Goal: Task Accomplishment & Management: Manage account settings

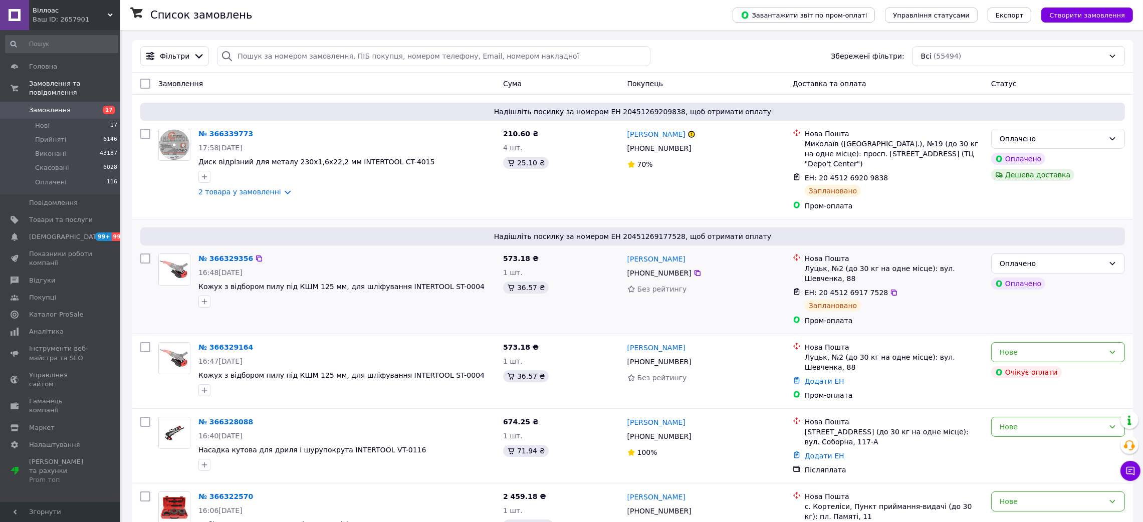
scroll to position [75, 0]
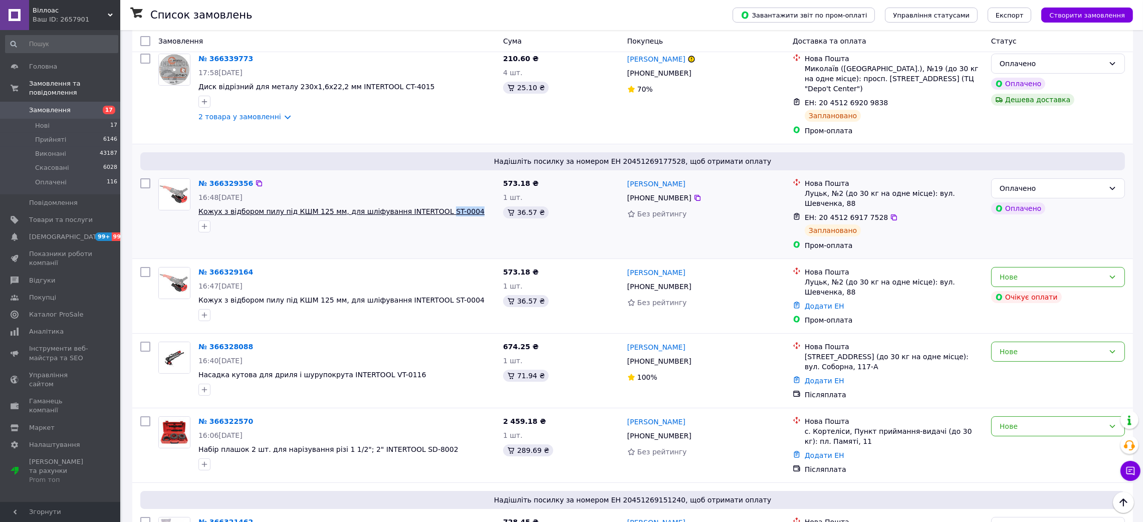
drag, startPoint x: 464, startPoint y: 208, endPoint x: 421, endPoint y: 202, distance: 43.5
click at [421, 202] on div "№ 366329356 16:48, 12.10.2025 Кожух з відбором пилу під КШМ 125 мм, для шліфува…" at bounding box center [346, 205] width 305 height 62
copy div "ST-0004"
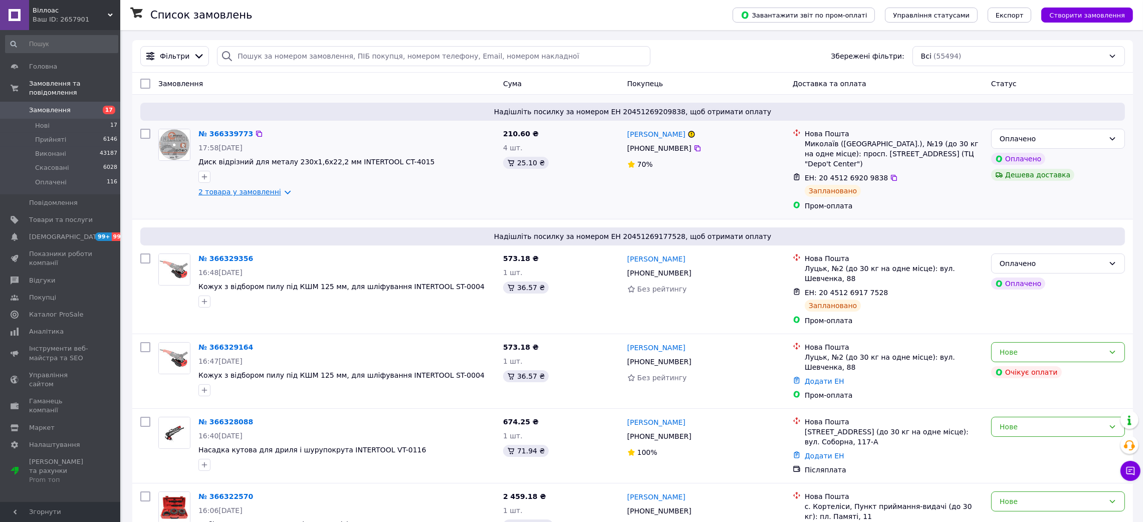
click at [275, 195] on link "2 товара у замовленні" at bounding box center [239, 192] width 83 height 8
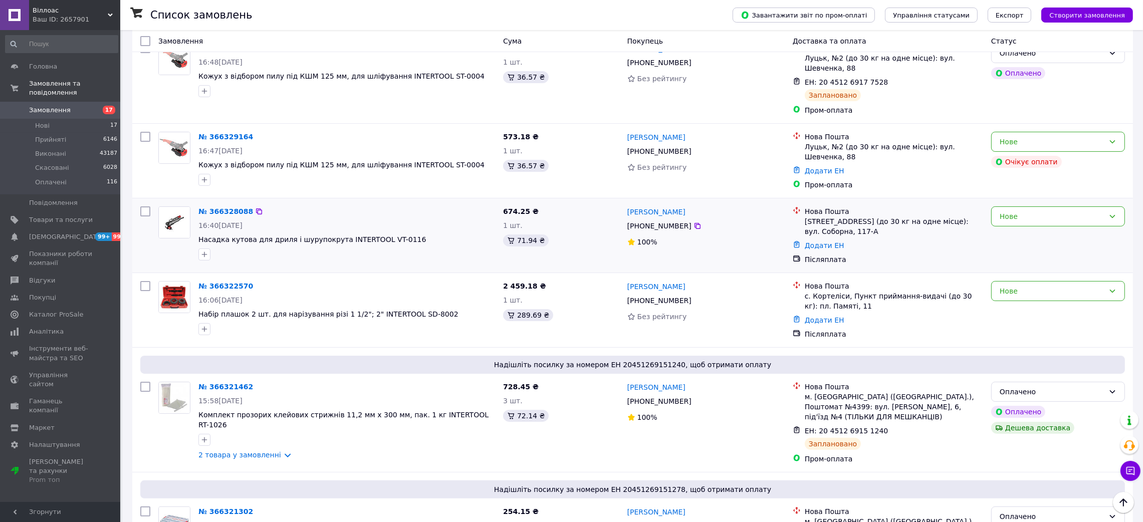
scroll to position [301, 0]
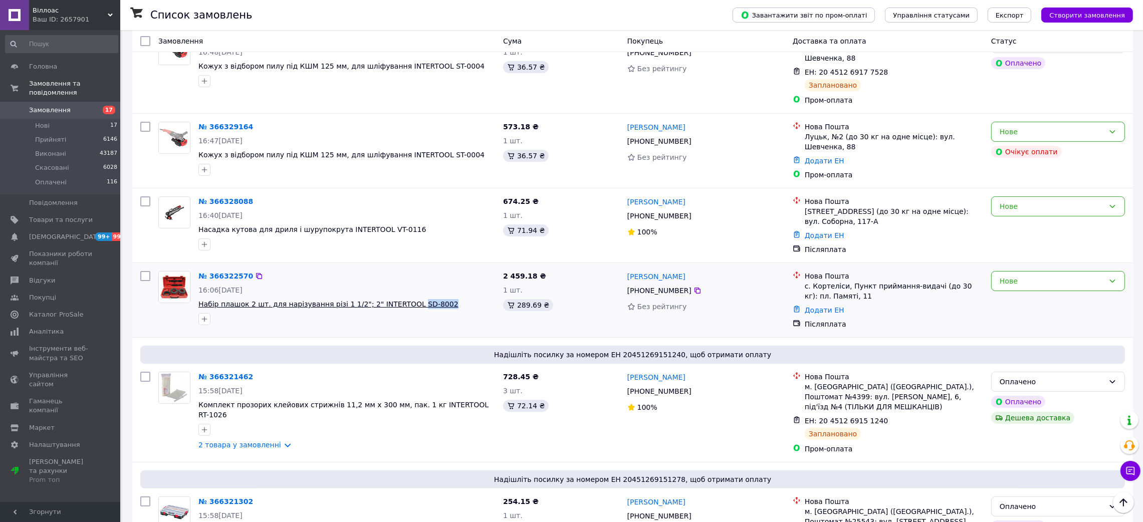
drag, startPoint x: 435, startPoint y: 287, endPoint x: 396, endPoint y: 276, distance: 40.5
click at [396, 278] on div "№ 366322570 16:06, 12.10.2025 Набір плашок 2 шт. для нарізування різі 1 1/2"; 2…" at bounding box center [346, 298] width 305 height 62
copy div "SD-8002"
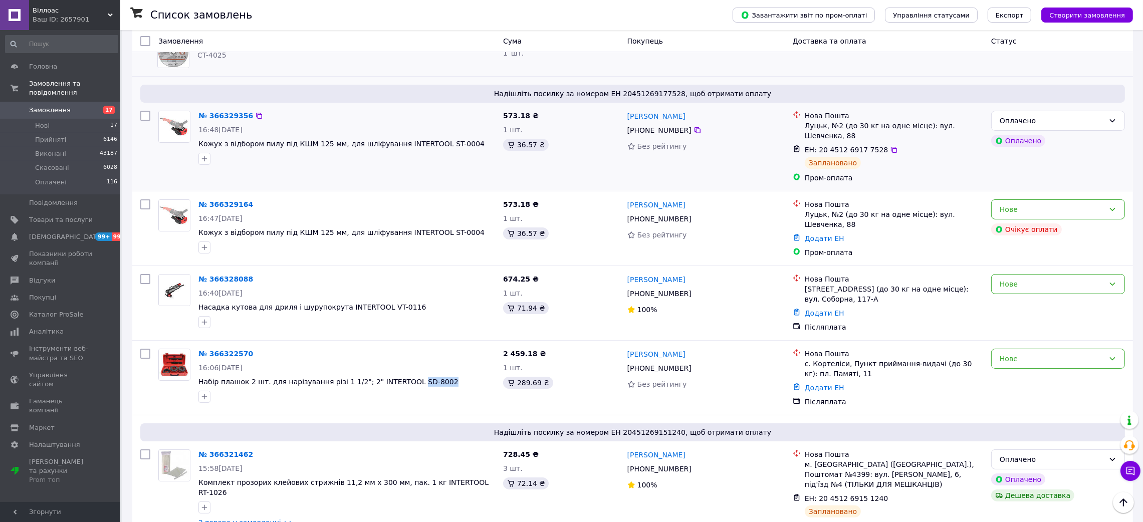
scroll to position [225, 0]
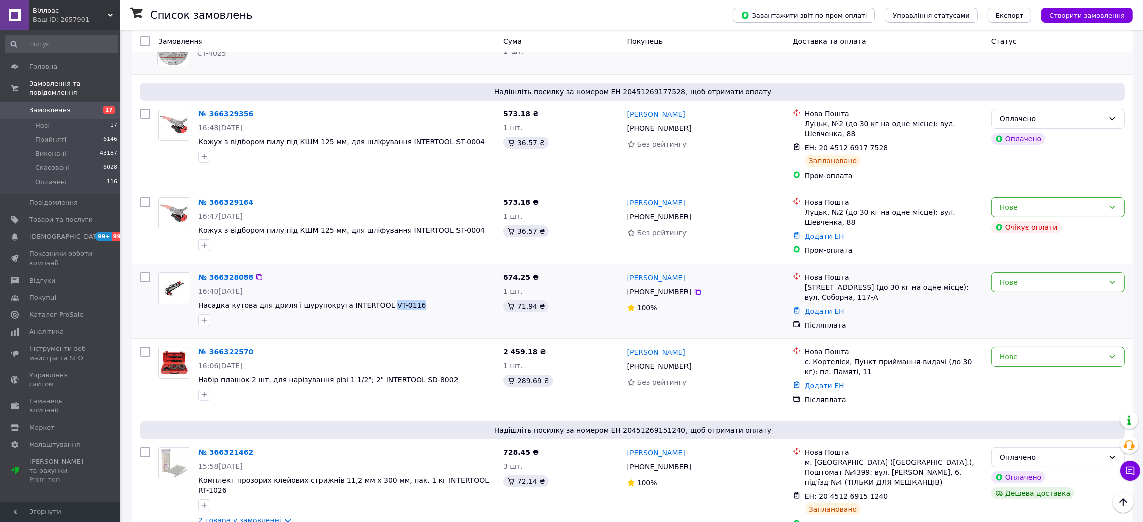
drag, startPoint x: 398, startPoint y: 285, endPoint x: 368, endPoint y: 272, distance: 33.0
click at [368, 300] on span "Насадка кутова для дриля і шурупокрута INTERTOOL VT-0116" at bounding box center [346, 305] width 297 height 10
copy span "VT-0116"
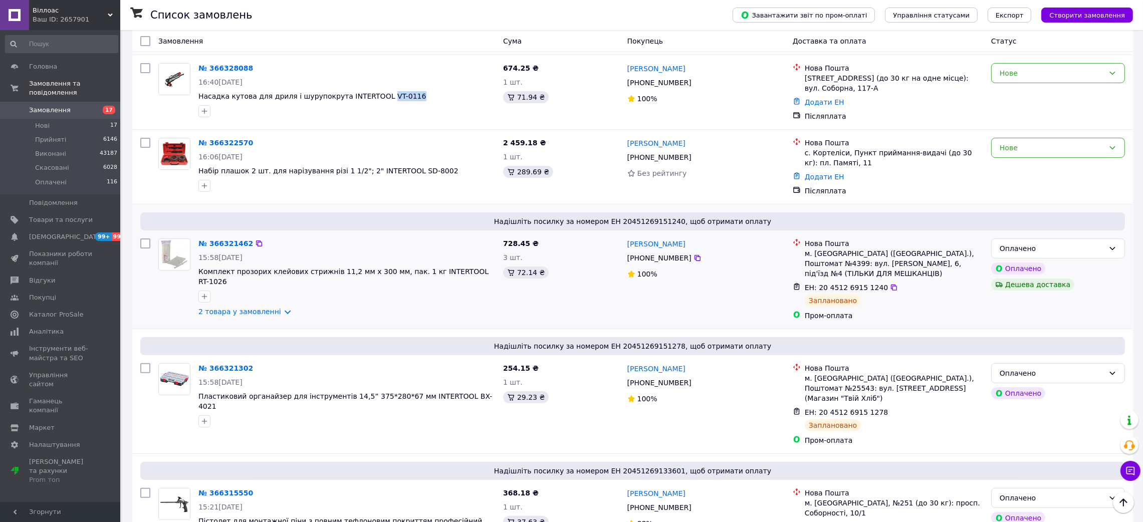
scroll to position [450, 0]
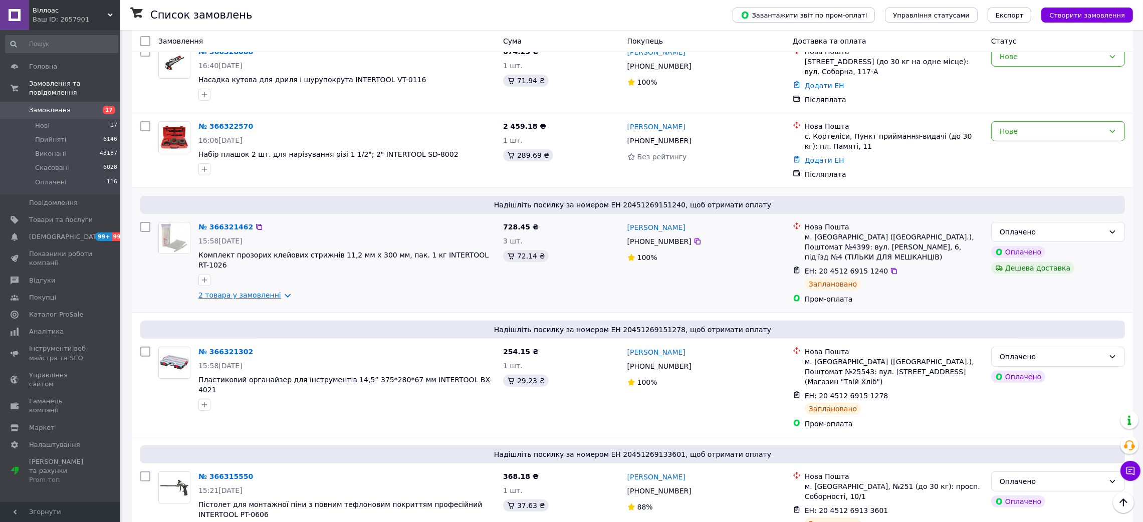
click at [277, 291] on link "2 товара у замовленні" at bounding box center [239, 295] width 83 height 8
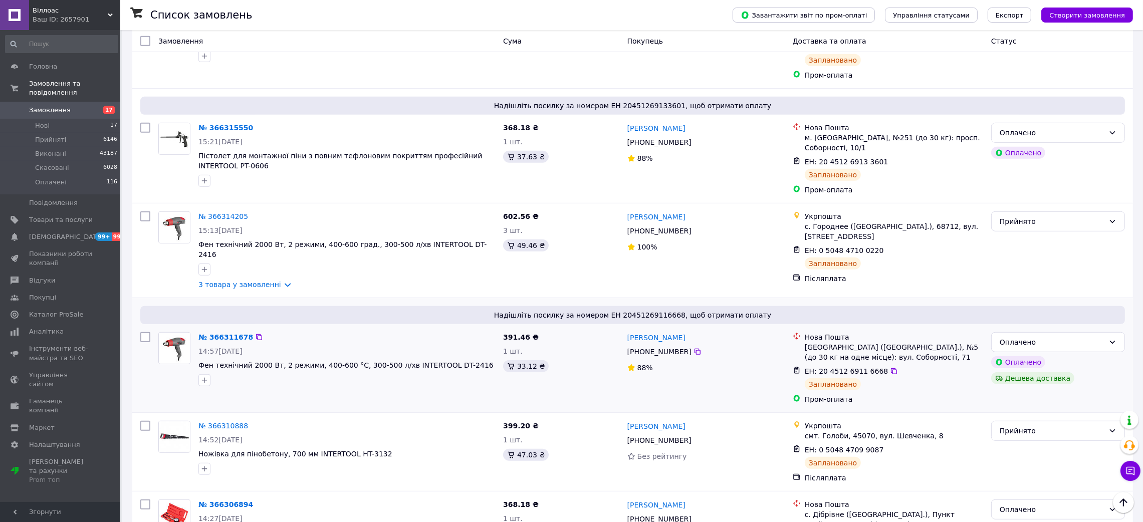
scroll to position [901, 0]
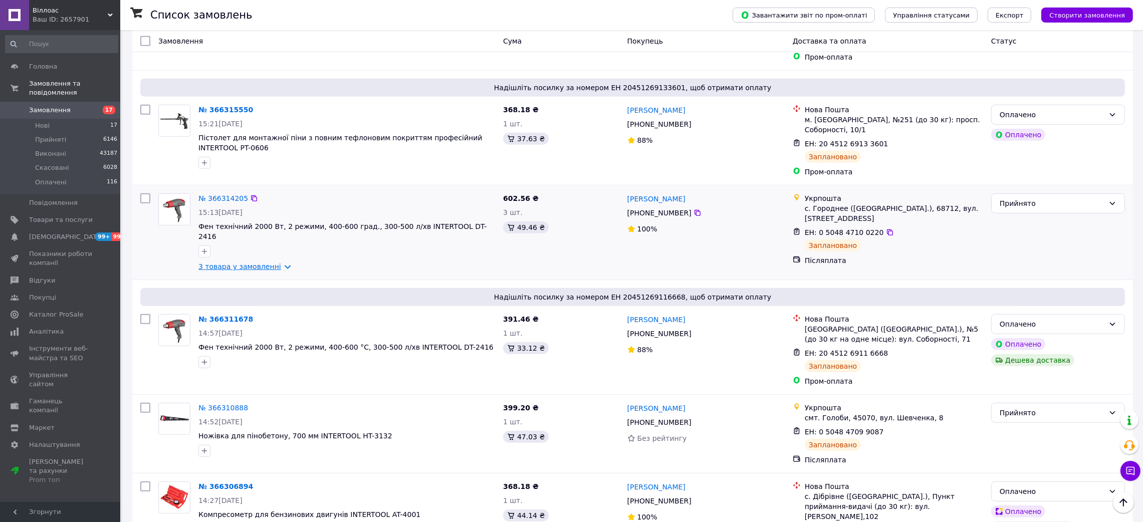
click at [277, 262] on link "3 товара у замовленні" at bounding box center [239, 266] width 83 height 8
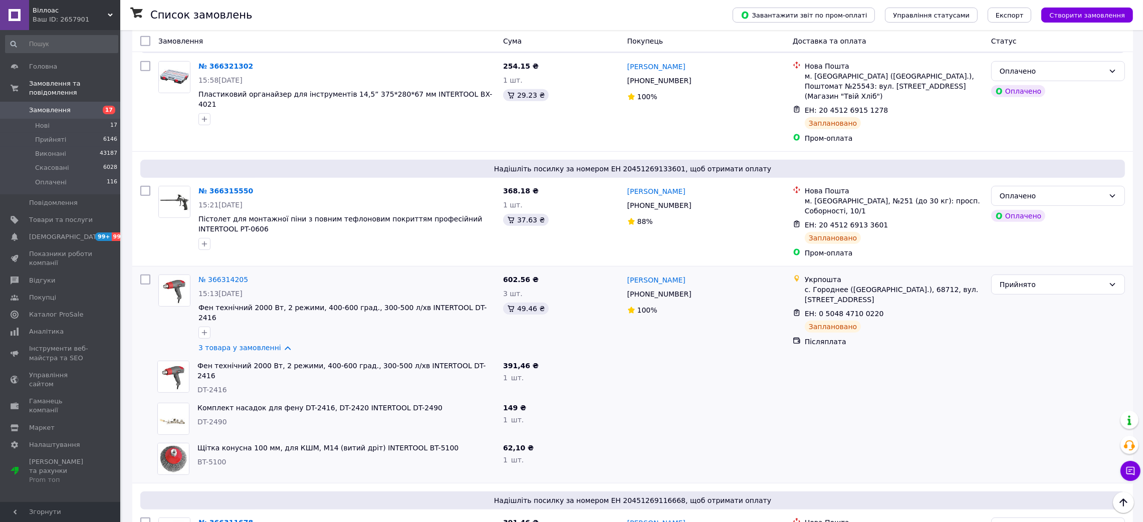
scroll to position [826, 0]
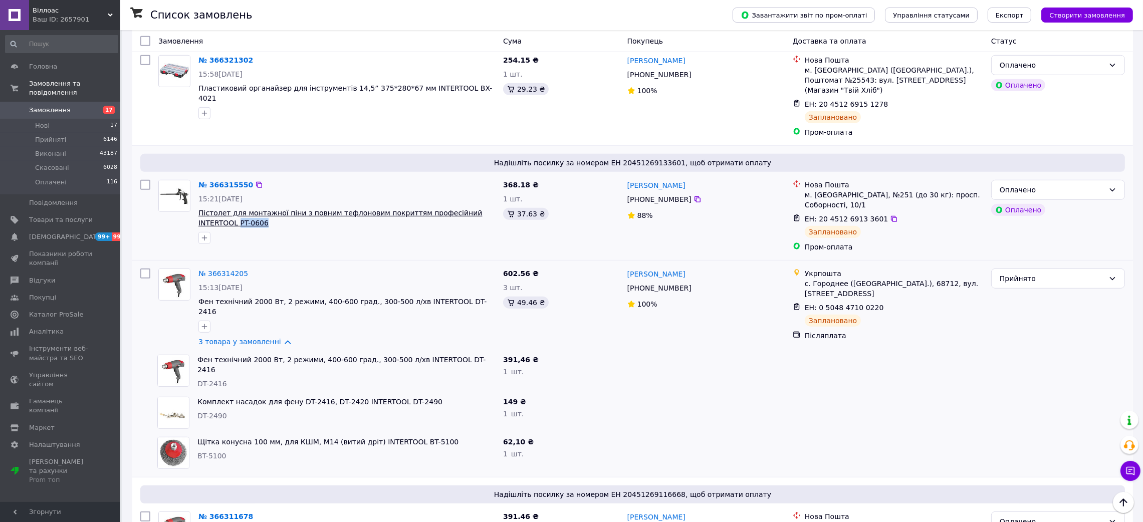
drag, startPoint x: 252, startPoint y: 177, endPoint x: 484, endPoint y: 164, distance: 232.7
click at [484, 208] on span "Пістолет для монтажної піни з повним тефлоновим покриттям професійний INTERTOOL…" at bounding box center [346, 218] width 297 height 20
copy span "PT-0606"
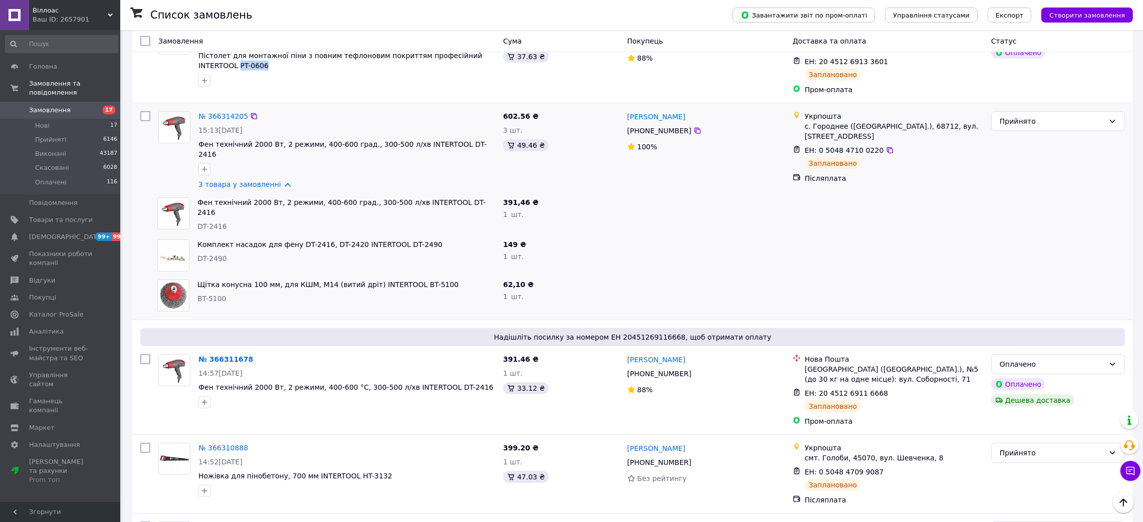
scroll to position [1127, 0]
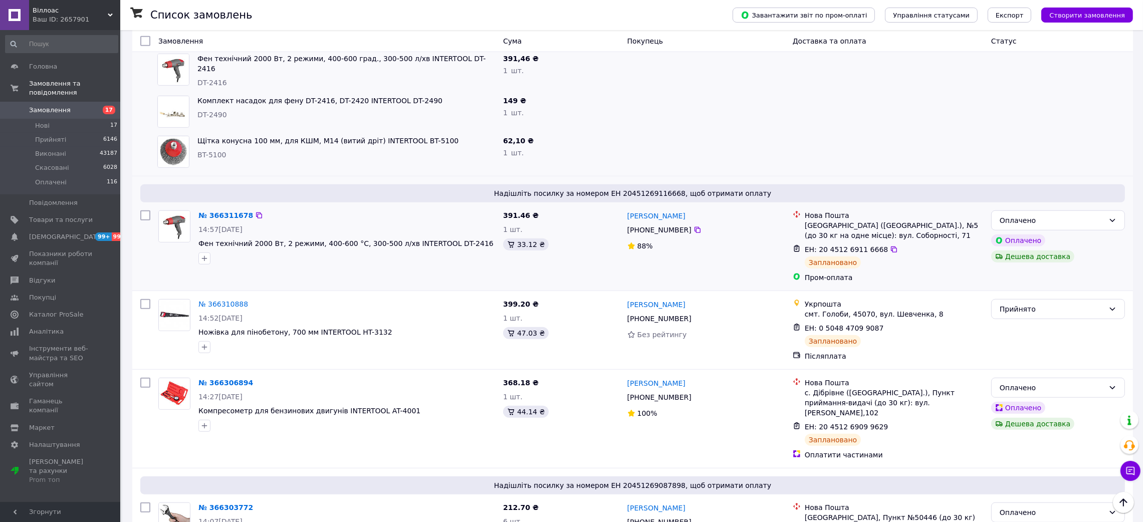
click at [659, 188] on span "Надішліть посилку за номером ЕН 20451269116668, щоб отримати оплату" at bounding box center [632, 193] width 976 height 10
copy span "20451269116668"
drag, startPoint x: 375, startPoint y: 266, endPoint x: 343, endPoint y: 266, distance: 32.1
click at [343, 327] on span "Ножівка для пінобетону, 700 мм INTERTOOL HT-3132" at bounding box center [346, 332] width 297 height 10
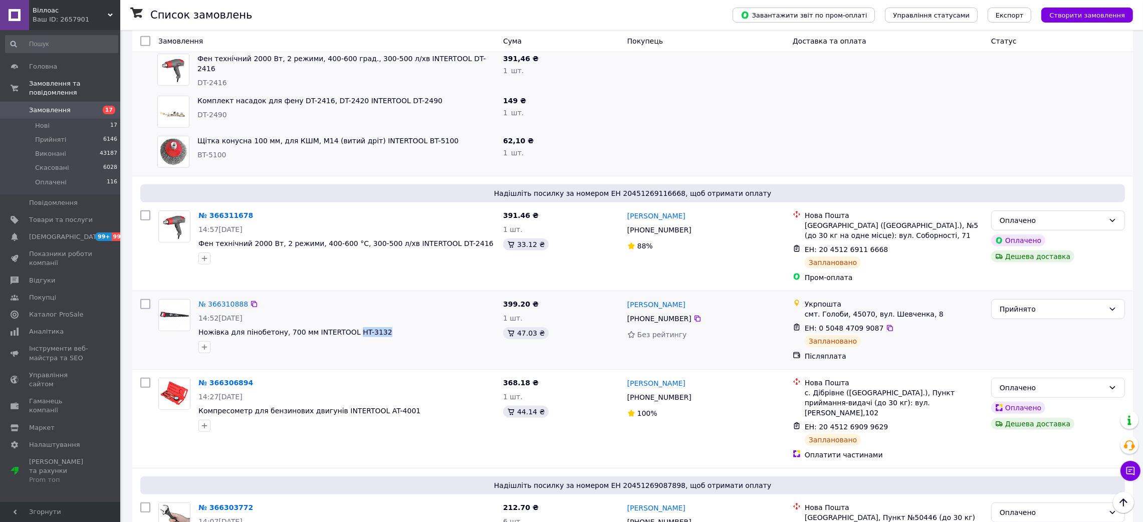
copy span "HT-3132"
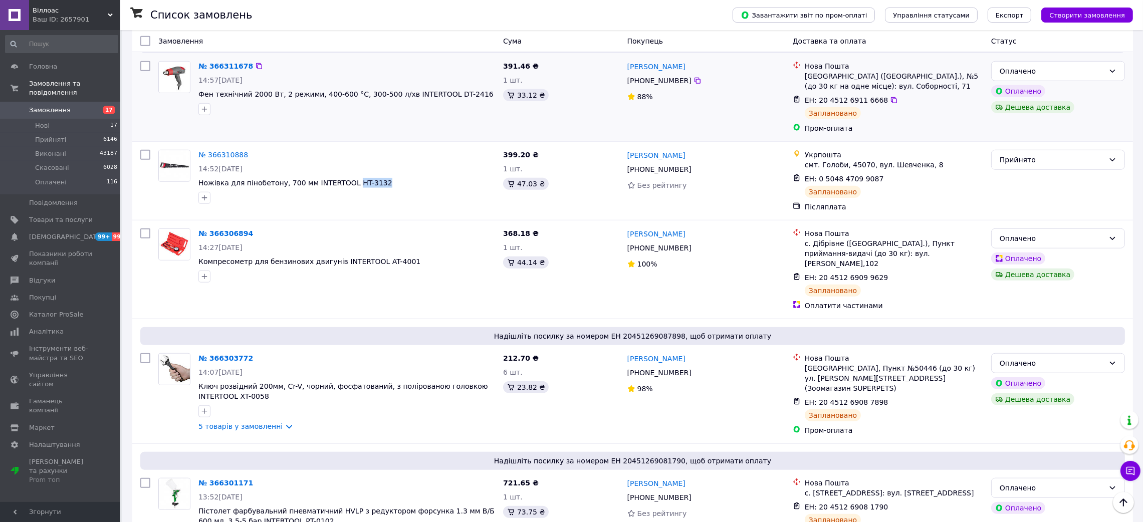
scroll to position [1352, 0]
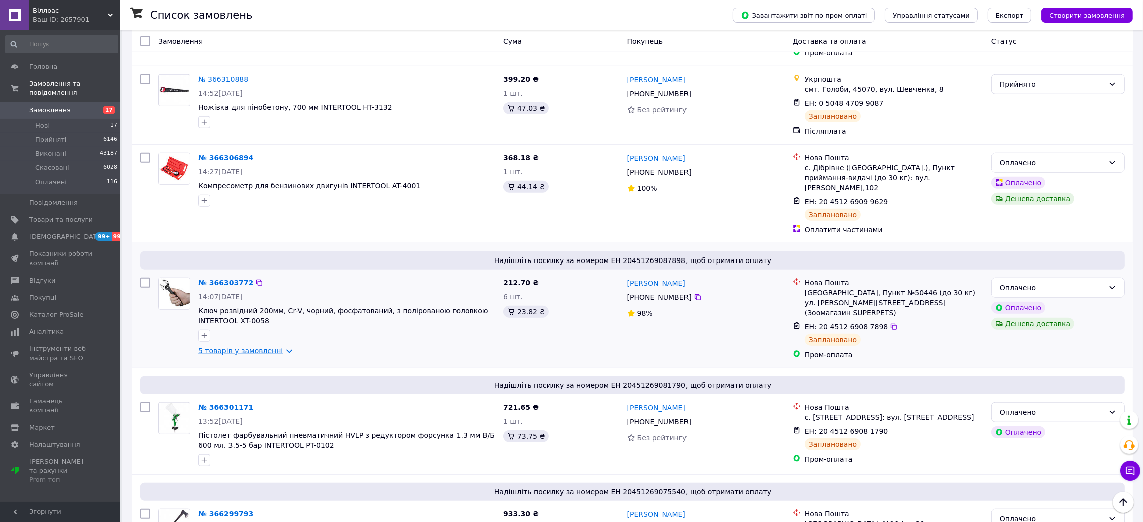
click at [274, 347] on link "5 товарів у замовленні" at bounding box center [240, 351] width 84 height 8
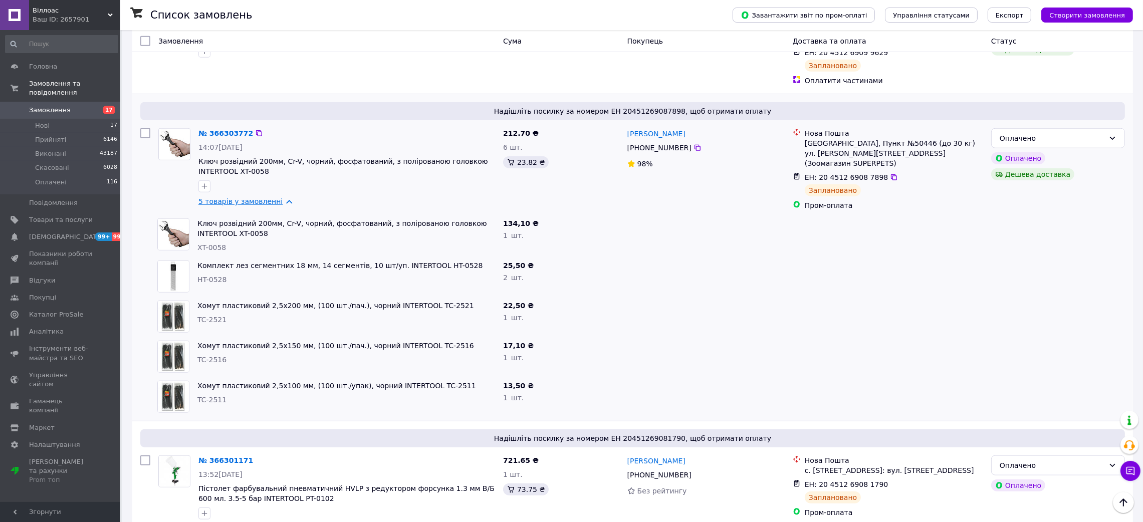
scroll to position [1502, 0]
drag, startPoint x: 233, startPoint y: 165, endPoint x: 196, endPoint y: 165, distance: 37.1
click at [196, 213] on div "Ключ розвідний 200мм, Cr-V, чорний, фосфатований, з полірованою головкою INTERT…" at bounding box center [346, 234] width 306 height 42
drag, startPoint x: 233, startPoint y: 252, endPoint x: 167, endPoint y: 107, distance: 159.6
click at [195, 296] on div "Хомут пластиковий 2,5x200 мм, (100 шт./пач.), чорний INTERTOOL TC-2521 TC-2521" at bounding box center [346, 316] width 306 height 40
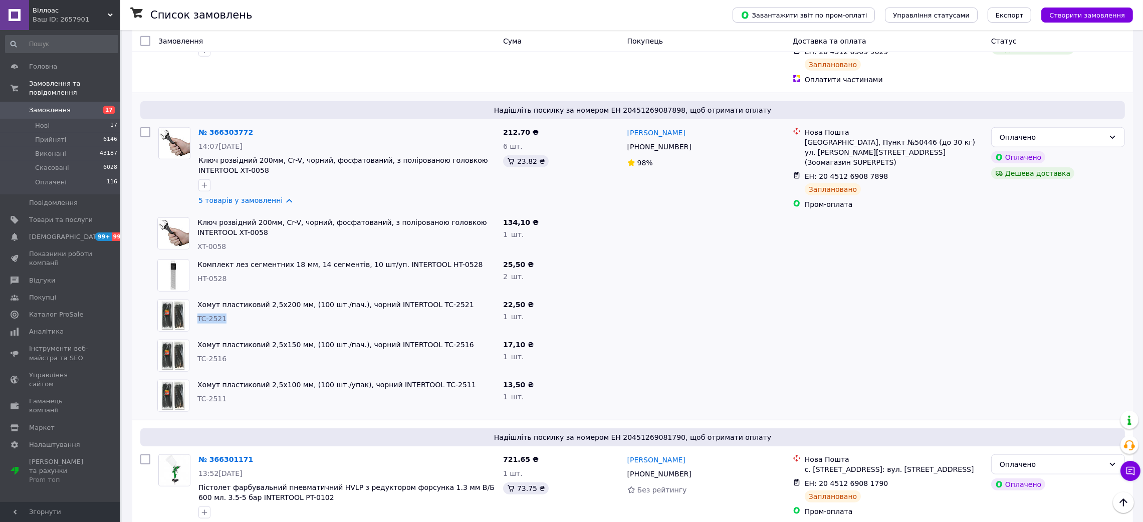
copy span "TC-2521"
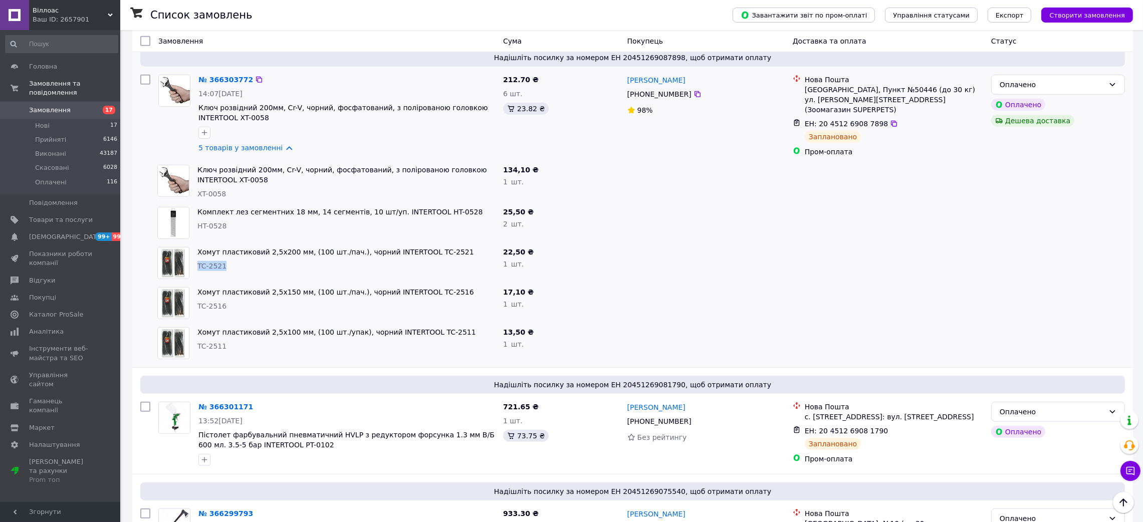
scroll to position [1577, 0]
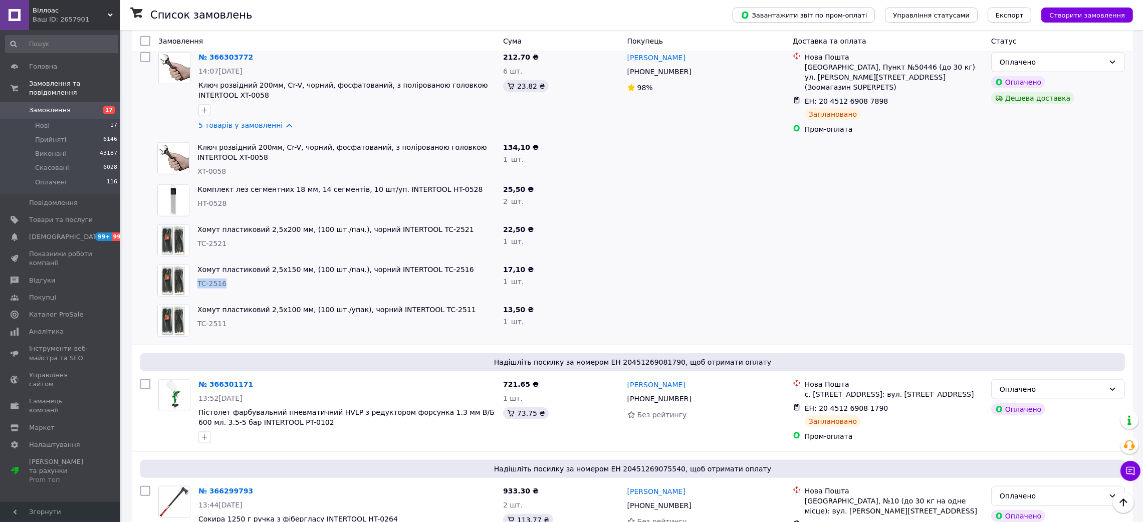
drag, startPoint x: 227, startPoint y: 205, endPoint x: 198, endPoint y: 208, distance: 29.7
click at [198, 278] on div "TC-2516" at bounding box center [346, 283] width 298 height 10
copy span "TC-2516"
drag, startPoint x: 223, startPoint y: 249, endPoint x: 195, endPoint y: 251, distance: 28.6
click at [195, 301] on div "Хомут пластиковий 2,5x100 мм, (100 шт./упак), чорний INTERTOOL TC-2511 TC-2511" at bounding box center [346, 321] width 306 height 40
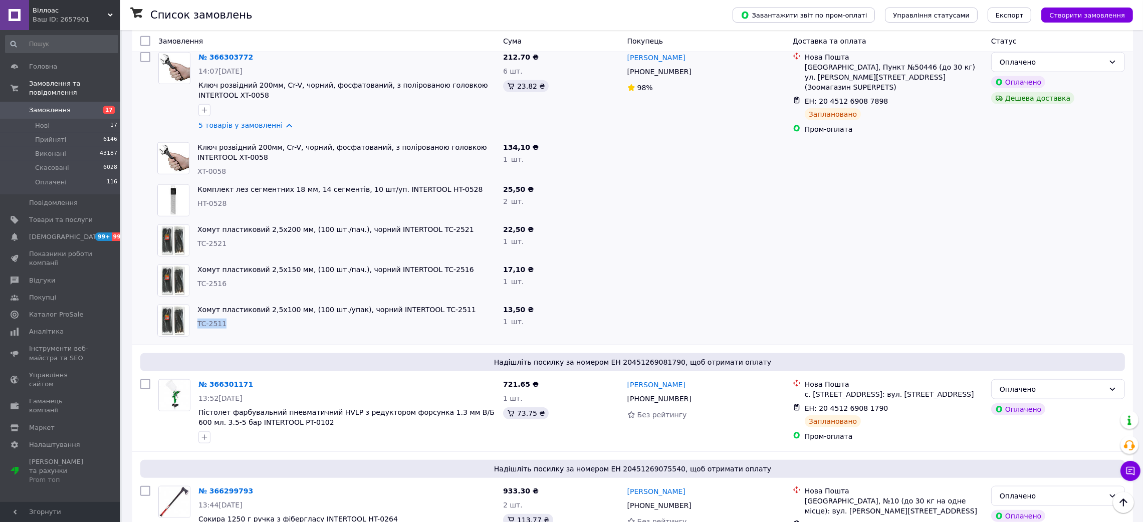
copy span "TC-2511"
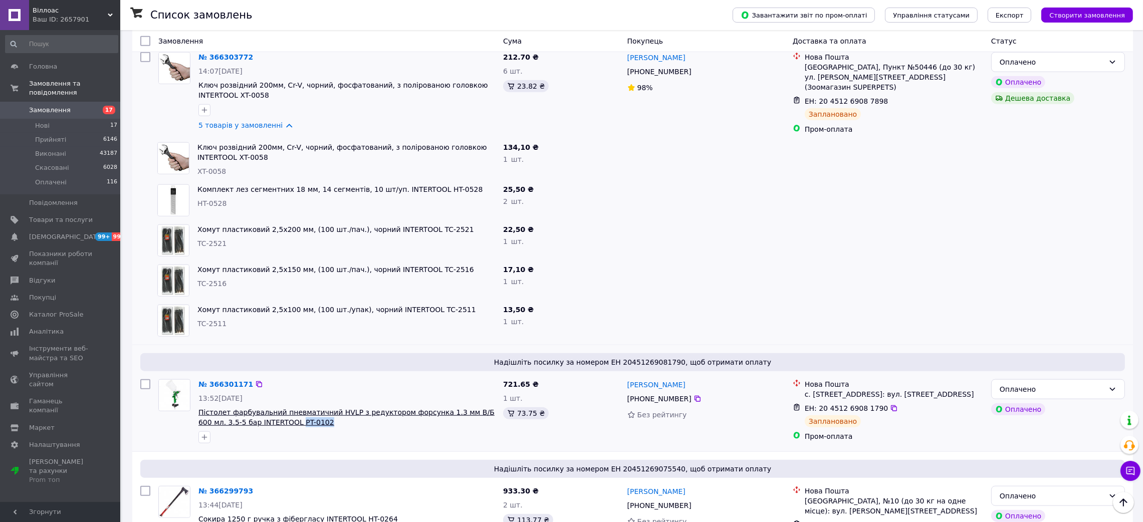
drag, startPoint x: 297, startPoint y: 348, endPoint x: 256, endPoint y: 344, distance: 41.3
click at [256, 407] on span "Пістолет фарбувальний пневматичний HVLP з редуктором форсунка 1.3 мм В/Б 600 мл…" at bounding box center [346, 417] width 297 height 20
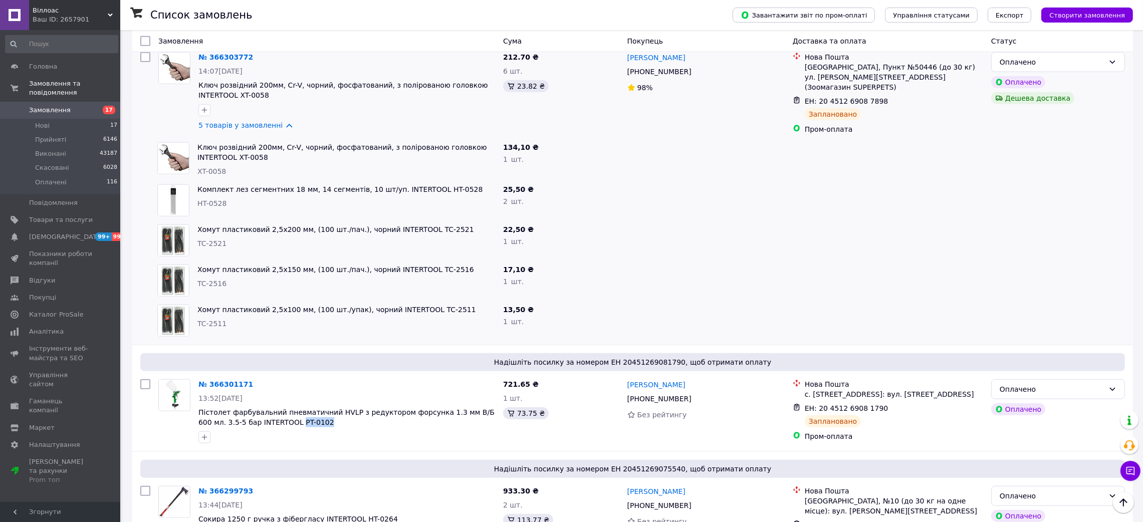
copy span "PT-0102"
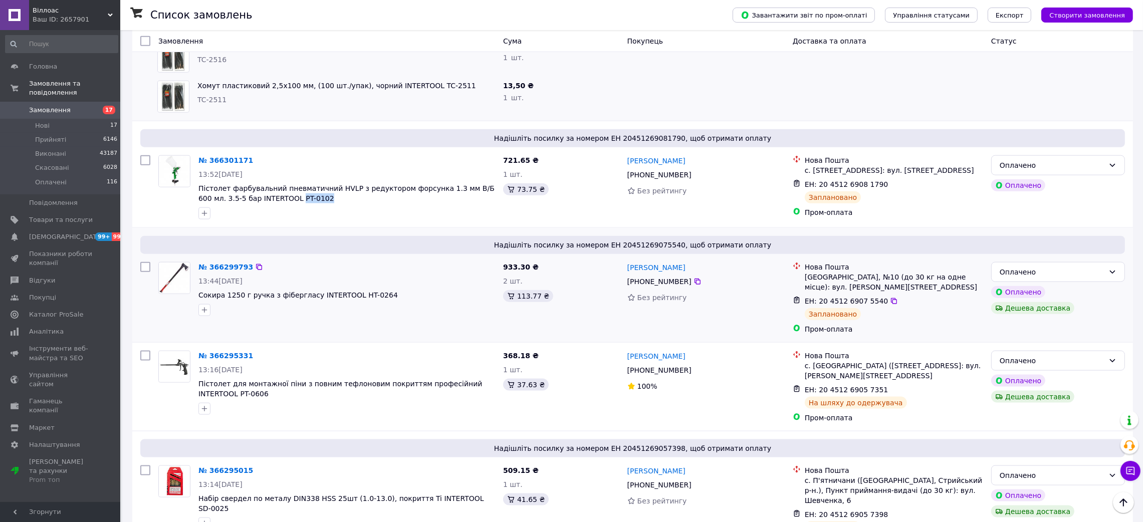
scroll to position [1803, 0]
drag, startPoint x: 381, startPoint y: 218, endPoint x: 345, endPoint y: 213, distance: 36.3
click at [345, 289] on span "Сокира 1250 г ручка з фібергласу INTERTOOL HT-0264" at bounding box center [346, 294] width 297 height 10
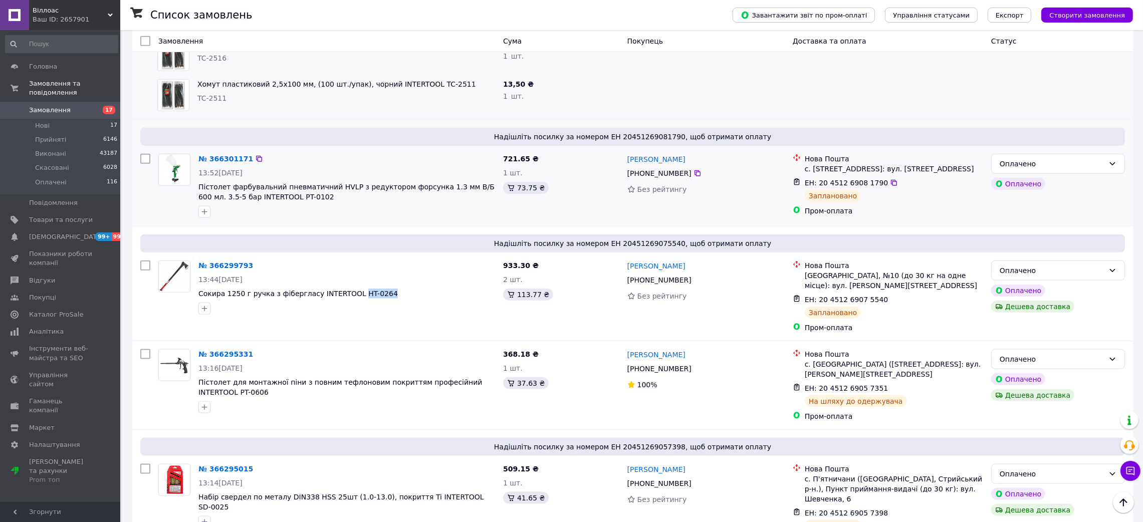
copy span "HT-0264"
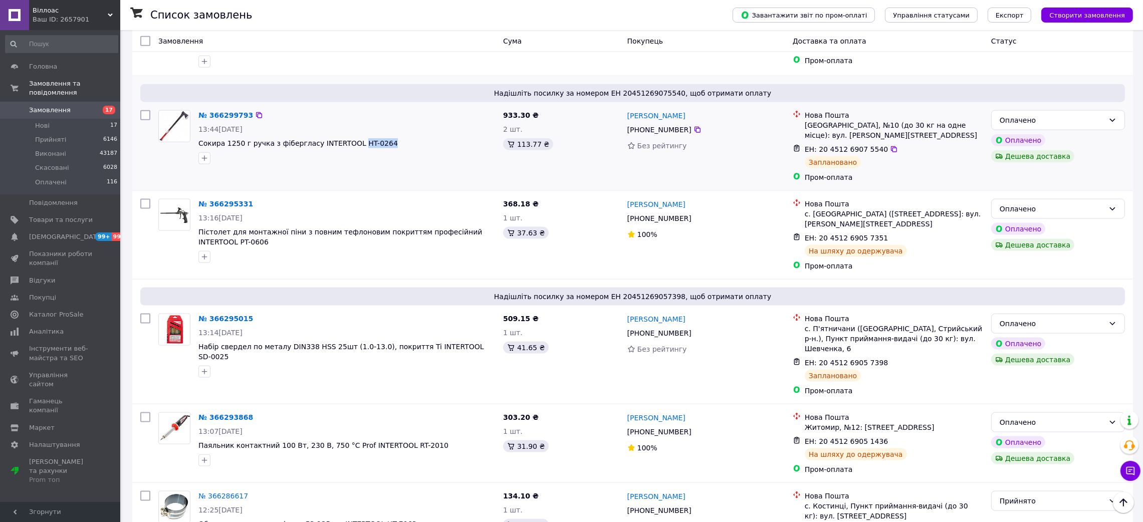
scroll to position [2028, 0]
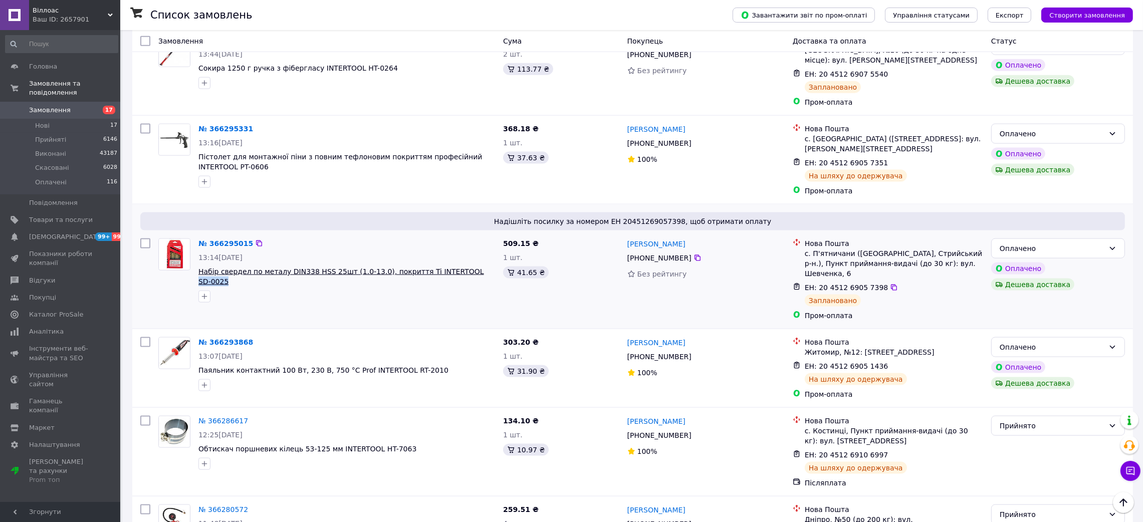
drag, startPoint x: 474, startPoint y: 193, endPoint x: 447, endPoint y: 190, distance: 27.7
click at [447, 266] on span "Набір свердел по металу DIN338 HSS 25шт (1.0-13.0), покриття Ti INTERTOOL SD-00…" at bounding box center [346, 276] width 297 height 20
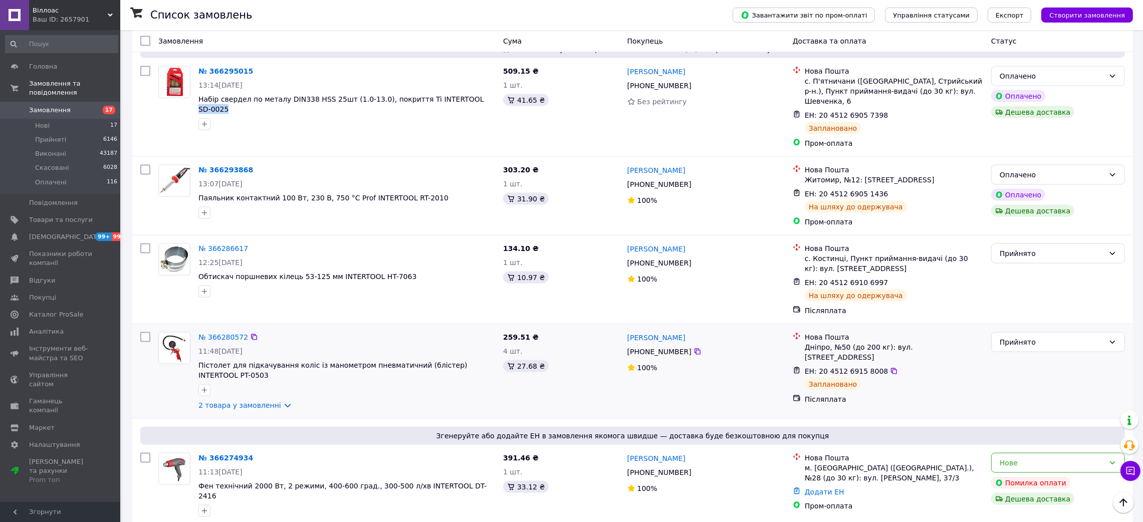
scroll to position [2254, 0]
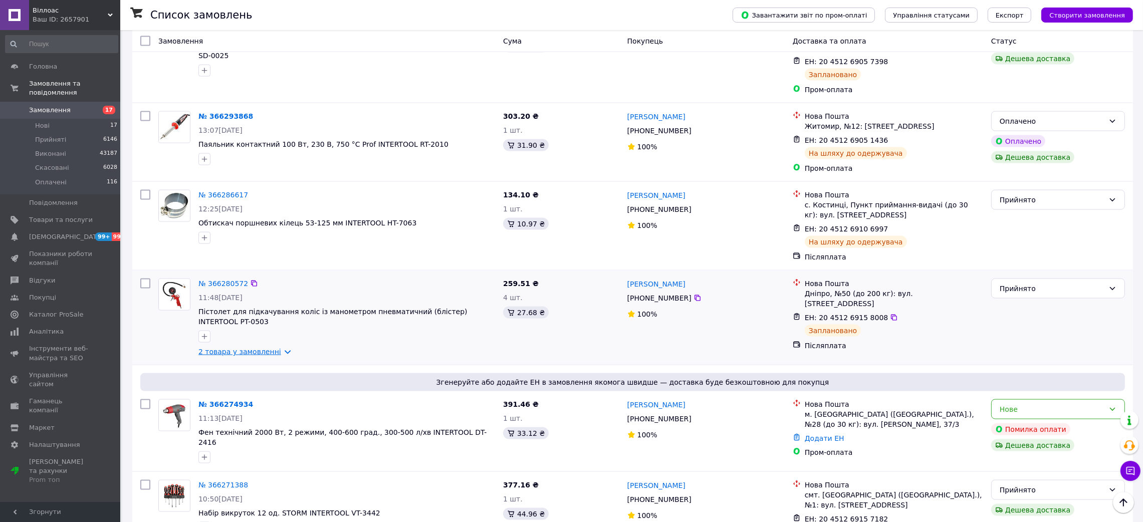
click at [276, 348] on link "2 товара у замовленні" at bounding box center [239, 352] width 83 height 8
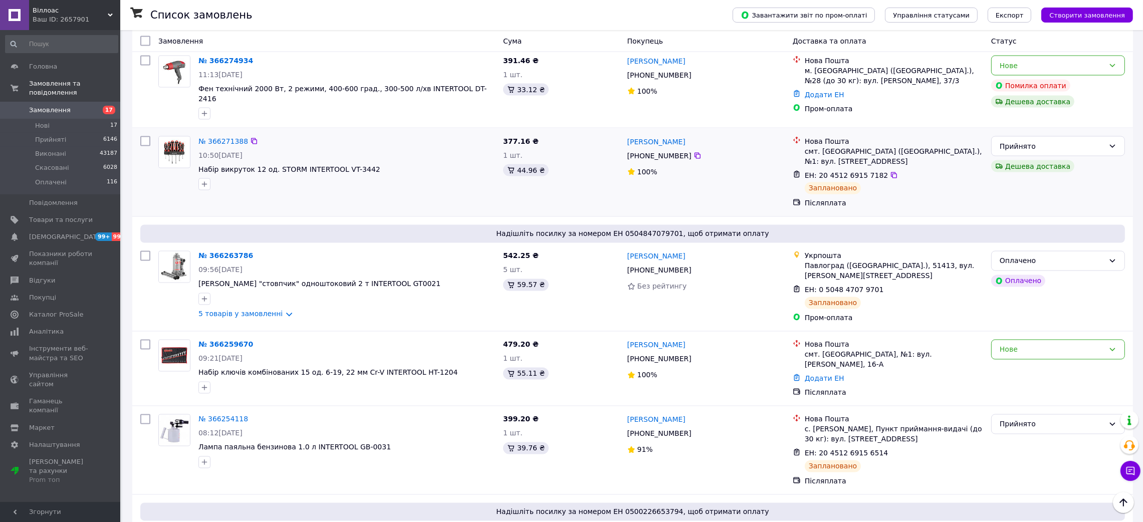
scroll to position [2704, 0]
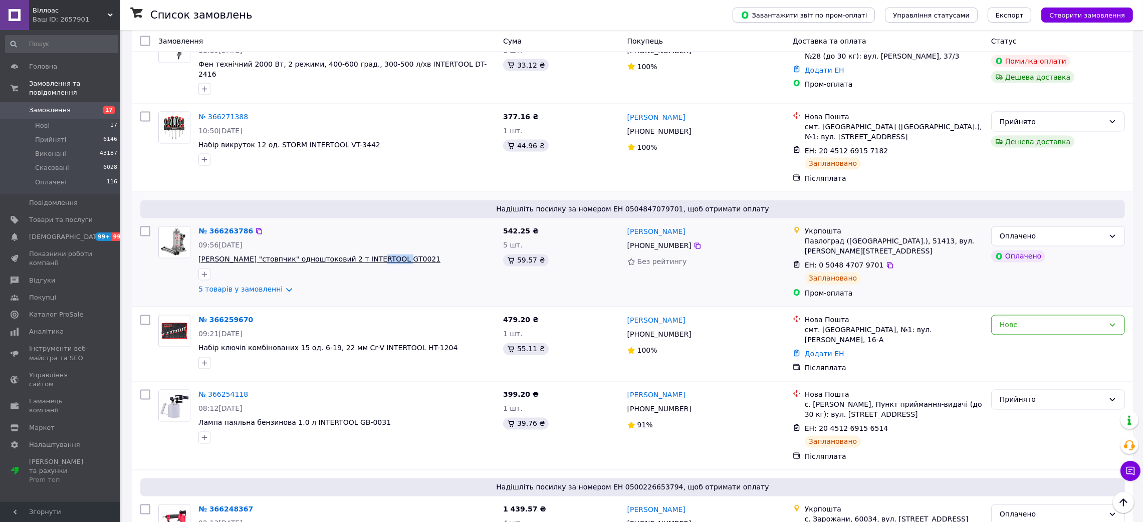
drag, startPoint x: 392, startPoint y: 158, endPoint x: 360, endPoint y: 154, distance: 31.8
click at [363, 254] on span "Домкрат "стовпчик" одноштоковий 2 т INTERTOOL GT0021" at bounding box center [346, 259] width 297 height 10
drag, startPoint x: 277, startPoint y: 186, endPoint x: 277, endPoint y: 192, distance: 6.5
click at [277, 286] on link "5 товарів у замовленні" at bounding box center [240, 290] width 84 height 8
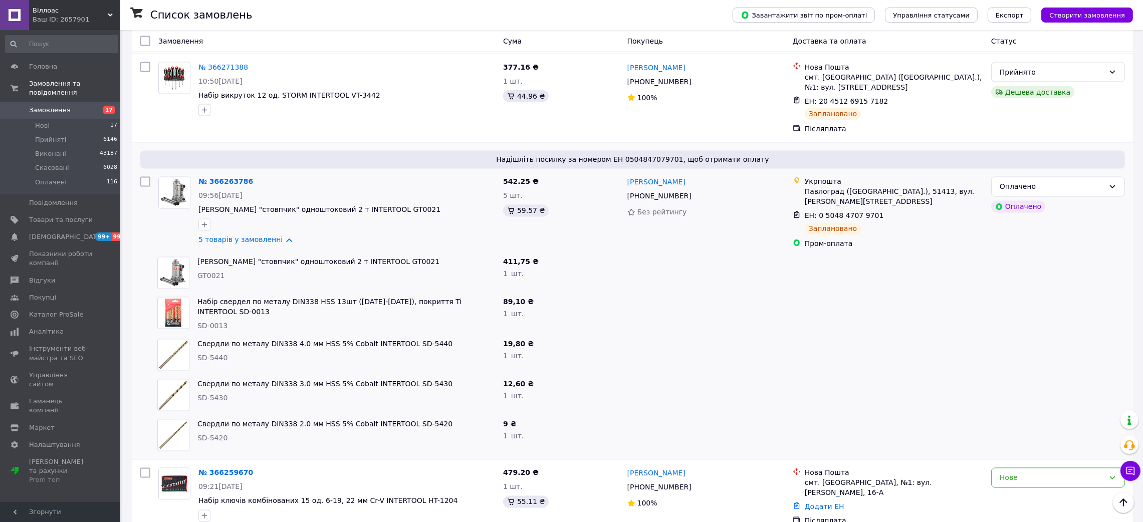
scroll to position [2779, 0]
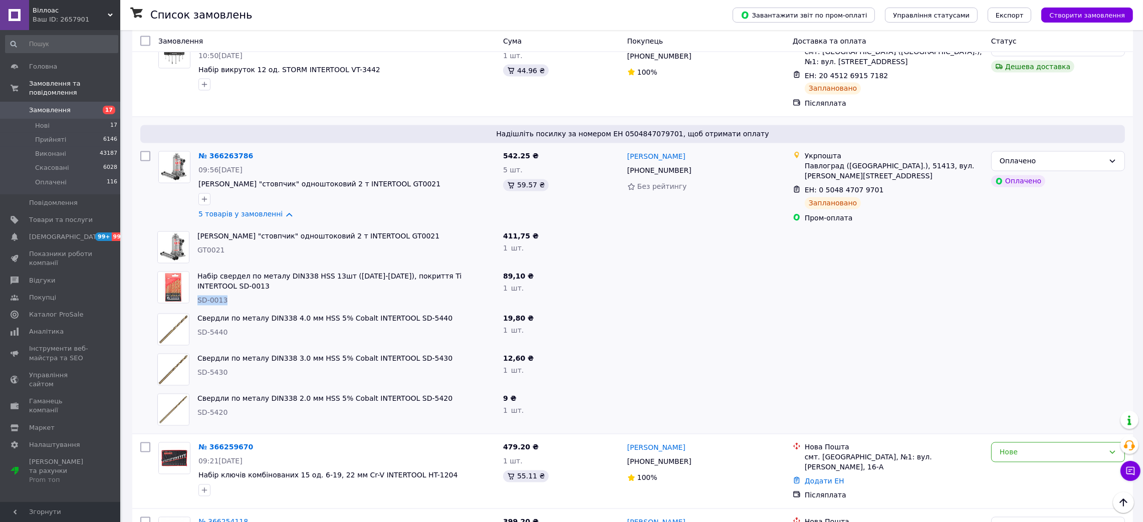
drag, startPoint x: 233, startPoint y: 195, endPoint x: 194, endPoint y: 195, distance: 39.1
click at [194, 267] on div "Набір свердел по металу DIN338 HSS 13шт (1.5-6.5), покриття Ti INTERTOOL SD-001…" at bounding box center [346, 288] width 306 height 42
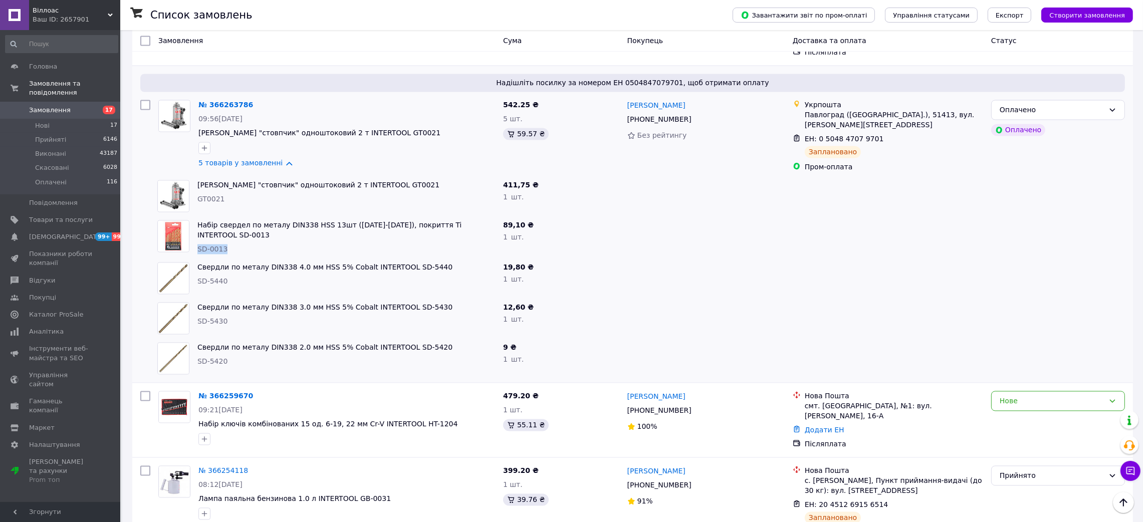
scroll to position [2855, 0]
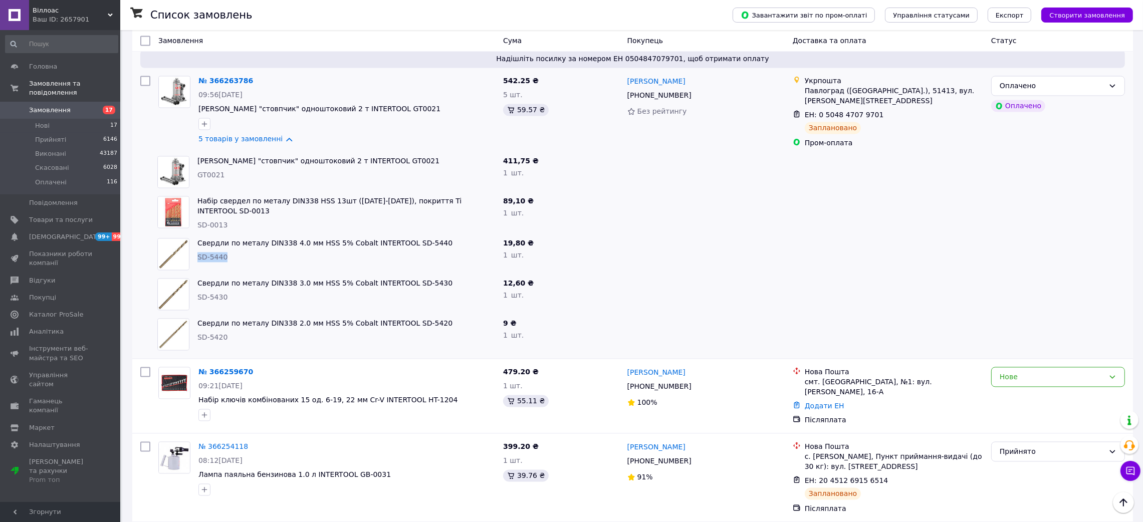
drag, startPoint x: 240, startPoint y: 165, endPoint x: 198, endPoint y: 162, distance: 42.1
click at [198, 234] on div "Свердли по металу DIN338 4.0 мм HSS 5% Cobalt INTERTOOL SD-5440 SD-5440" at bounding box center [346, 254] width 306 height 40
drag, startPoint x: 207, startPoint y: 193, endPoint x: 195, endPoint y: 184, distance: 15.0
click at [197, 293] on div "SD-5430" at bounding box center [346, 298] width 298 height 10
drag, startPoint x: 212, startPoint y: 238, endPoint x: 198, endPoint y: 158, distance: 81.4
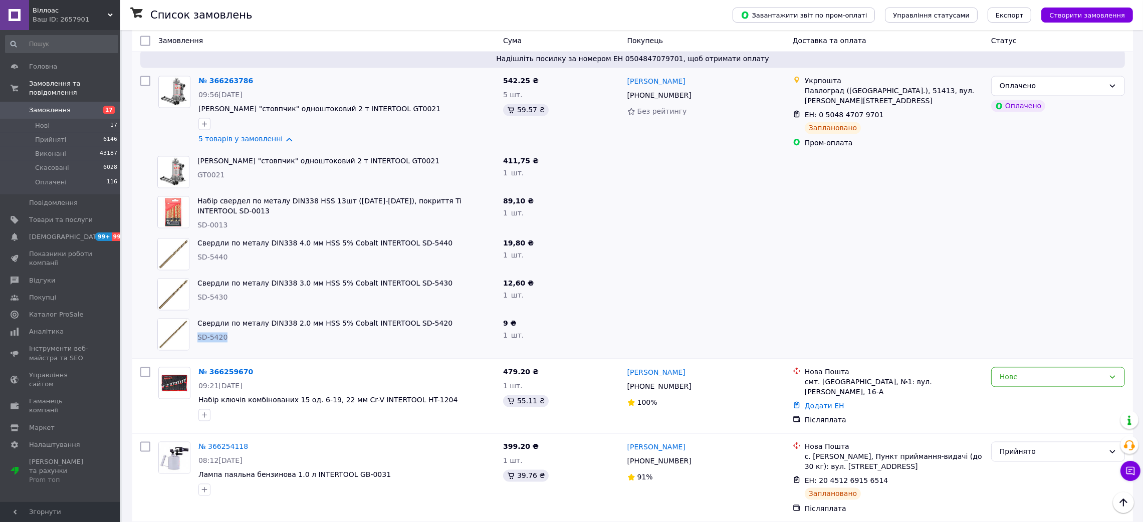
click at [197, 315] on div "Свердли по металу DIN338 2.0 мм HSS 5% Cobalt INTERTOOL SD-5420 SD-5420" at bounding box center [346, 335] width 306 height 40
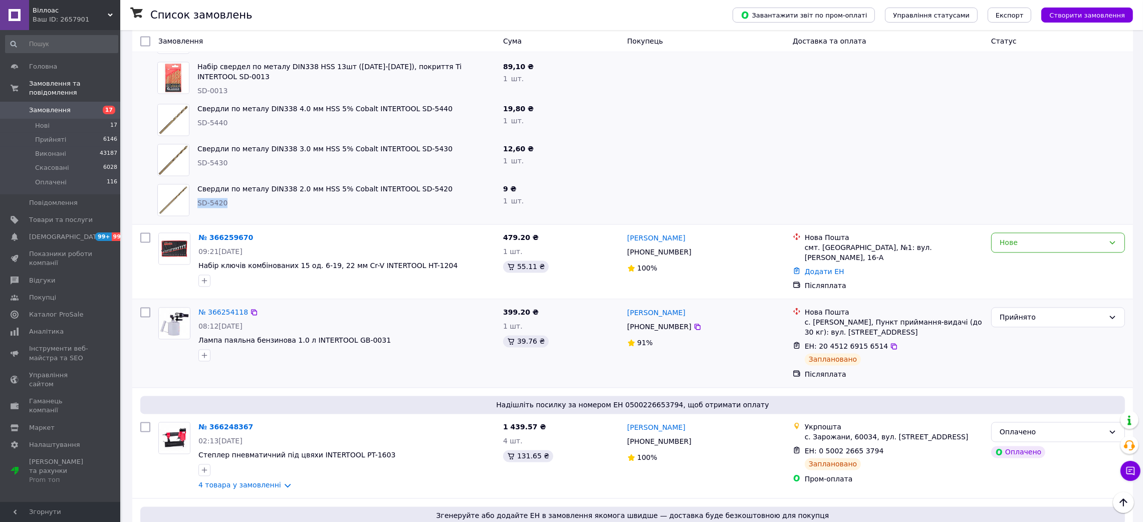
scroll to position [3005, 0]
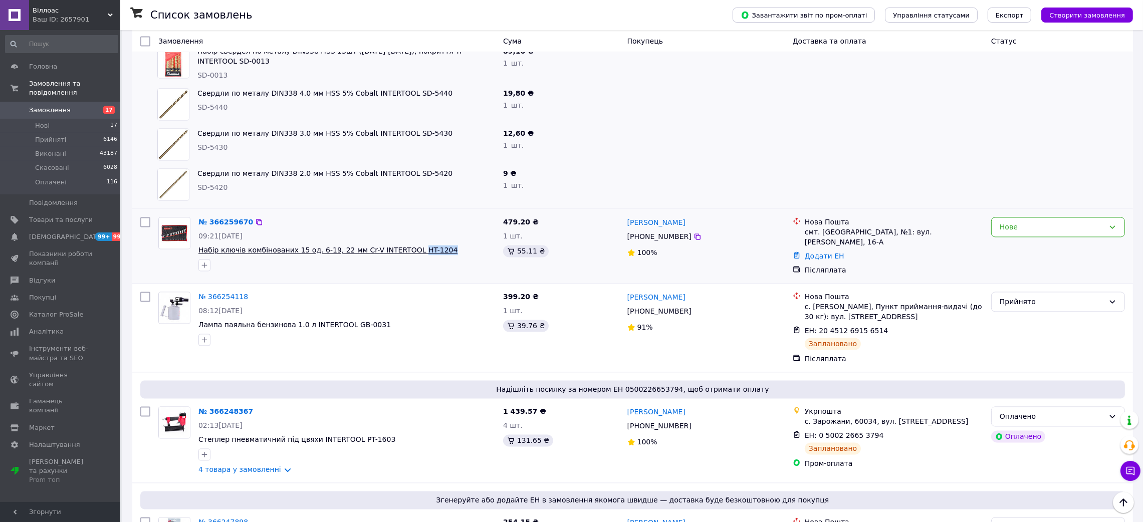
drag, startPoint x: 435, startPoint y: 150, endPoint x: 303, endPoint y: 27, distance: 181.1
click at [404, 213] on div "№ 366259670 09:21, 12.10.2025 Набір ключів комбінованих 15 од. 6-19, 22 мм Cr-V…" at bounding box center [346, 244] width 305 height 62
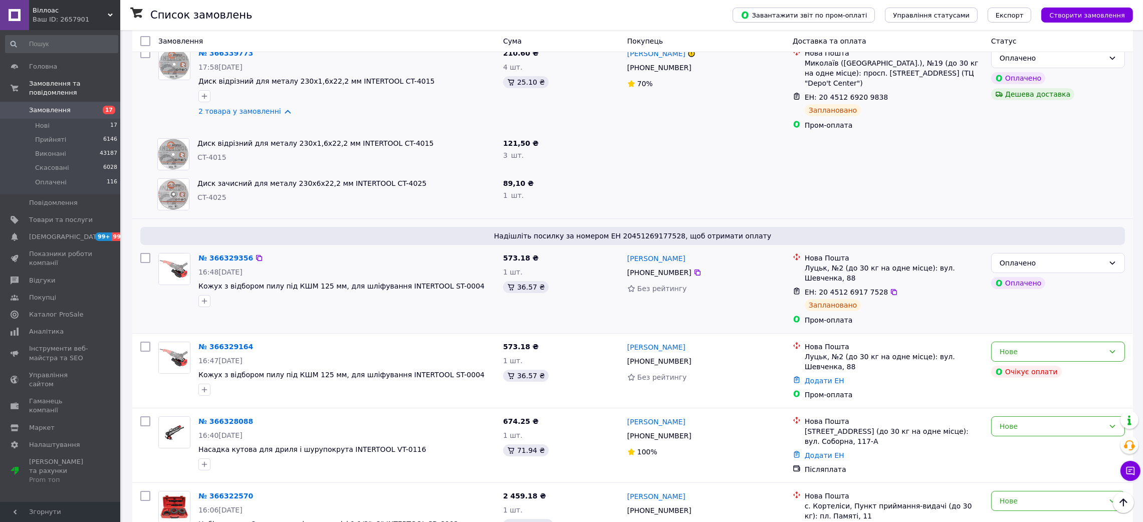
scroll to position [0, 0]
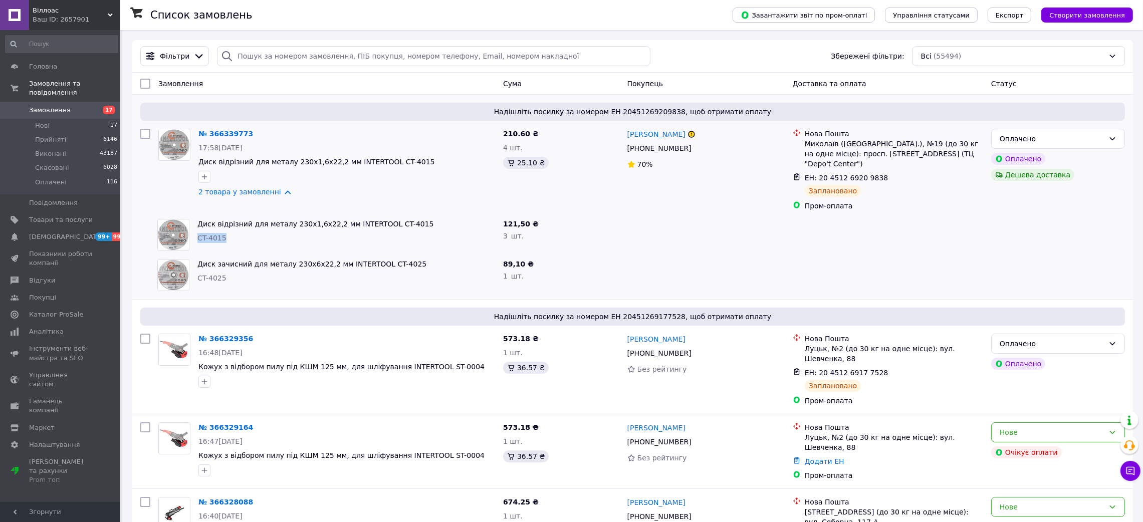
drag, startPoint x: 206, startPoint y: 227, endPoint x: 179, endPoint y: 92, distance: 137.5
click at [197, 233] on div "CT-4015" at bounding box center [346, 238] width 298 height 10
drag, startPoint x: 214, startPoint y: 272, endPoint x: 196, endPoint y: 269, distance: 18.2
click at [196, 269] on div "Диск зачисний для металу 230x6x22,2 мм INTERTOOL CT-4025 CT-4025" at bounding box center [346, 275] width 306 height 40
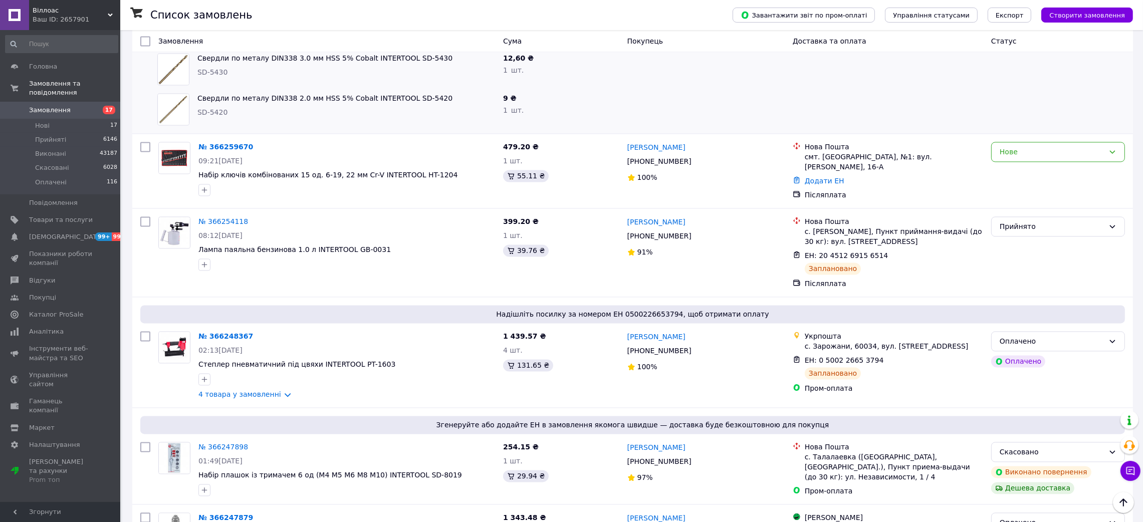
scroll to position [3155, 0]
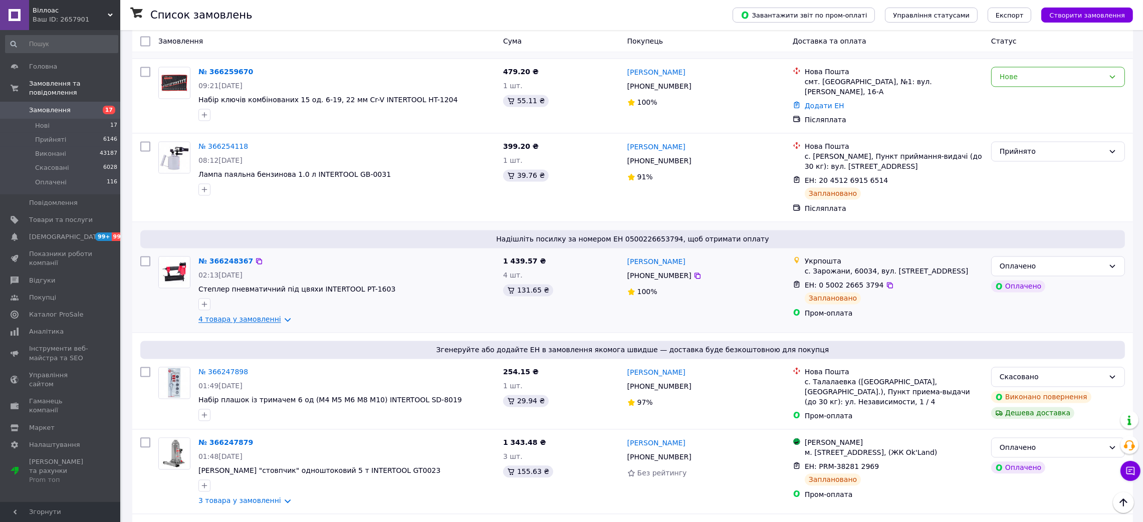
click at [277, 315] on link "4 товара у замовленні" at bounding box center [239, 319] width 83 height 8
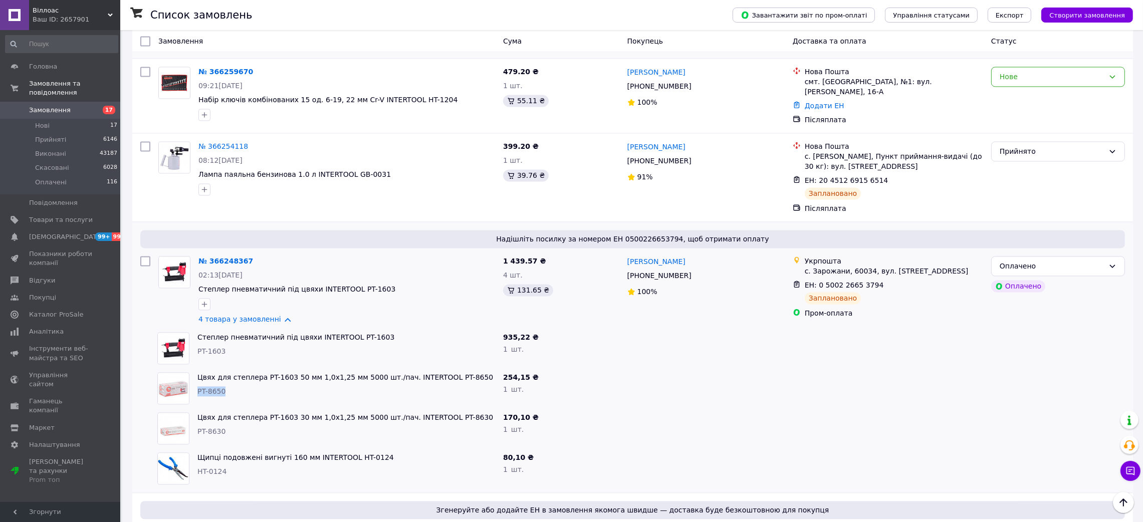
drag, startPoint x: 226, startPoint y: 296, endPoint x: 196, endPoint y: 288, distance: 31.5
click at [196, 368] on div "Цвях для степлера PT-1603 50 мм 1,0x1,25 мм 5000 шт./пач. INTERTOOL PT-8650 PT-…" at bounding box center [346, 388] width 306 height 40
drag, startPoint x: 218, startPoint y: 327, endPoint x: 198, endPoint y: 322, distance: 21.1
click at [198, 426] on div "PT-8630" at bounding box center [346, 431] width 298 height 10
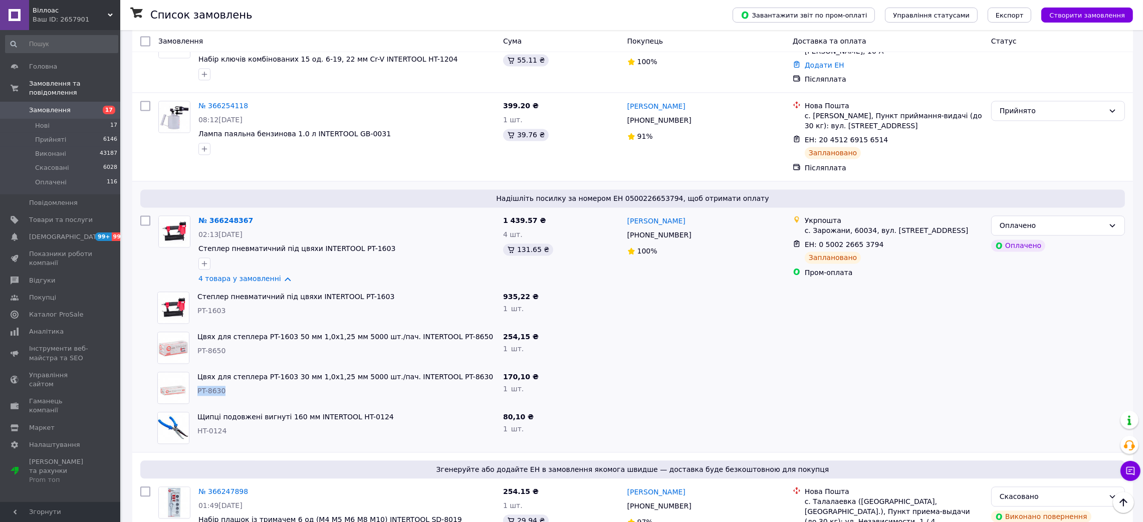
scroll to position [3230, 0]
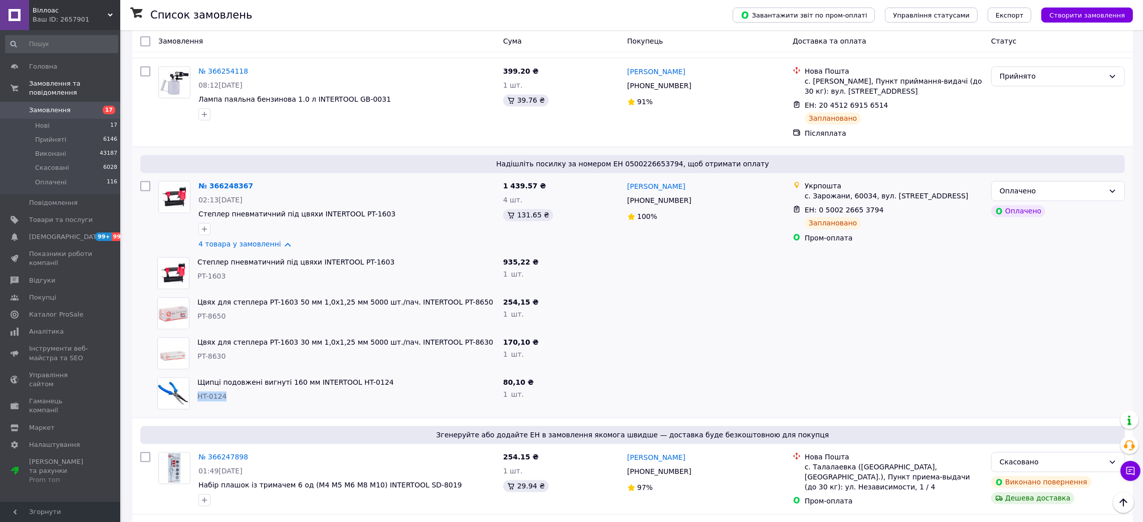
drag, startPoint x: 228, startPoint y: 300, endPoint x: 178, endPoint y: 227, distance: 87.9
click at [196, 373] on div "Щипці подовжені вигнуті 160 мм INTERTOOL HT-0124 HT-0124" at bounding box center [346, 393] width 306 height 40
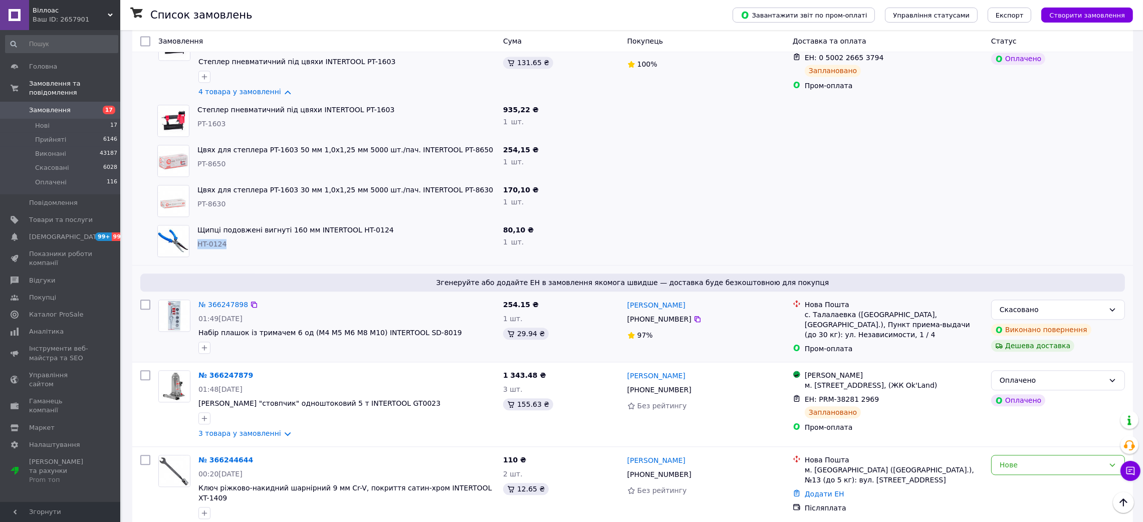
scroll to position [3456, 0]
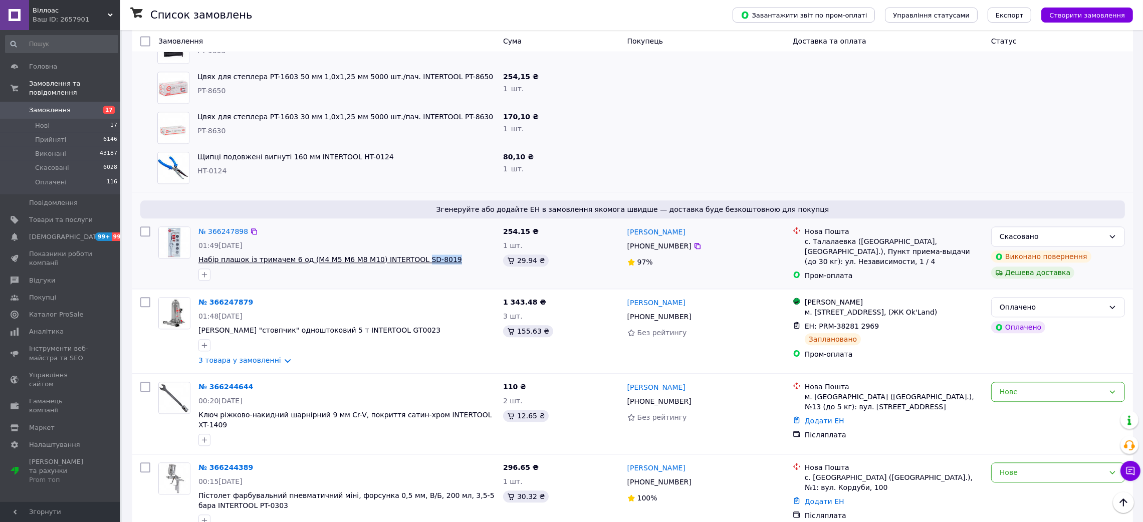
drag, startPoint x: 438, startPoint y: 158, endPoint x: 407, endPoint y: 153, distance: 31.9
click at [407, 254] on span "Набір плашок із тримачем 6 од (M4 M5 M6 M8 M10) INTERTOOL SD-8019" at bounding box center [346, 259] width 297 height 10
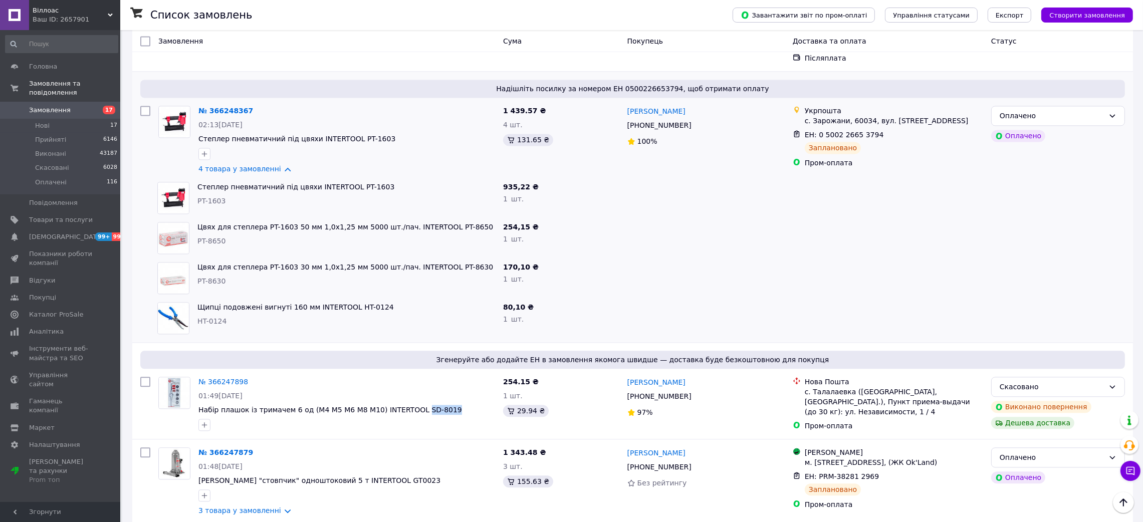
scroll to position [3380, 0]
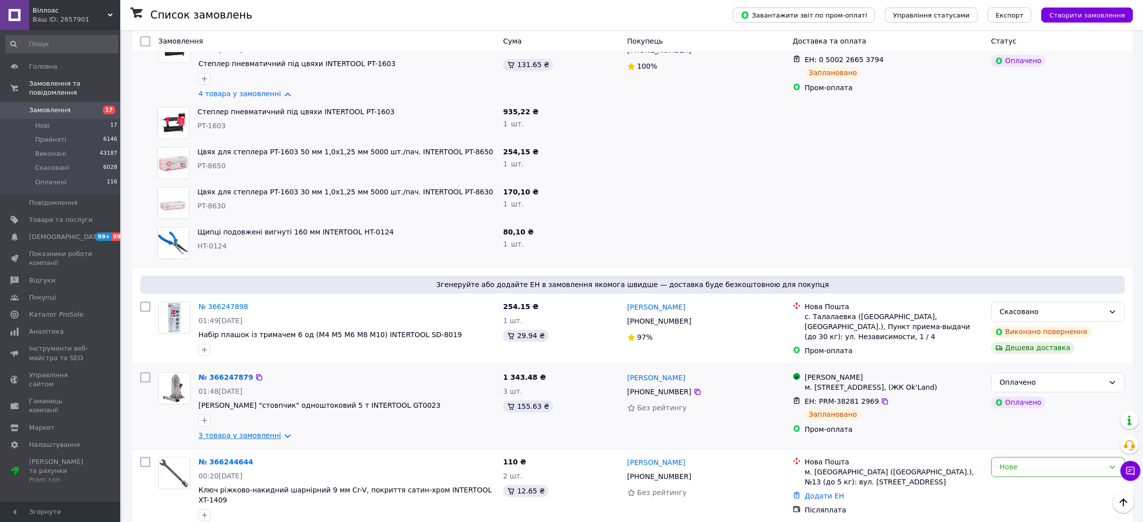
click at [277, 431] on link "3 товара у замовленні" at bounding box center [239, 435] width 83 height 8
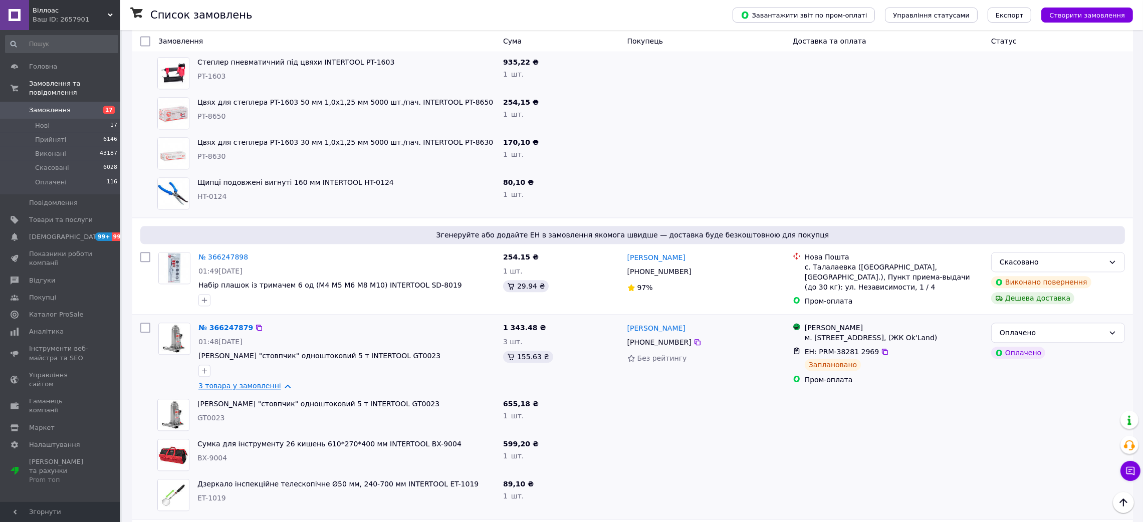
scroll to position [3456, 0]
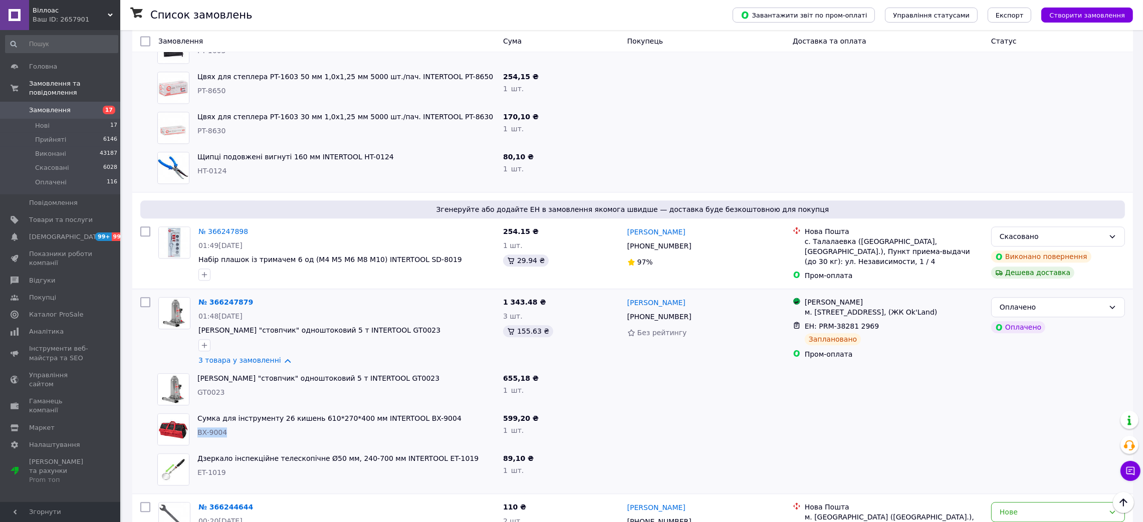
drag, startPoint x: 242, startPoint y: 335, endPoint x: 210, endPoint y: 335, distance: 32.6
click at [201, 427] on div "BX-9004" at bounding box center [346, 432] width 298 height 10
drag, startPoint x: 230, startPoint y: 369, endPoint x: 198, endPoint y: 368, distance: 32.6
click at [198, 467] on div "ET-1019" at bounding box center [346, 472] width 298 height 10
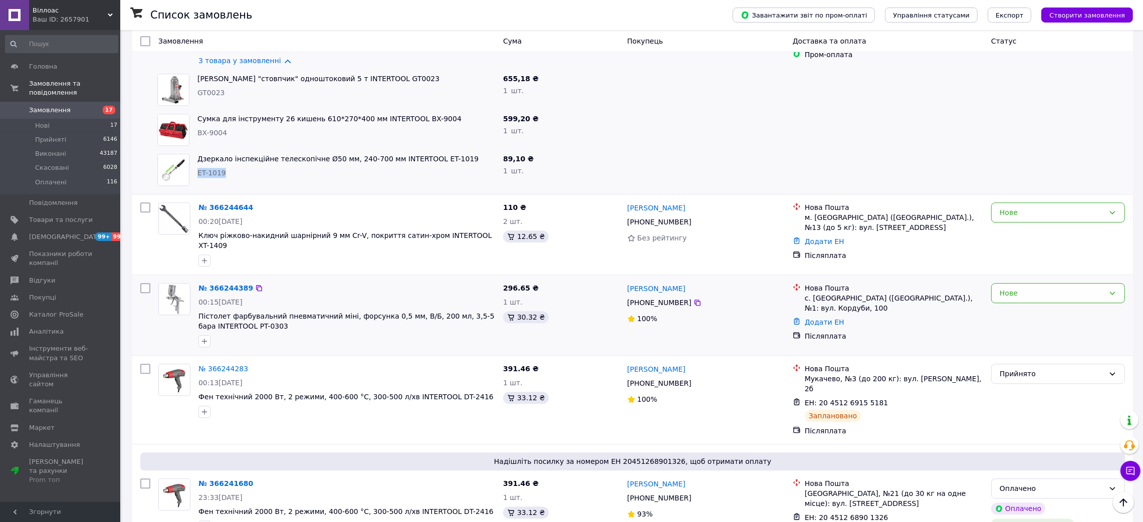
scroll to position [3756, 0]
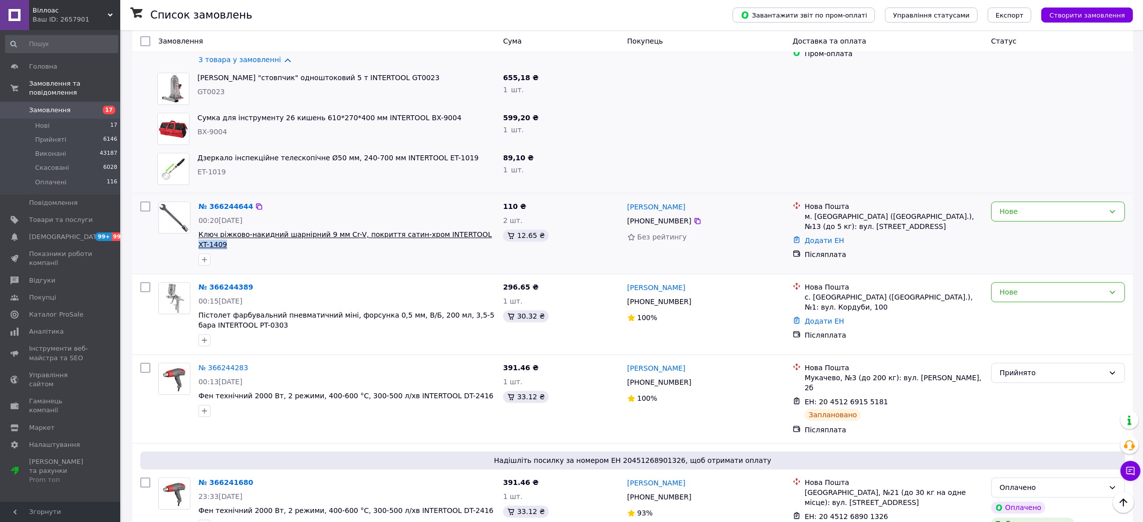
drag, startPoint x: 494, startPoint y: 134, endPoint x: 461, endPoint y: 134, distance: 33.6
click at [461, 229] on span "Ключ ріжково-накидний шарнірний 9 мм Cr-V, покриття сатин-хром INTERTOOL XT-1409" at bounding box center [346, 239] width 297 height 20
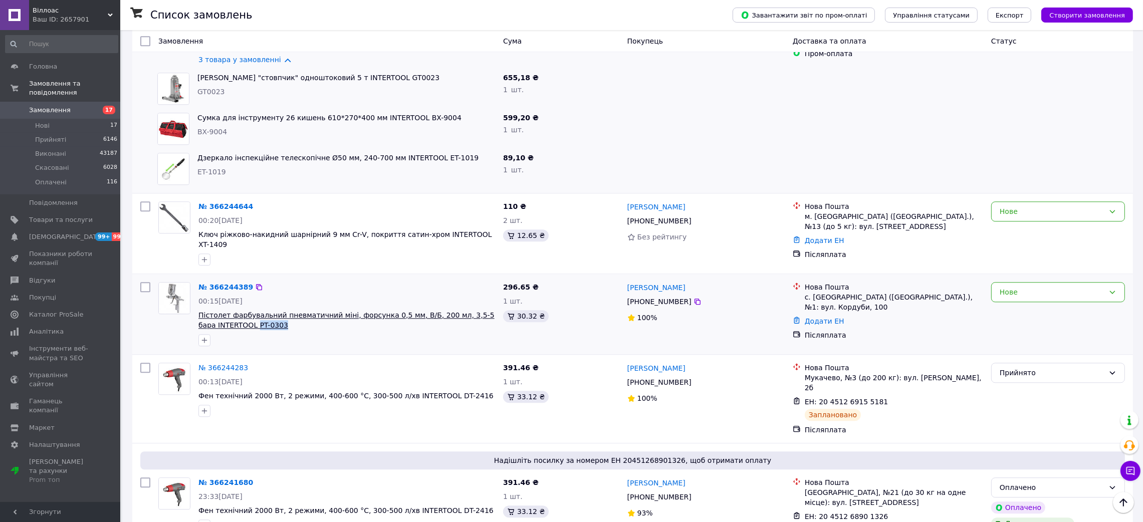
drag, startPoint x: 267, startPoint y: 222, endPoint x: 235, endPoint y: 219, distance: 31.7
click at [235, 310] on span "Пістолет фарбувальний пневматичний міні, форсунка 0,5 мм, В/Б, 200 мл, 3,5-5 ба…" at bounding box center [346, 320] width 297 height 20
drag, startPoint x: 221, startPoint y: 173, endPoint x: 212, endPoint y: 179, distance: 11.5
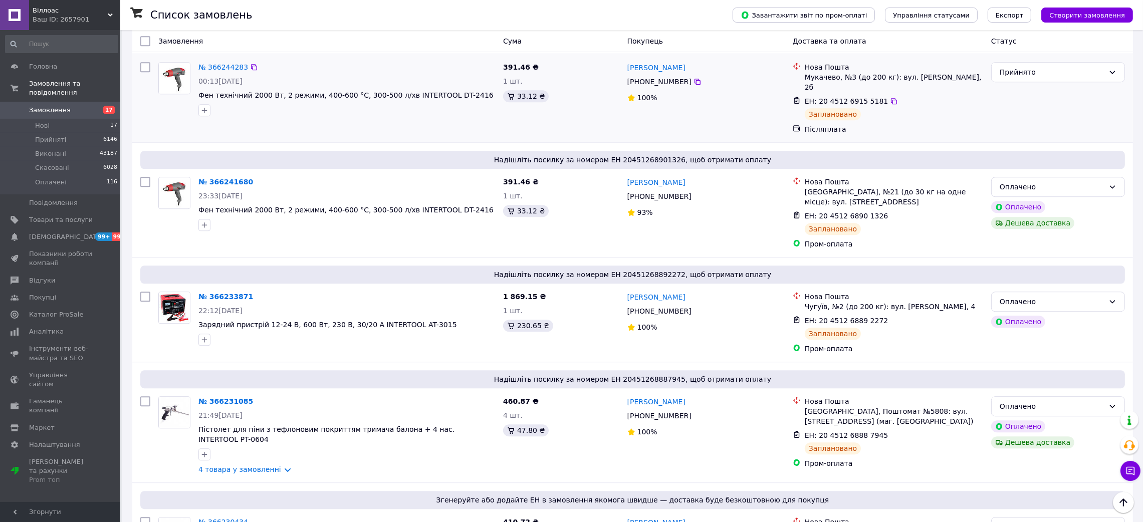
scroll to position [4132, 0]
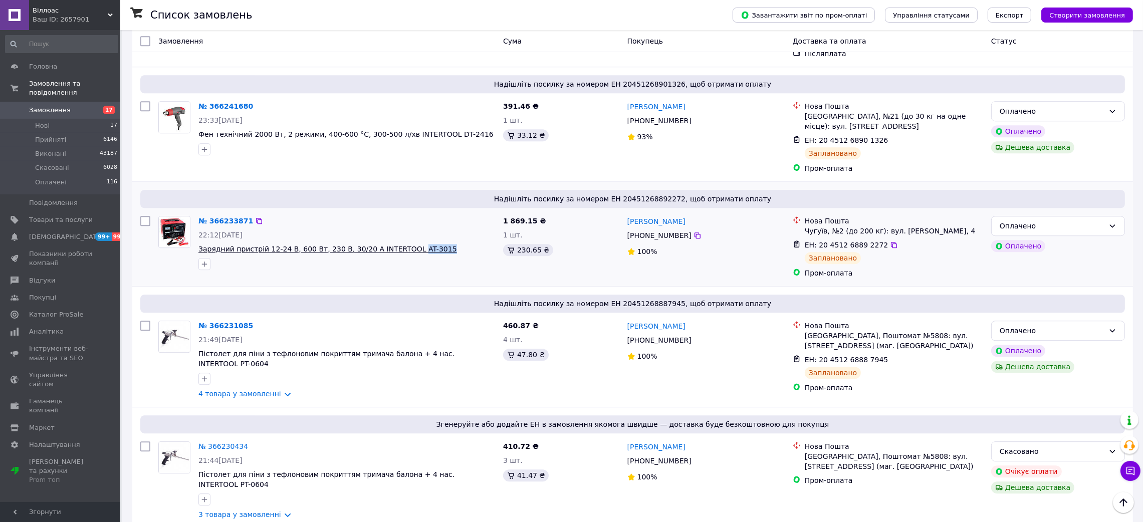
drag, startPoint x: 444, startPoint y: 143, endPoint x: 398, endPoint y: 143, distance: 46.1
click at [398, 244] on span "Зарядний пристрій 12-24 В, 600 Вт, 230 В, 30/20 А INTERTOOL AT-3015" at bounding box center [346, 249] width 297 height 10
click at [439, 256] on div at bounding box center [346, 264] width 301 height 16
drag, startPoint x: 429, startPoint y: 140, endPoint x: 398, endPoint y: 138, distance: 30.6
click at [398, 244] on span "Зарядний пристрій 12-24 В, 600 Вт, 230 В, 30/20 А INTERTOOL AT-3015" at bounding box center [346, 249] width 297 height 10
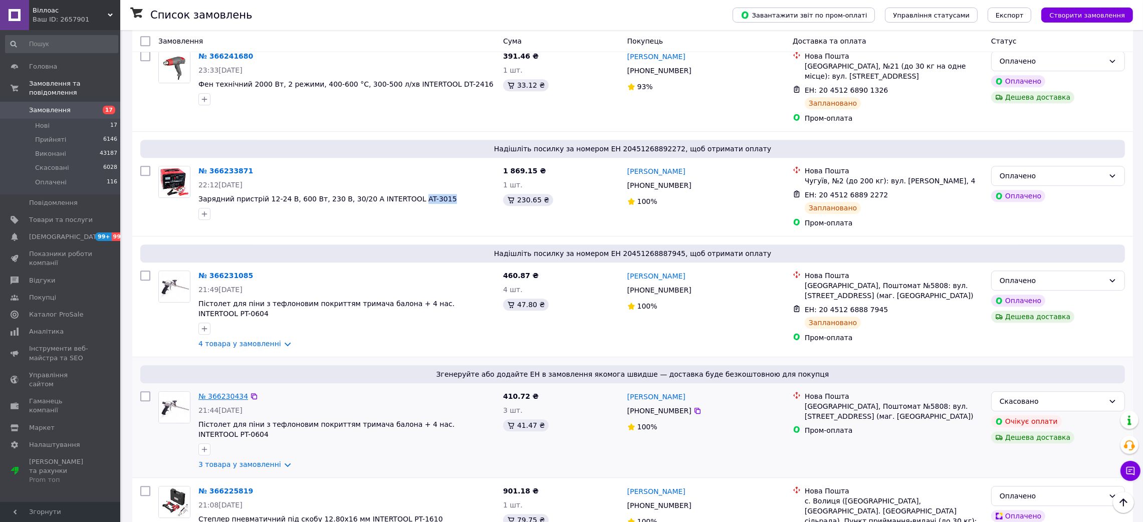
scroll to position [4207, 0]
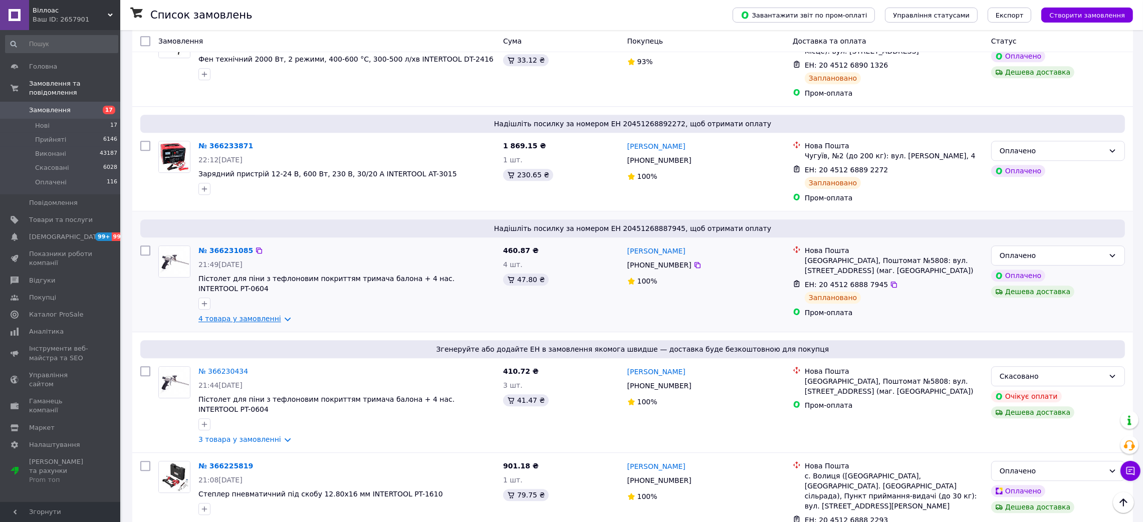
click at [272, 315] on link "4 товара у замовленні" at bounding box center [239, 319] width 83 height 8
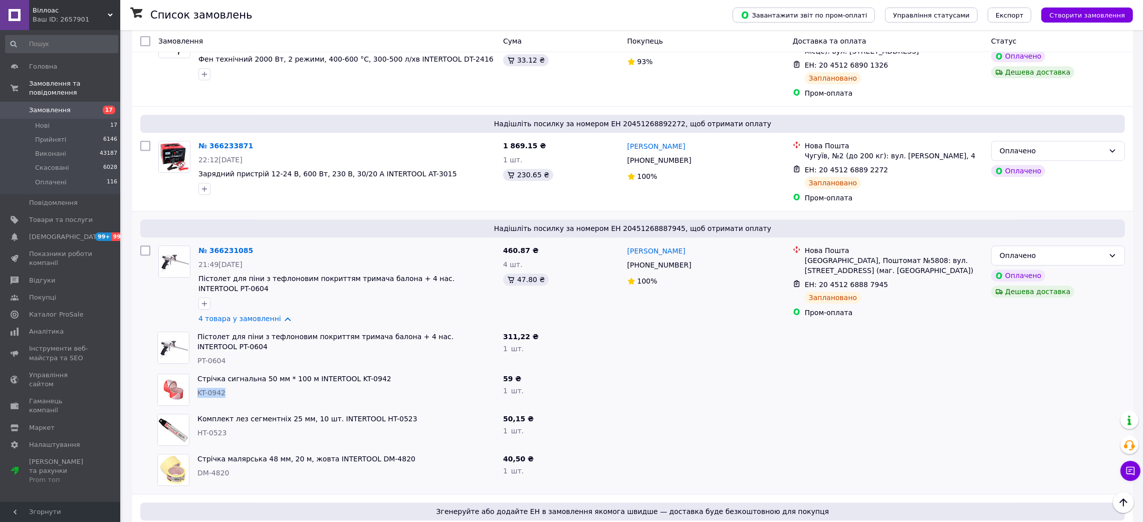
drag, startPoint x: 238, startPoint y: 278, endPoint x: 193, endPoint y: 273, distance: 45.4
click at [193, 370] on div "Стрічка сигнальна 50 мм * 100 м INTERTOOL KT-0942 KT-0942" at bounding box center [346, 390] width 306 height 40
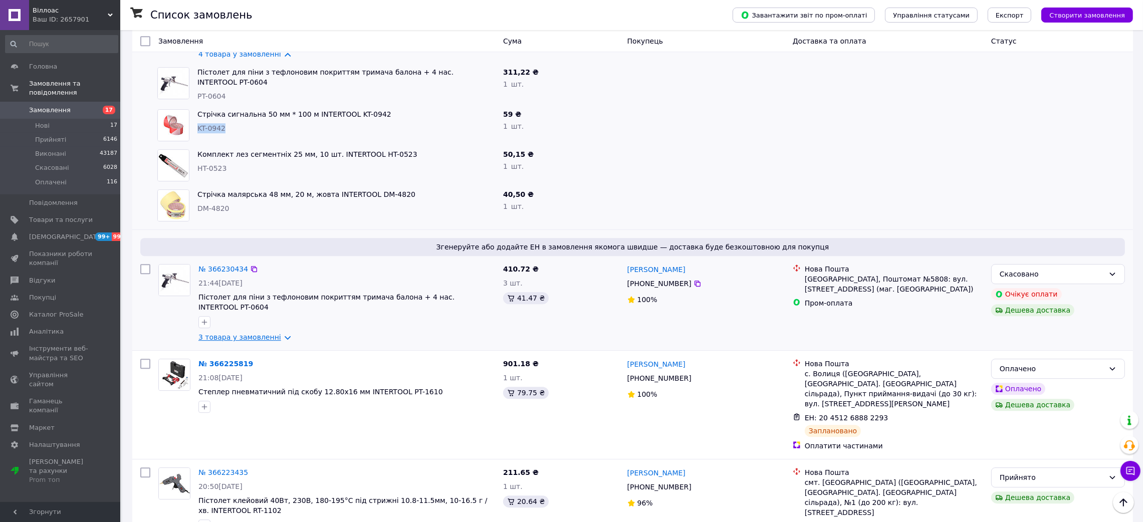
scroll to position [4508, 0]
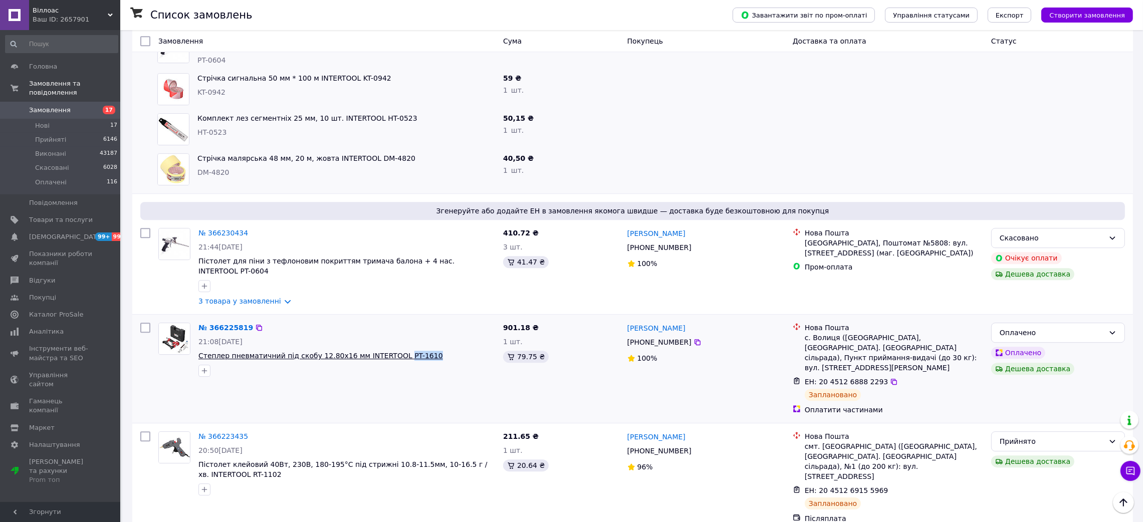
drag, startPoint x: 415, startPoint y: 227, endPoint x: 387, endPoint y: 228, distance: 28.6
click at [387, 351] on span "Степлер пневматичний під скобу 12.80x16 мм INTERTOOL PT-1610" at bounding box center [346, 356] width 297 height 10
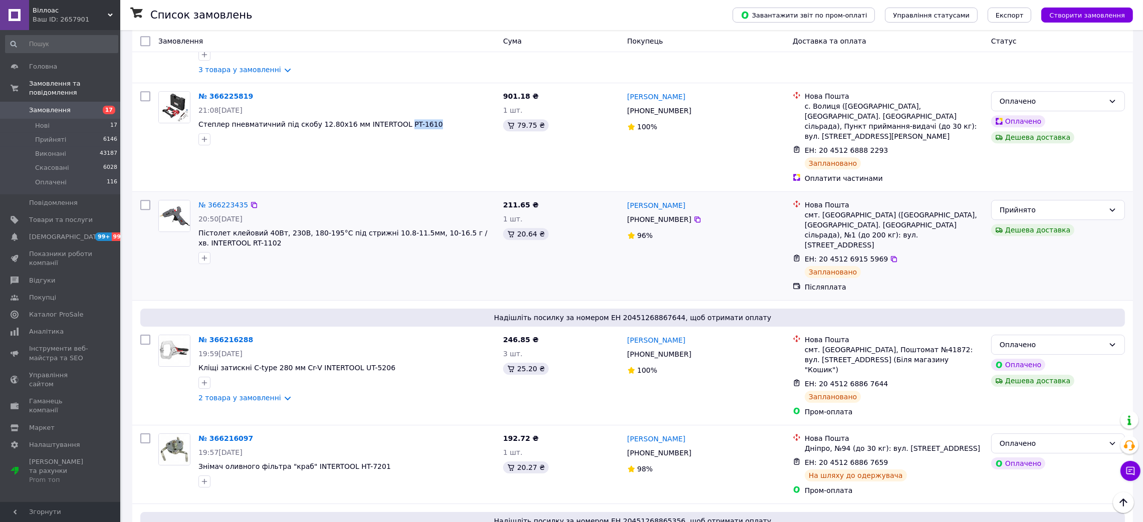
scroll to position [4808, 0]
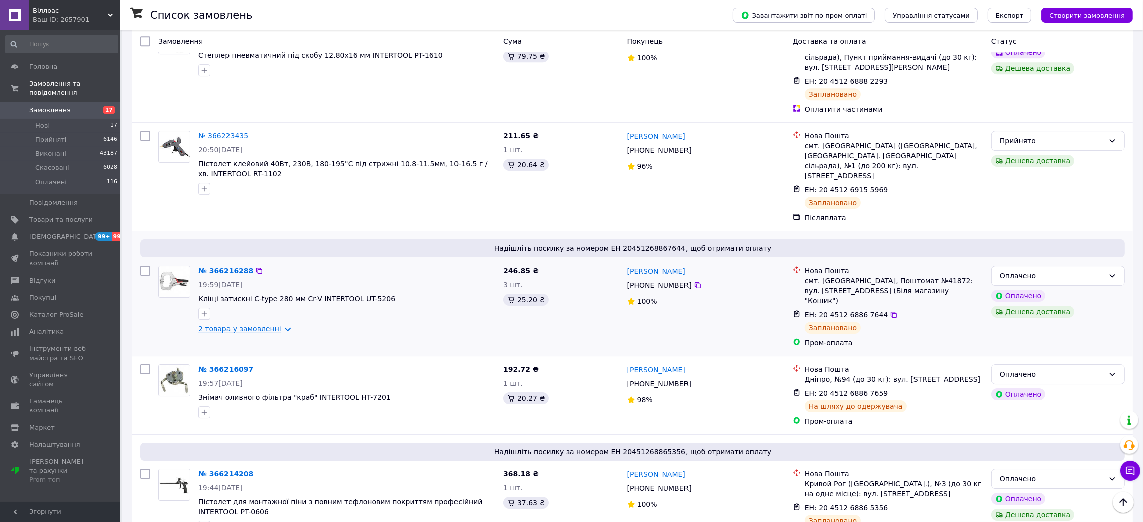
click at [272, 325] on link "2 товара у замовленні" at bounding box center [239, 329] width 83 height 8
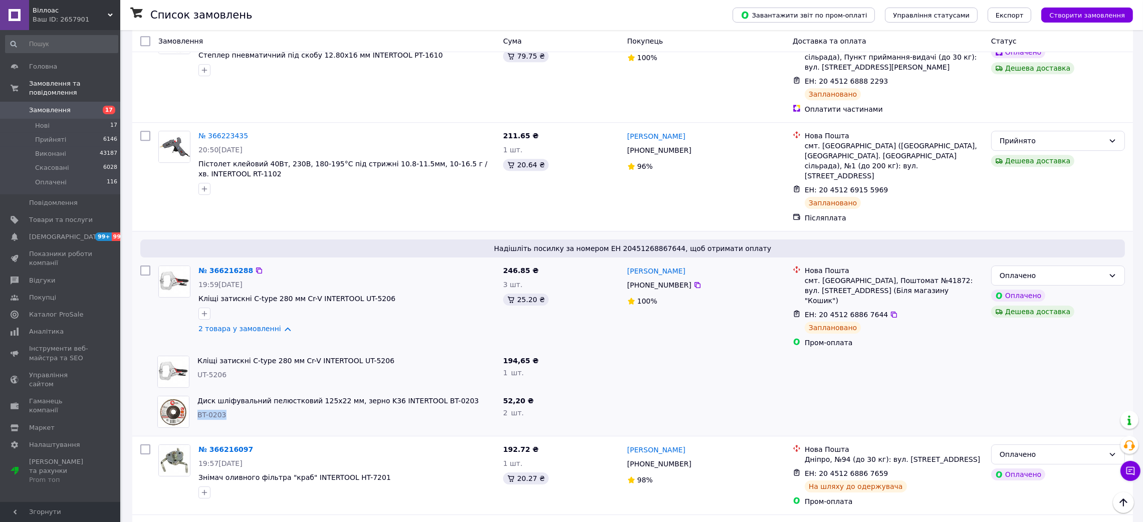
drag, startPoint x: 236, startPoint y: 262, endPoint x: 197, endPoint y: 168, distance: 102.6
click at [196, 392] on div "Диск шліфувальний пелюстковий 125x22 мм, зерно K36 INTERTOOL BT-0203 BT-0203" at bounding box center [346, 412] width 306 height 40
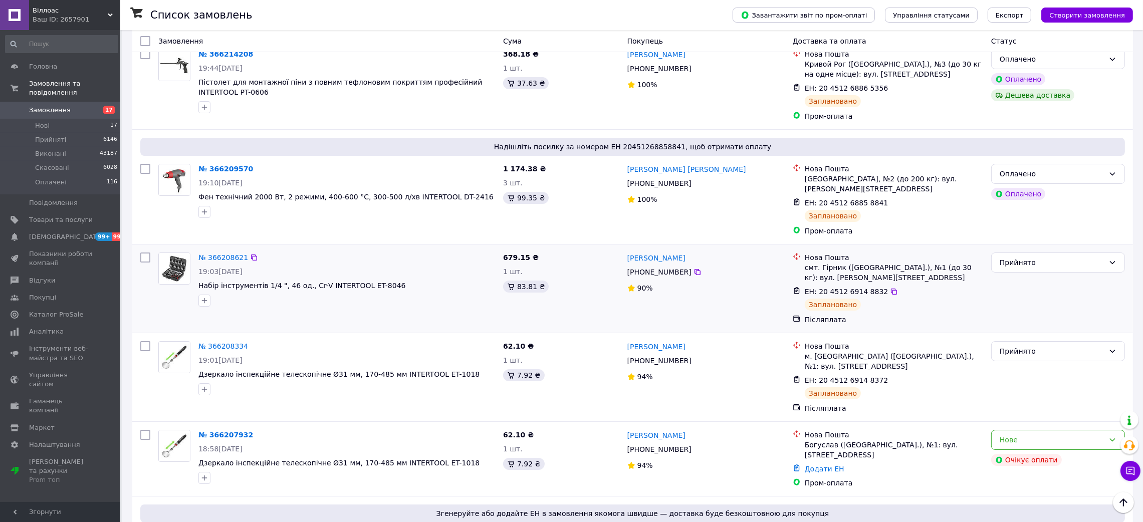
scroll to position [5334, 0]
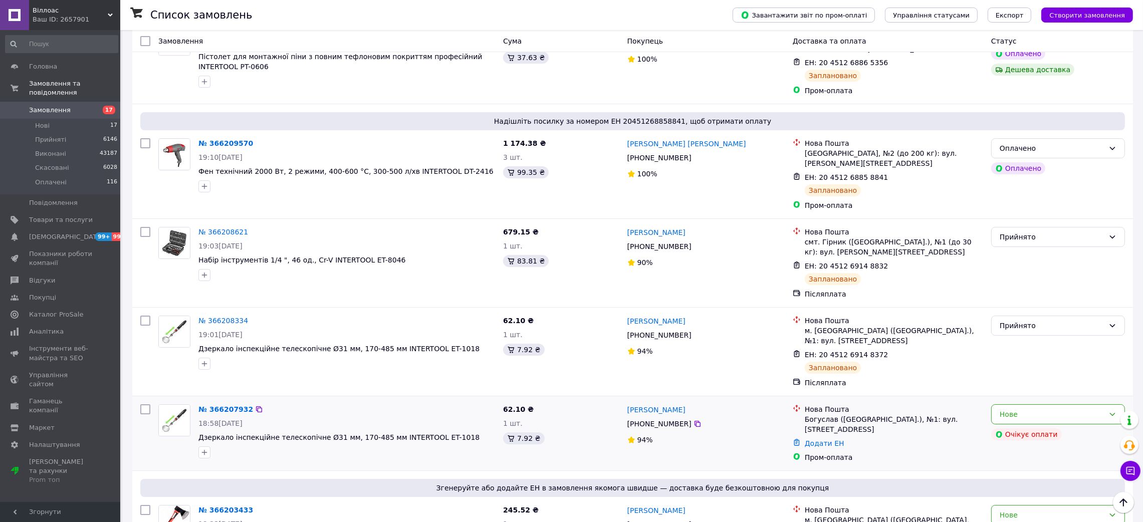
click at [1083, 426] on div "Очікує оплати" at bounding box center [1058, 434] width 138 height 16
drag, startPoint x: 1066, startPoint y: 244, endPoint x: 1052, endPoint y: 248, distance: 14.1
click at [1065, 404] on div "Нове" at bounding box center [1058, 414] width 134 height 20
click at [1011, 298] on li "Скасовано" at bounding box center [1057, 297] width 133 height 18
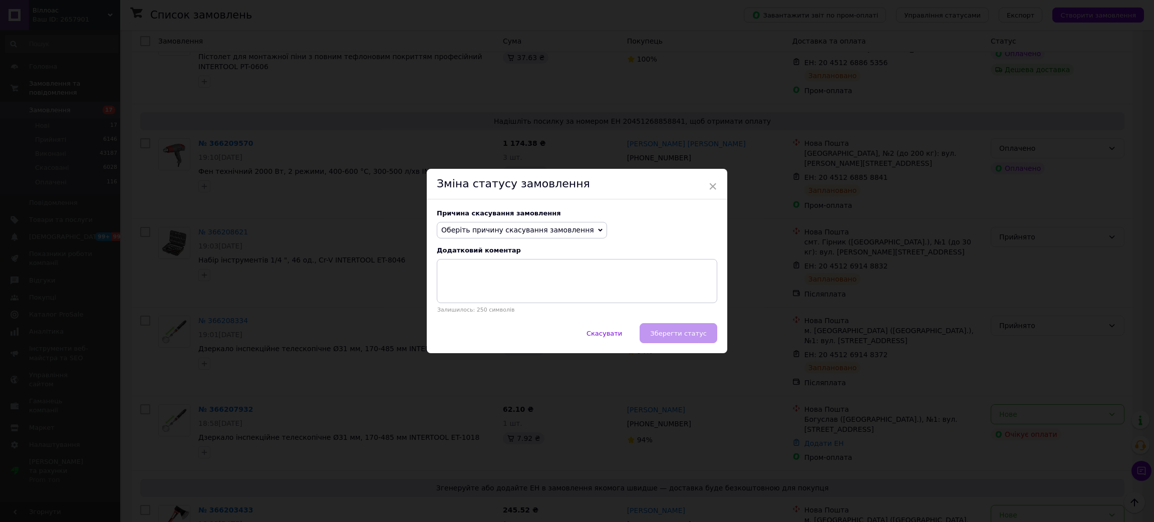
click at [549, 224] on span "Оберіть причину скасування замовлення" at bounding box center [522, 230] width 170 height 17
click at [469, 302] on li "Замовлення-дублікат" at bounding box center [521, 306] width 169 height 14
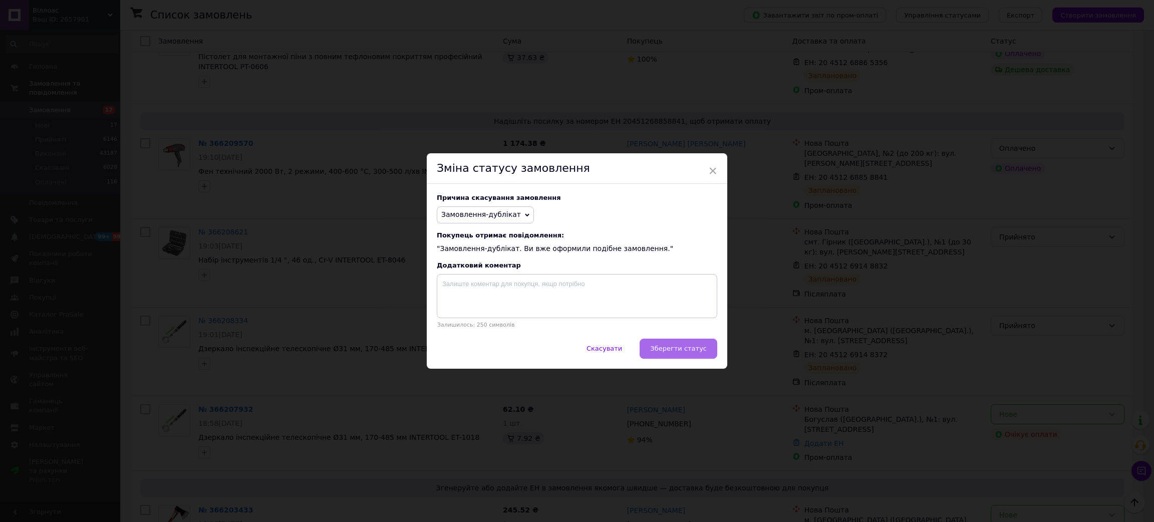
click at [686, 344] on button "Зберегти статус" at bounding box center [679, 349] width 78 height 20
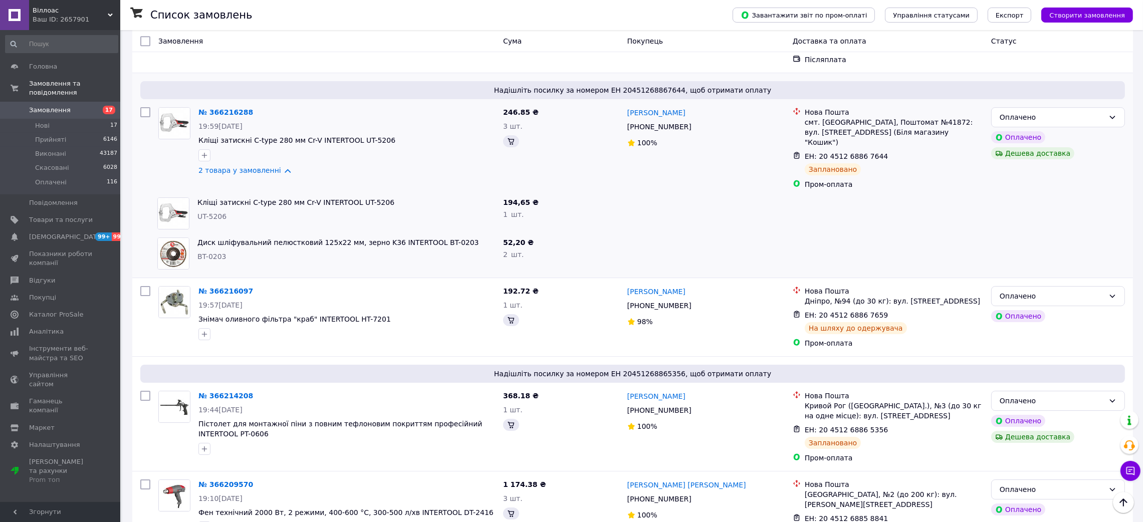
scroll to position [5357, 0]
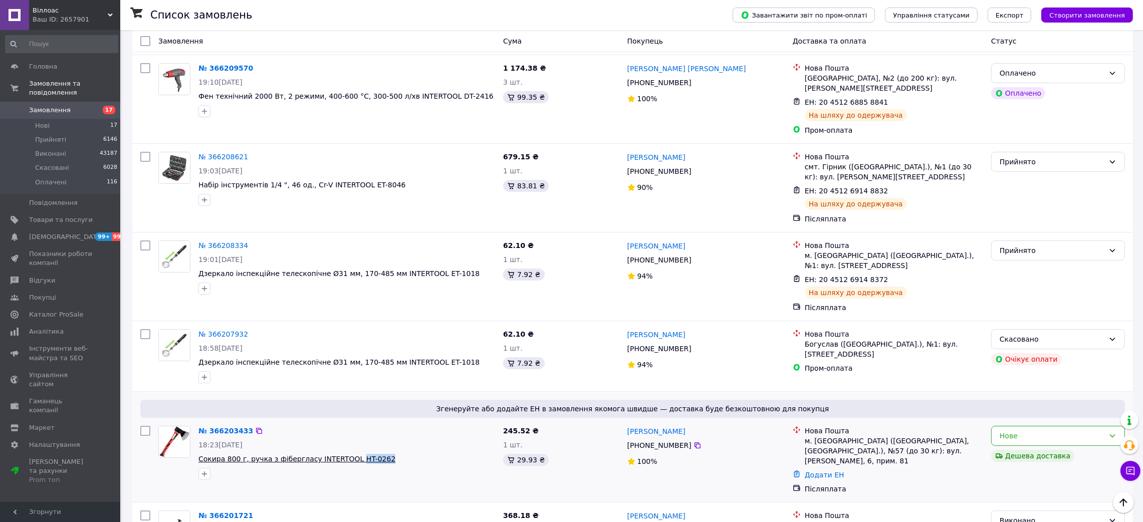
drag, startPoint x: 389, startPoint y: 287, endPoint x: 344, endPoint y: 281, distance: 45.9
click at [344, 454] on span "Сокира 800 г, ручка з фібергласу INTERTOOL HT-0262" at bounding box center [346, 459] width 297 height 10
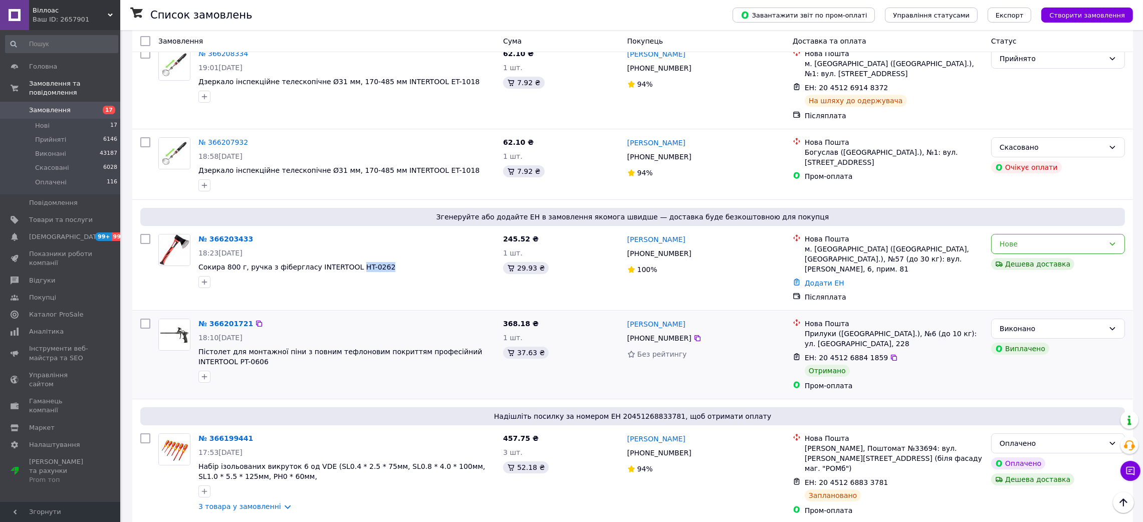
scroll to position [5582, 0]
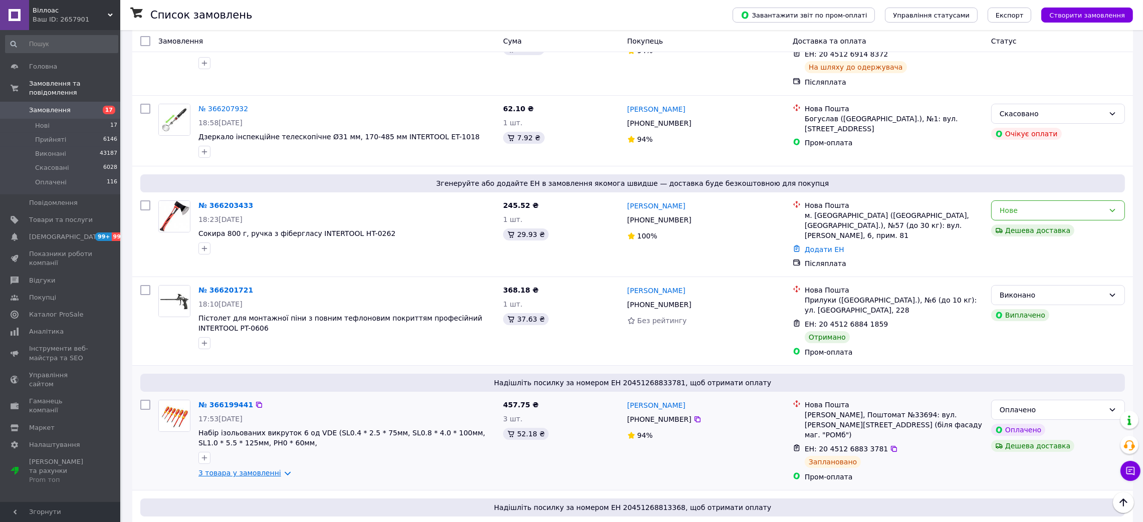
click at [280, 469] on link "3 товара у замовленні" at bounding box center [239, 473] width 83 height 8
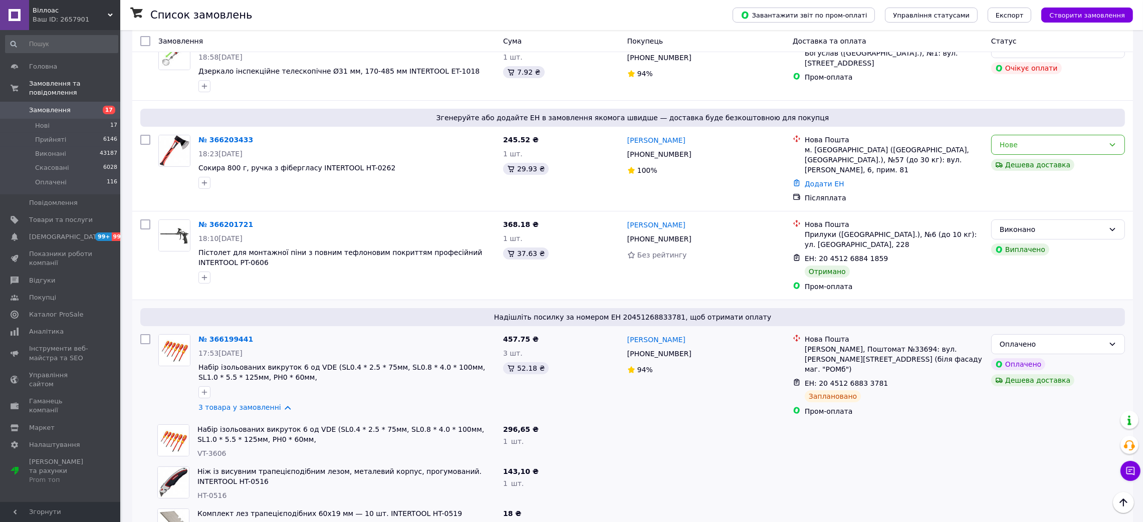
scroll to position [5733, 0]
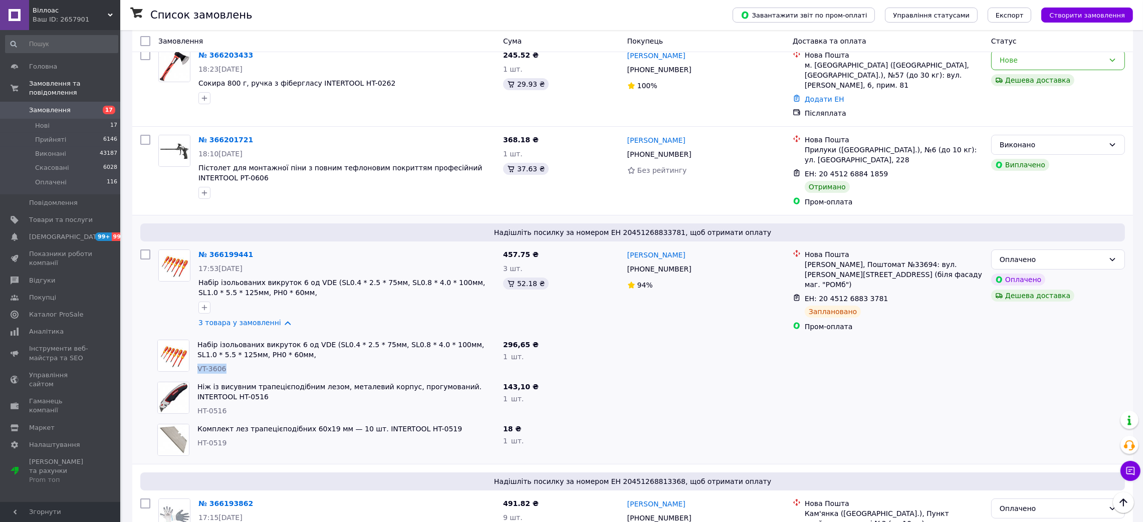
drag, startPoint x: 227, startPoint y: 177, endPoint x: 196, endPoint y: 177, distance: 30.6
click at [196, 336] on div "Набір ізольованих викруток 6 од VDE (SL0.4 * 2.5 * 75мм, SL0.8 * 4.0 * 100мм, S…" at bounding box center [346, 357] width 306 height 42
drag, startPoint x: 233, startPoint y: 228, endPoint x: 199, endPoint y: 225, distance: 34.2
click at [199, 378] on div "Ніж із висувним трапецієподібним лезом, металевий корпус, прогумований. INTERTO…" at bounding box center [346, 399] width 306 height 42
drag, startPoint x: 218, startPoint y: 262, endPoint x: 194, endPoint y: 258, distance: 24.5
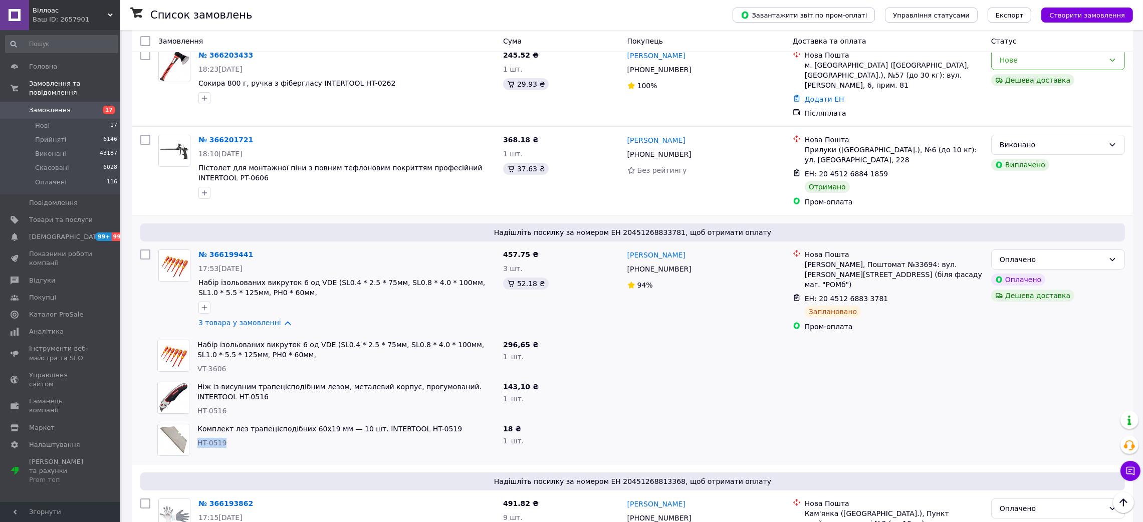
click at [194, 420] on div "Комплект лез трапецієподібних 60x19 мм — 10 шт. INTERTOOL HT-0519 HT-0519" at bounding box center [346, 440] width 306 height 40
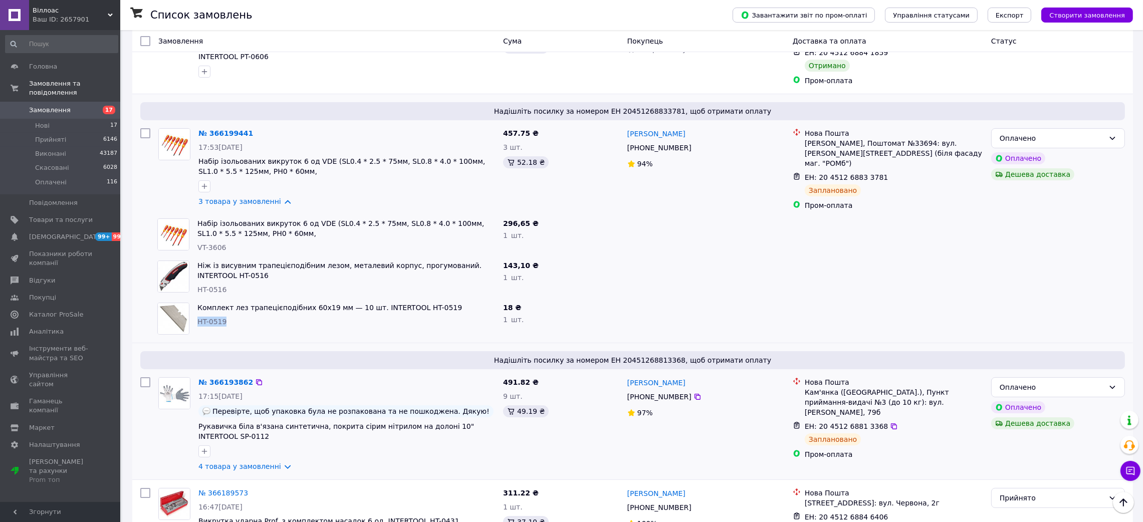
scroll to position [5883, 0]
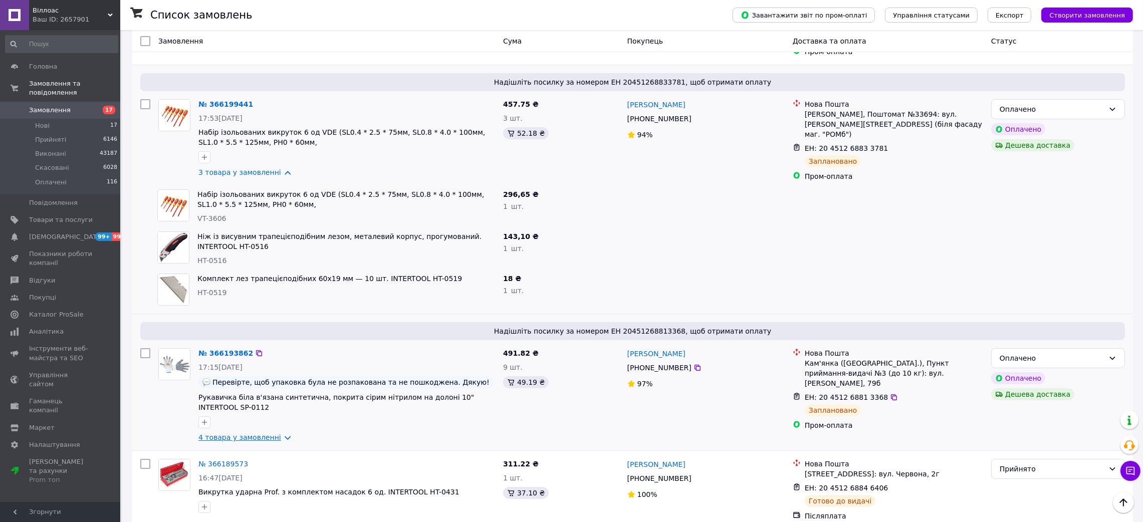
click at [274, 433] on link "4 товара у замовленні" at bounding box center [239, 437] width 83 height 8
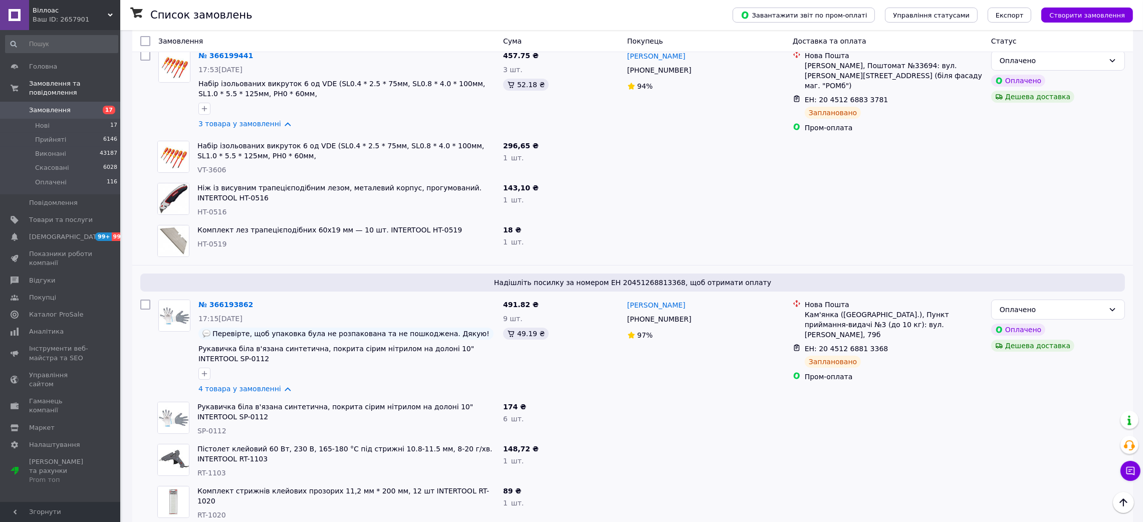
scroll to position [5958, 0]
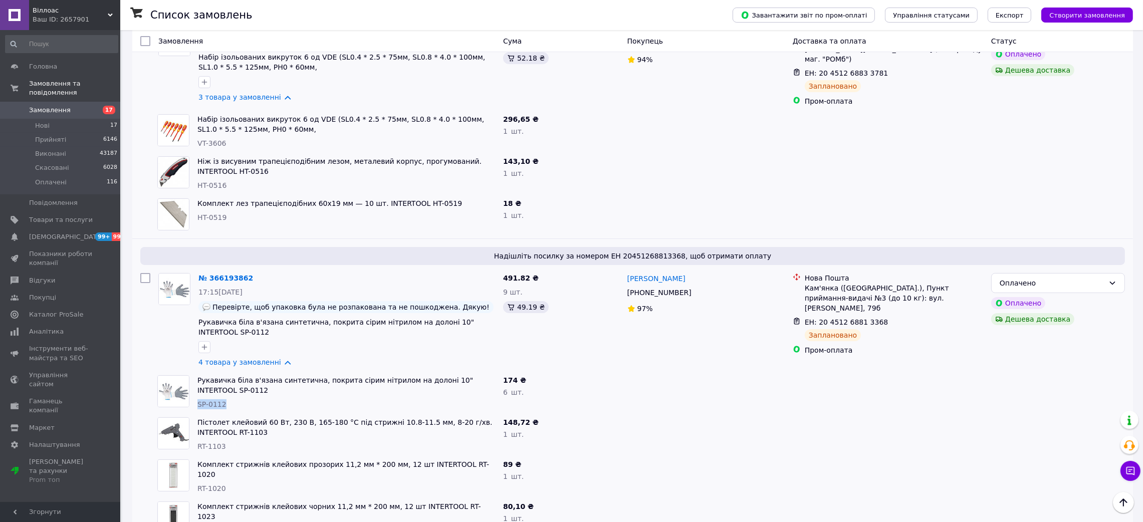
drag, startPoint x: 231, startPoint y: 214, endPoint x: 194, endPoint y: 215, distance: 36.6
click at [194, 371] on div "Рукавичка біла в'язана синтетична, покрита сірим нітрилом на долоні 10" INTERTO…" at bounding box center [346, 392] width 306 height 42
drag, startPoint x: 225, startPoint y: 264, endPoint x: 197, endPoint y: 262, distance: 27.6
click at [197, 413] on div "Пістолет клейовий 60 Вт, 230 В, 165-180 °C під стрижні 10.8-11.5 мм, 8-20 г/хв.…" at bounding box center [346, 434] width 306 height 42
drag, startPoint x: 202, startPoint y: 293, endPoint x: 195, endPoint y: 293, distance: 7.5
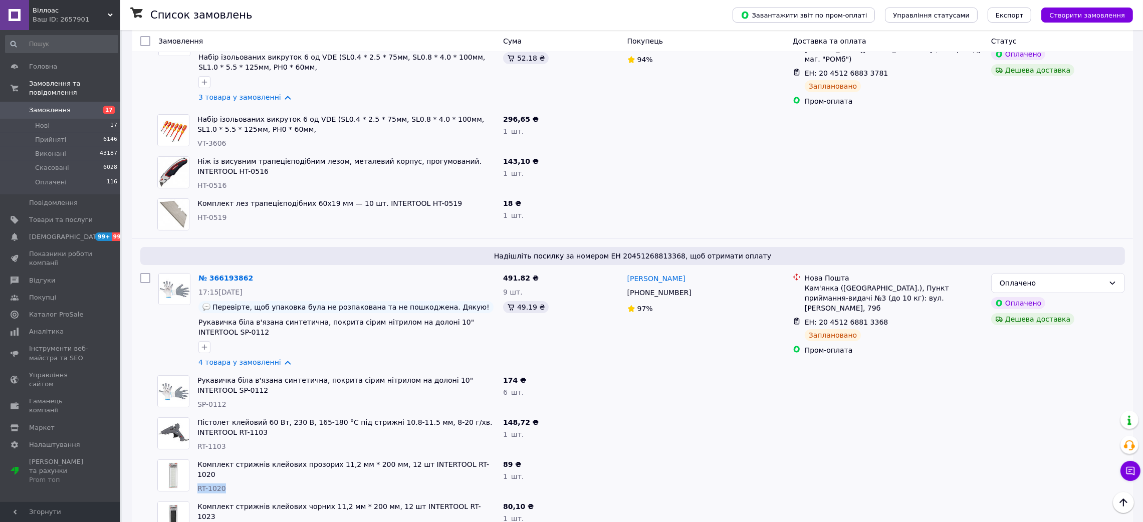
click at [195, 455] on div "Комплект стрижнів клейових прозорих 11,2 мм * 200 мм, 12 шт INTERTOOL RT-1020 R…" at bounding box center [346, 476] width 306 height 42
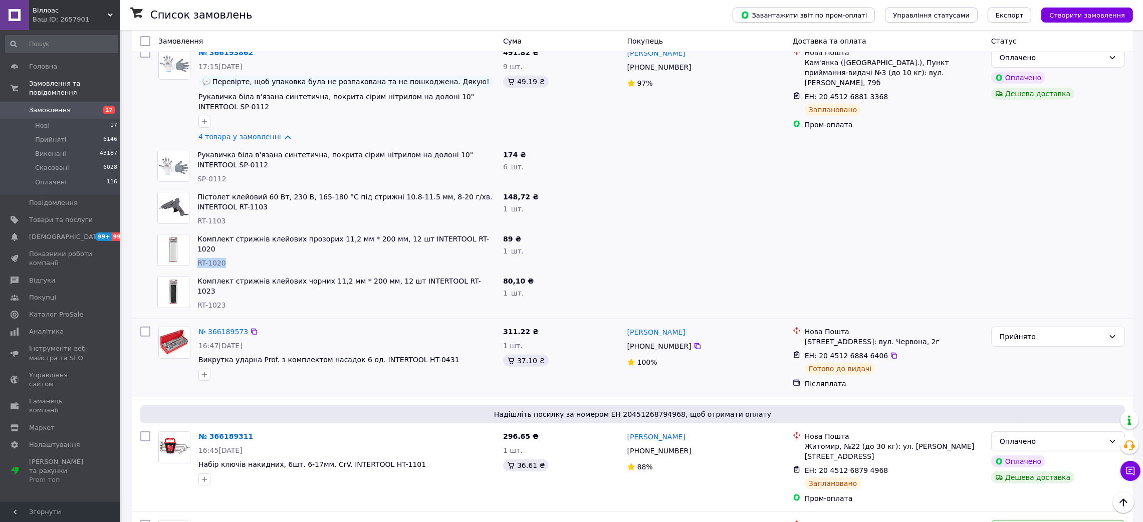
scroll to position [6259, 0]
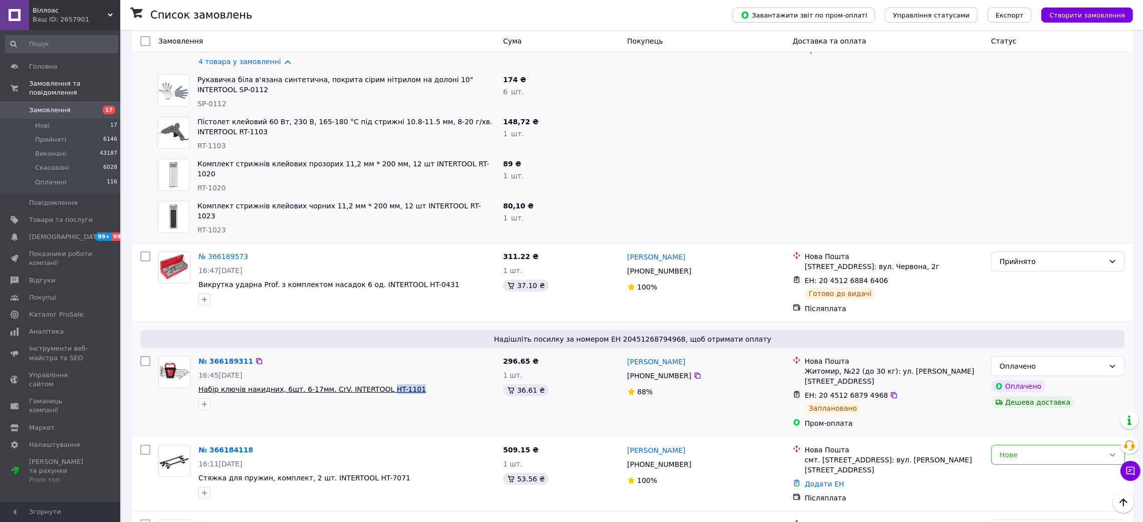
drag, startPoint x: 411, startPoint y: 200, endPoint x: 373, endPoint y: 200, distance: 38.1
click at [373, 384] on span "Набір ключів накидних, 6шт. 6-17мм. CrV. INTERTOOL HT-1101" at bounding box center [346, 389] width 297 height 10
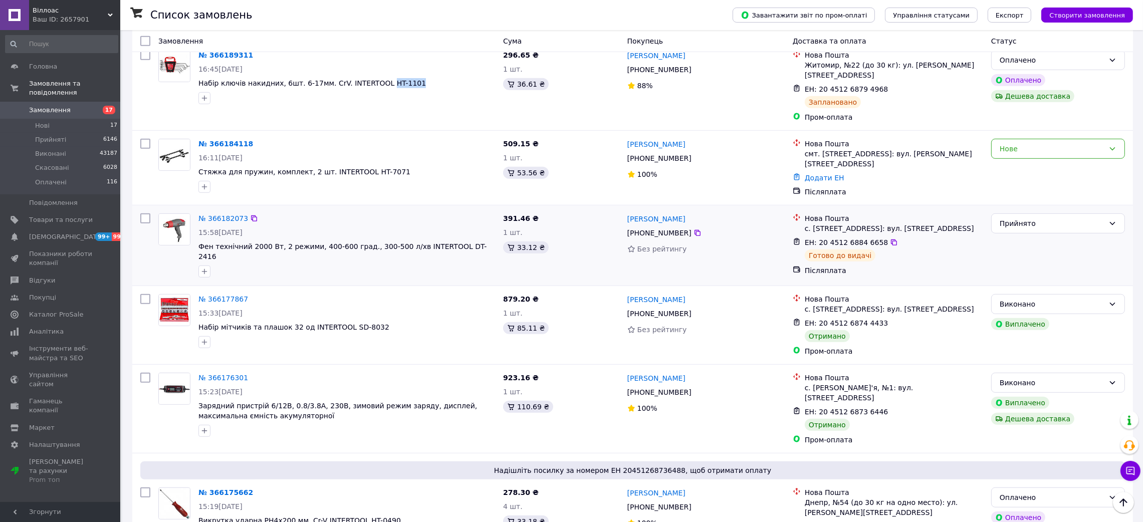
scroll to position [6634, 0]
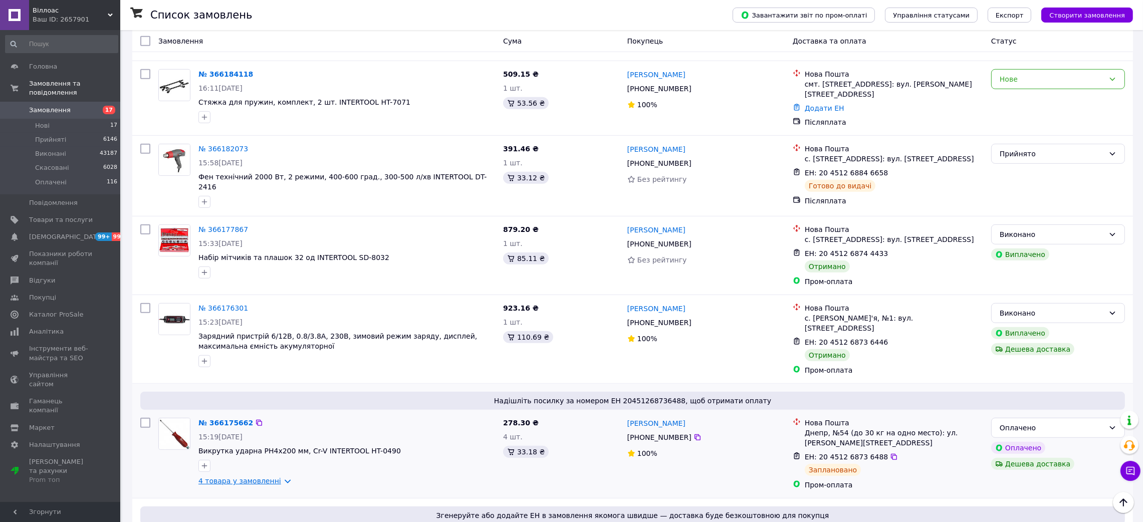
click at [277, 477] on link "4 товара у замовленні" at bounding box center [239, 481] width 83 height 8
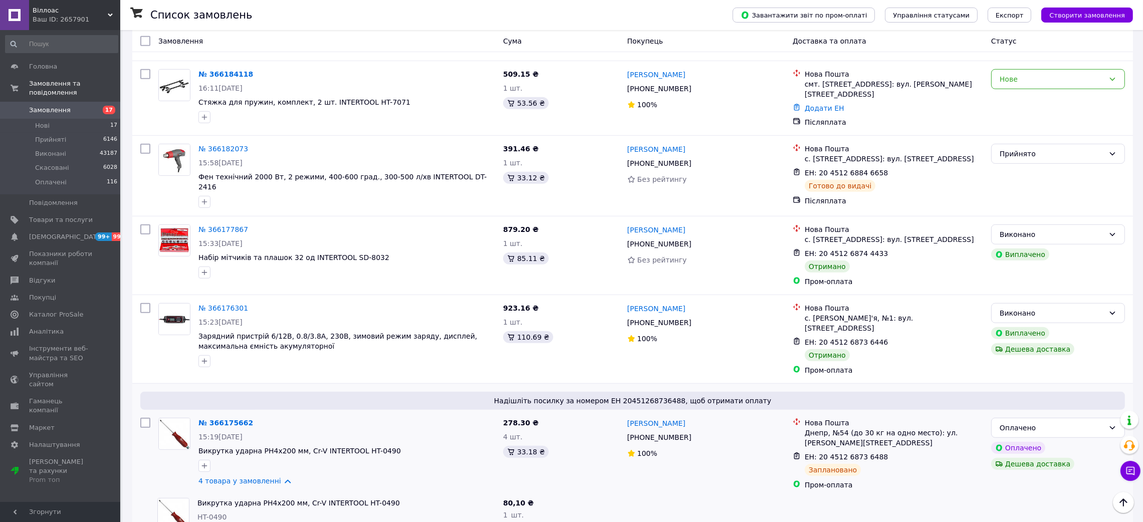
scroll to position [6709, 0]
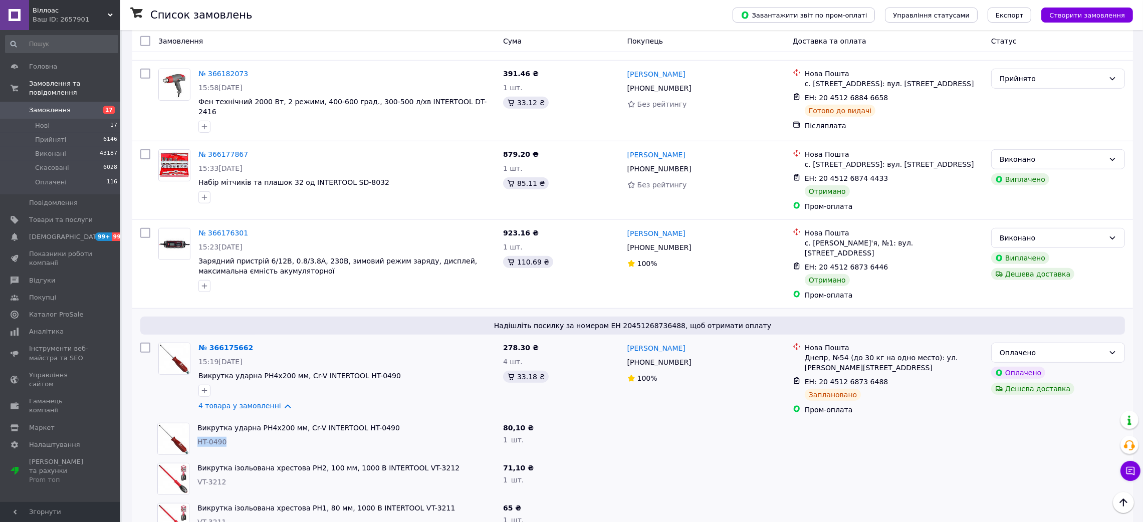
drag, startPoint x: 241, startPoint y: 223, endPoint x: 194, endPoint y: 227, distance: 47.8
click at [194, 419] on div "Викрутка ударна PH4x200 мм, Cr-V INTERTOOL HT-0490 HT-0490" at bounding box center [346, 439] width 306 height 40
drag, startPoint x: 210, startPoint y: 271, endPoint x: 196, endPoint y: 271, distance: 13.5
click at [196, 459] on div "Викрутка ізольована хрестова PH2, 100 мм, 1000 В INTERTOOL VT-3212 VT-3212" at bounding box center [346, 479] width 306 height 40
drag, startPoint x: 236, startPoint y: 305, endPoint x: 197, endPoint y: 305, distance: 39.1
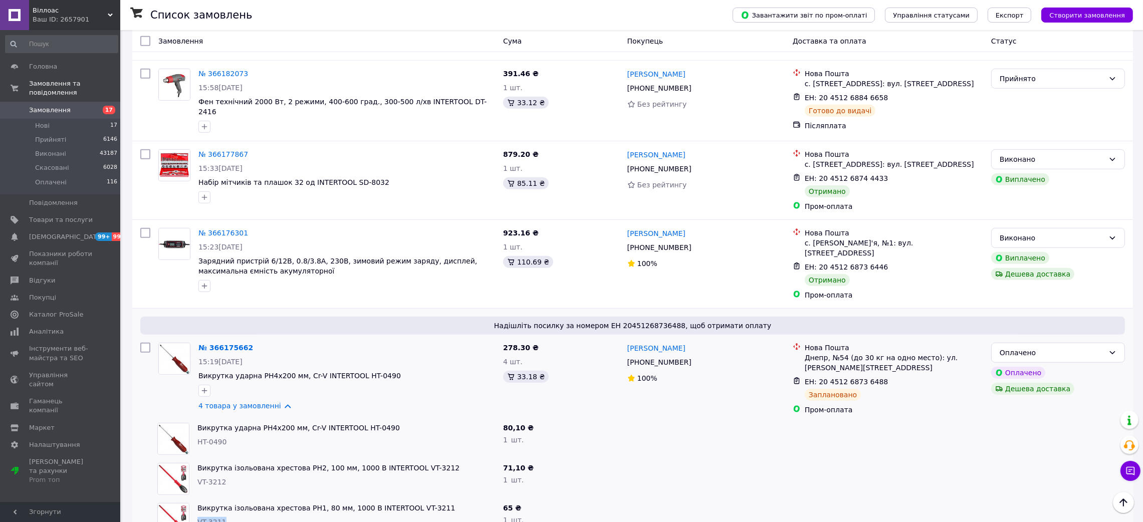
click at [197, 517] on div "VT-3211" at bounding box center [346, 522] width 298 height 10
drag, startPoint x: 233, startPoint y: 356, endPoint x: 195, endPoint y: 353, distance: 38.2
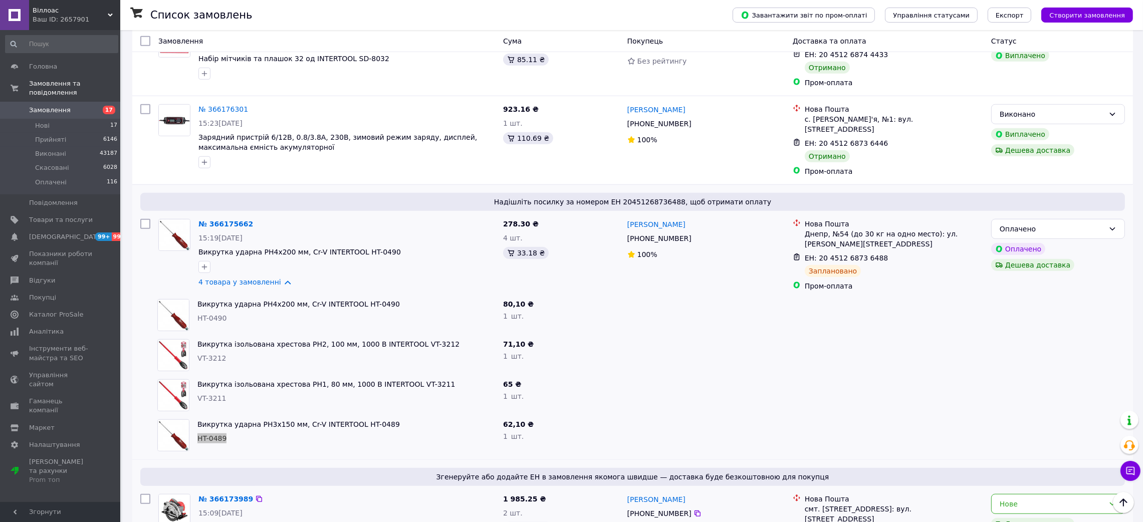
scroll to position [6860, 0]
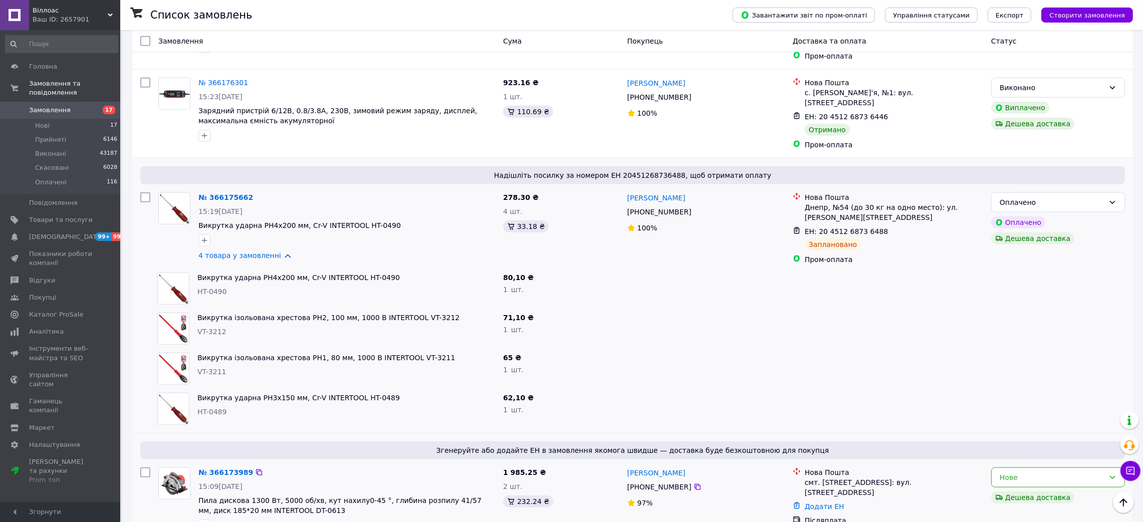
drag, startPoint x: 206, startPoint y: 369, endPoint x: 197, endPoint y: 369, distance: 9.0
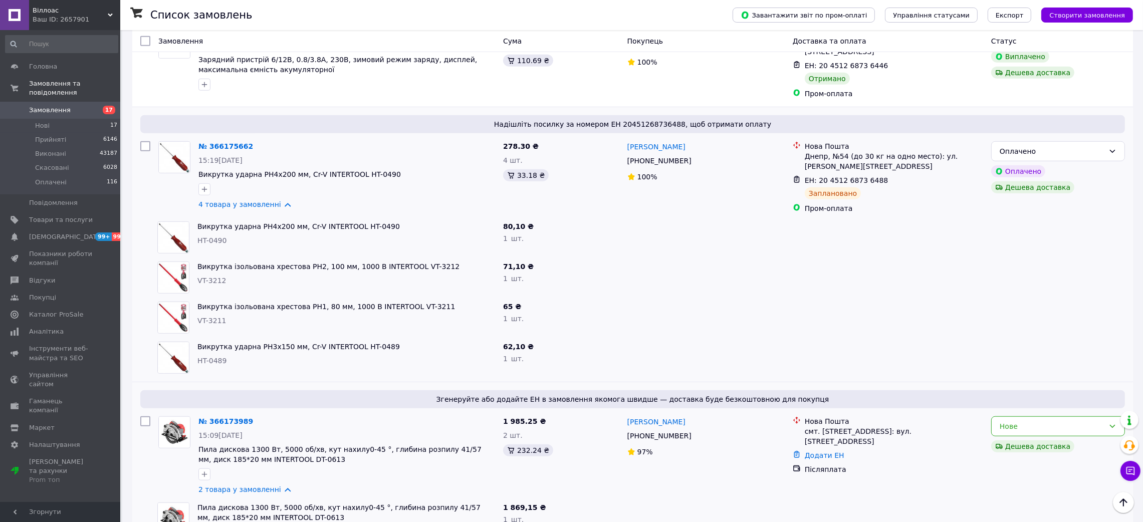
scroll to position [6935, 0]
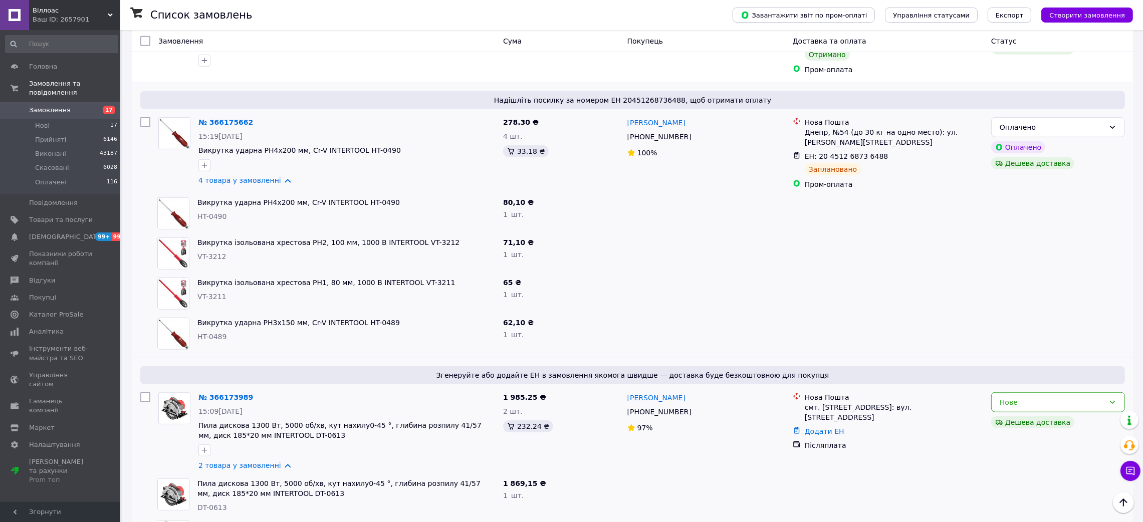
drag, startPoint x: 219, startPoint y: 332, endPoint x: 194, endPoint y: 332, distance: 25.0
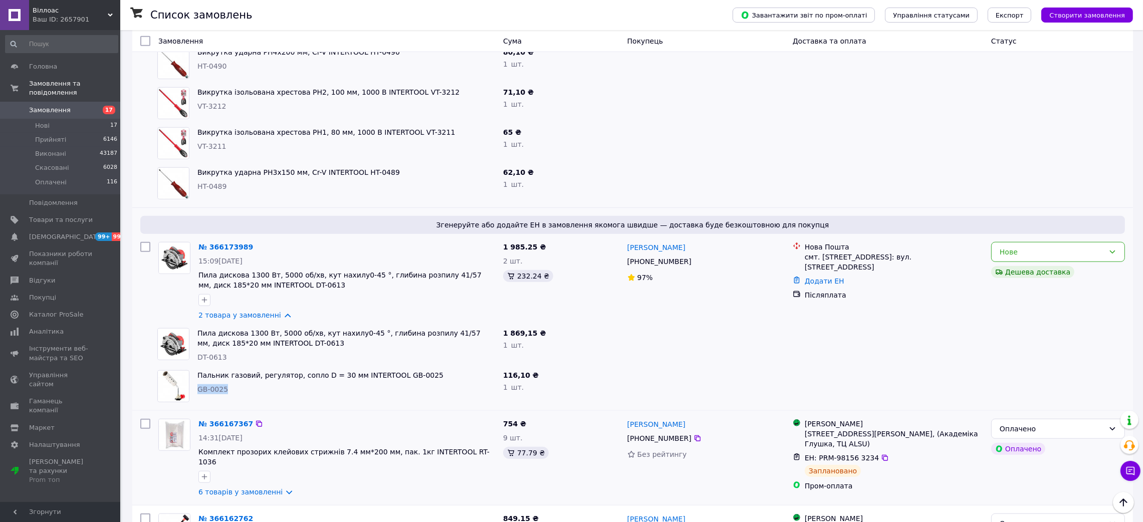
scroll to position [7160, 0]
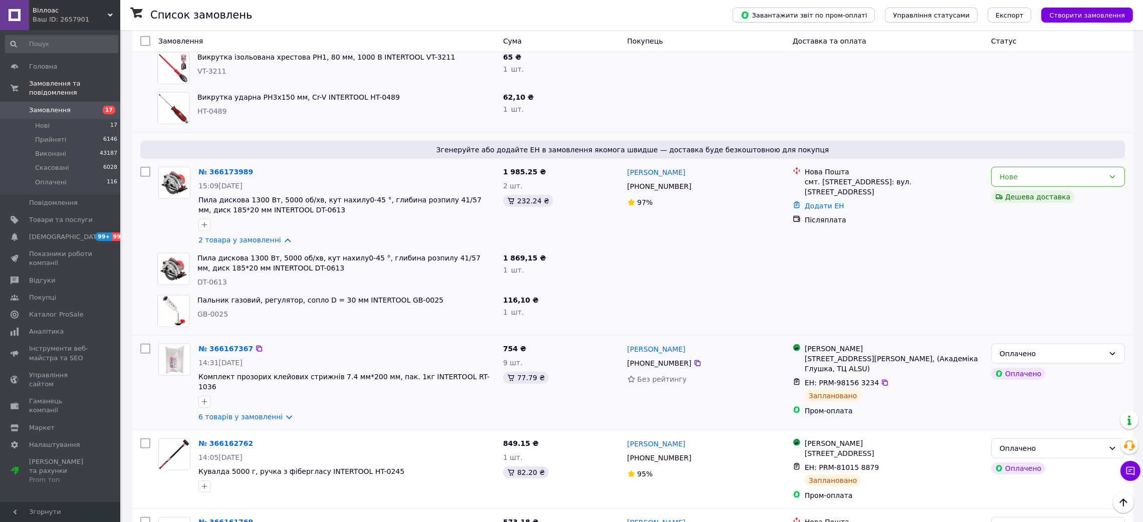
click at [277, 413] on link "6 товарів у замовленні" at bounding box center [240, 417] width 84 height 8
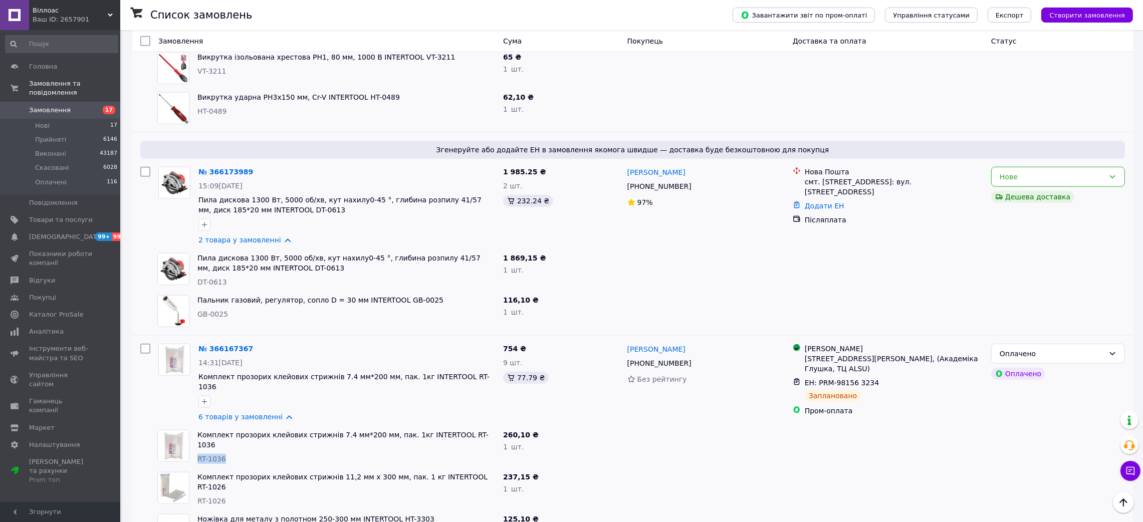
drag, startPoint x: 237, startPoint y: 236, endPoint x: 212, endPoint y: 242, distance: 25.4
click at [195, 426] on div "Комплект прозорих клейових стрижнів 7.4 мм*200 мм, пак. 1кг INTERTOOL RT-1036 R…" at bounding box center [346, 447] width 306 height 42
drag, startPoint x: 218, startPoint y: 308, endPoint x: 197, endPoint y: 308, distance: 20.5
drag, startPoint x: 233, startPoint y: 392, endPoint x: 196, endPoint y: 392, distance: 37.1
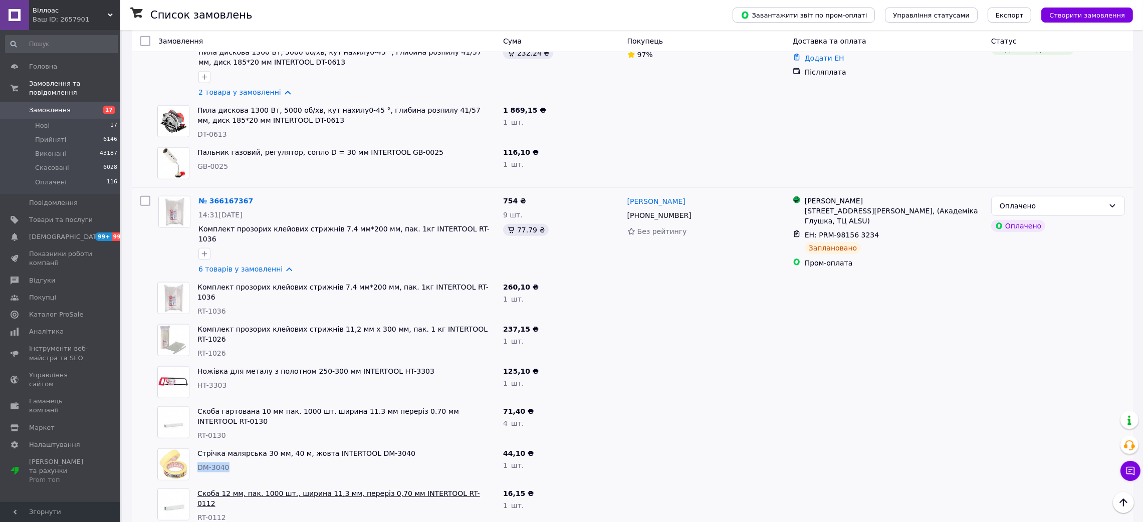
scroll to position [7310, 0]
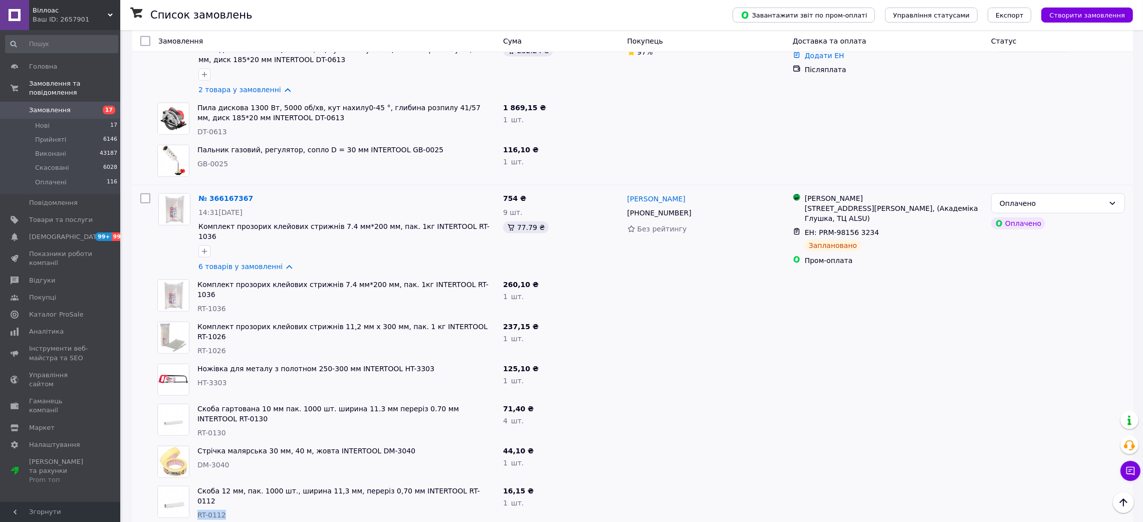
drag, startPoint x: 226, startPoint y: 276, endPoint x: 205, endPoint y: 251, distance: 32.4
click at [197, 510] on div "RT-0112" at bounding box center [346, 515] width 298 height 10
drag, startPoint x: 368, startPoint y: 344, endPoint x: 349, endPoint y: 344, distance: 18.5
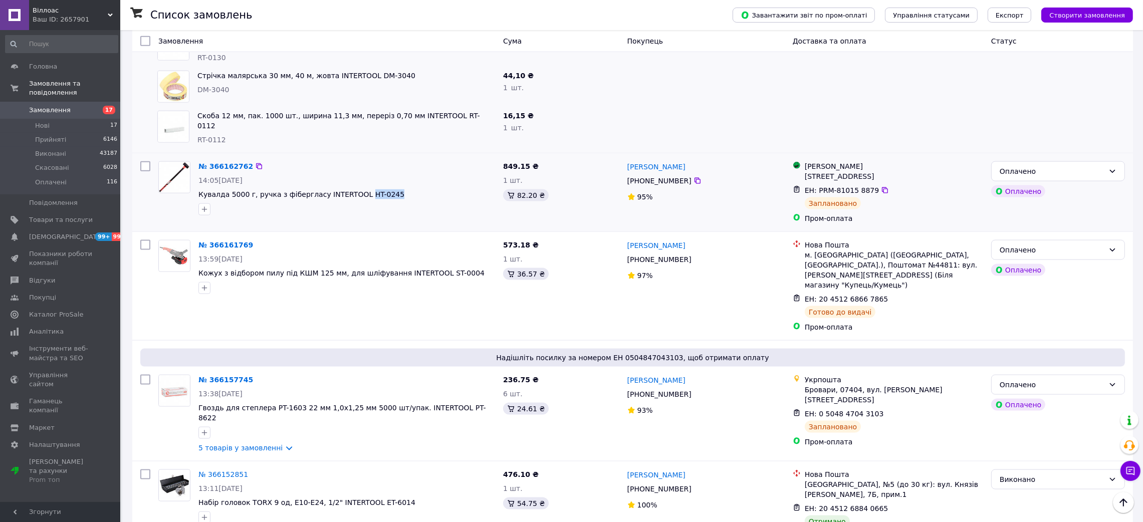
scroll to position [7686, 0]
click at [277, 443] on link "5 товарів у замовленні" at bounding box center [240, 447] width 84 height 8
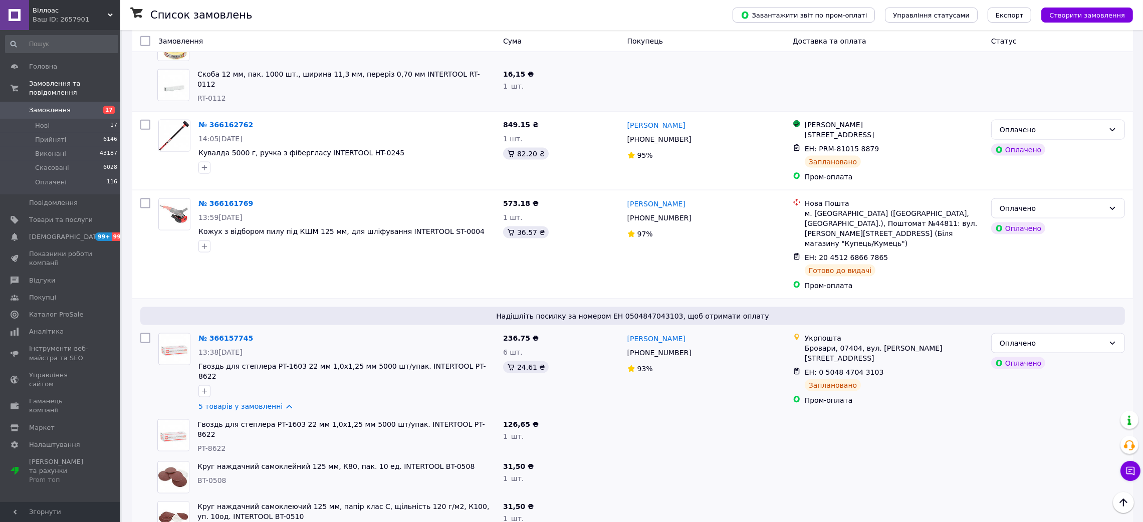
scroll to position [7761, 0]
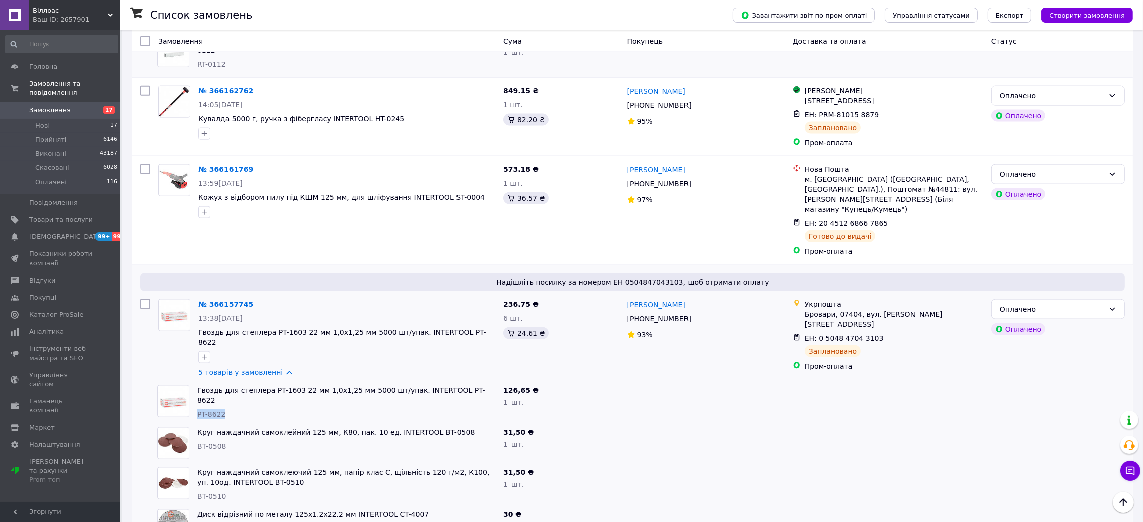
drag, startPoint x: 227, startPoint y: 161, endPoint x: 197, endPoint y: 161, distance: 29.6
click at [197, 409] on div "PT-8622" at bounding box center [346, 414] width 298 height 10
drag, startPoint x: 226, startPoint y: 194, endPoint x: 196, endPoint y: 195, distance: 30.1
click at [196, 423] on div "Круг наждачний самоклейний 125 мм, К80, пак. 10 ед. INTERTOOL BT-0508 BT-0508" at bounding box center [346, 443] width 306 height 40
drag, startPoint x: 220, startPoint y: 256, endPoint x: 227, endPoint y: 246, distance: 11.9
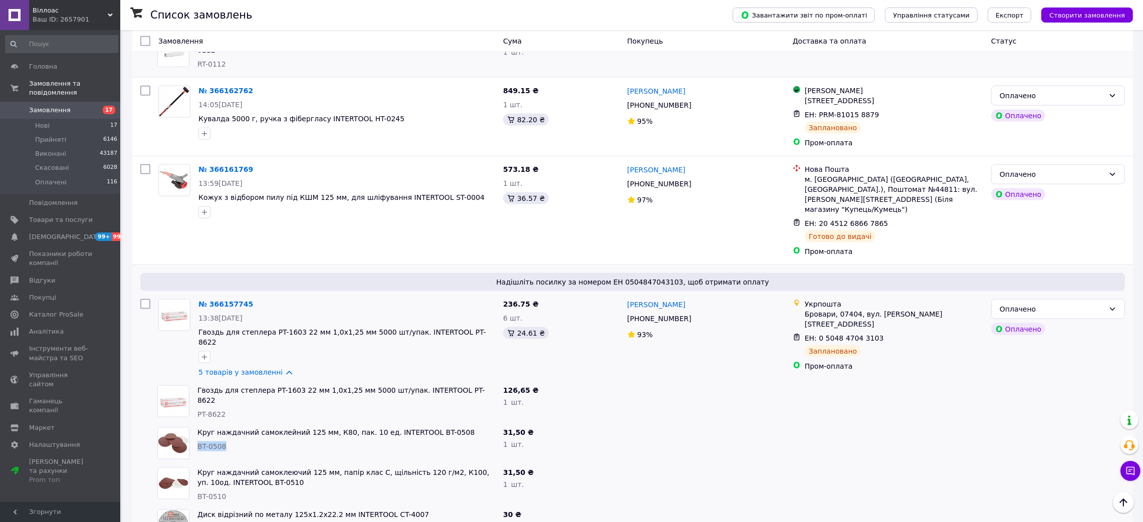
click at [229, 264] on div "Надішліть посилку за номером ЕН 0504847043103, щоб отримати оплату № 366157745 …" at bounding box center [632, 427] width 1000 height 327
drag, startPoint x: 224, startPoint y: 246, endPoint x: 196, endPoint y: 242, distance: 27.8
click at [196, 463] on div "Круг наждачний самоклеючий 125 мм, папір клас С, щільність 120 г/м2, К100, уп. …" at bounding box center [346, 484] width 306 height 42
drag, startPoint x: 220, startPoint y: 285, endPoint x: 198, endPoint y: 282, distance: 22.2
click at [198, 505] on div "Диск відрізний по металу 125x1.2x22.2 мм INTERTOOL CT-4007 CT-4007" at bounding box center [346, 525] width 306 height 40
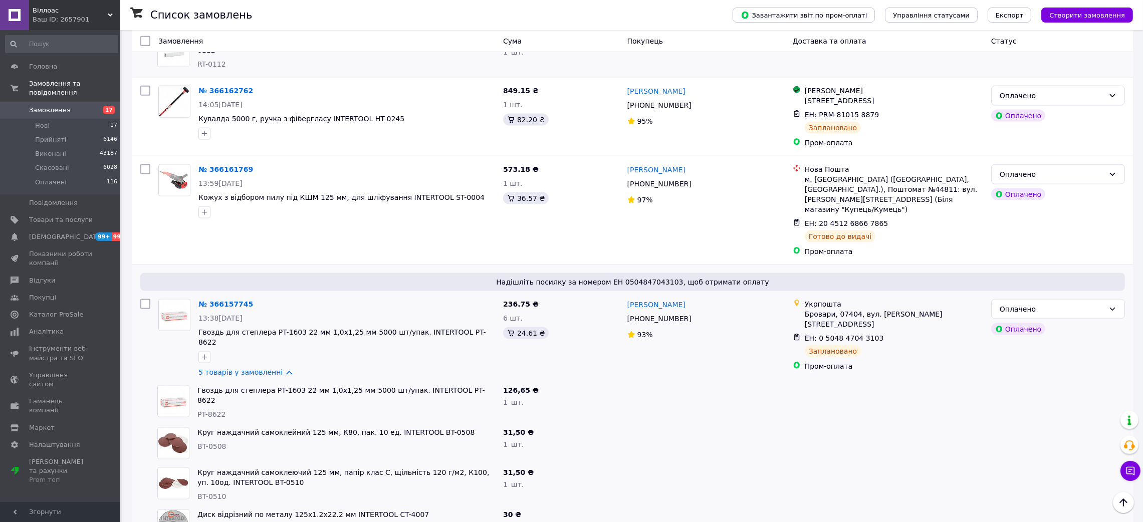
drag, startPoint x: 229, startPoint y: 329, endPoint x: 197, endPoint y: 332, distance: 32.2
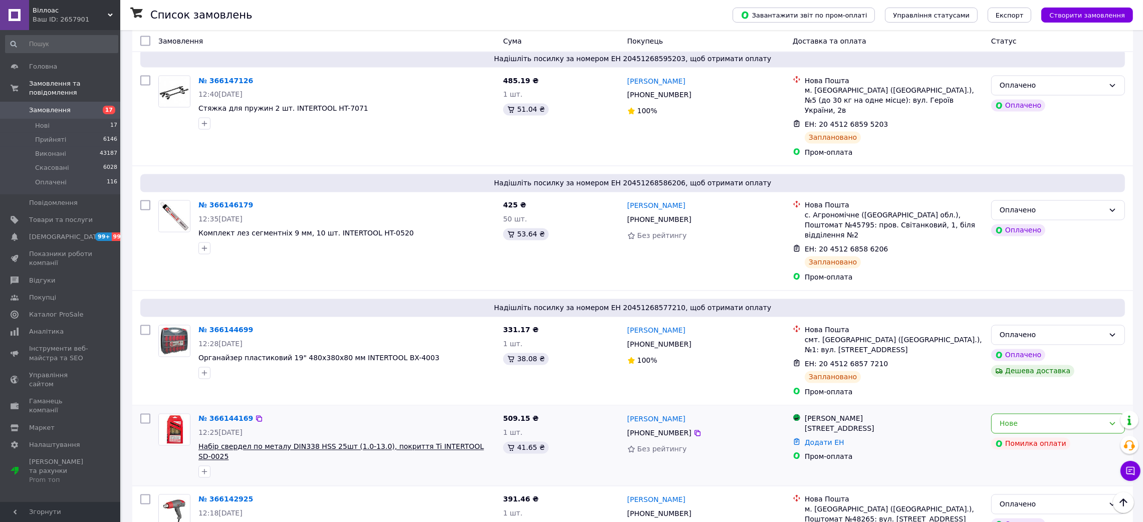
scroll to position [8513, 0]
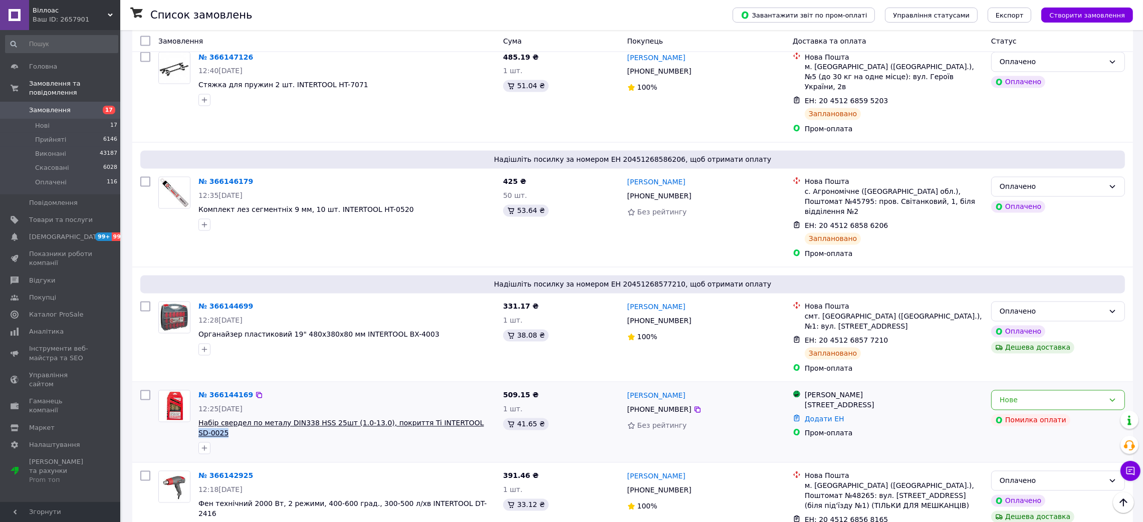
drag, startPoint x: 480, startPoint y: 144, endPoint x: 446, endPoint y: 141, distance: 34.2
click at [446, 418] on span "Набір свердел по металу DIN338 HSS 25шт (1.0-13.0), покриття Ti INTERTOOL SD-00…" at bounding box center [346, 428] width 297 height 20
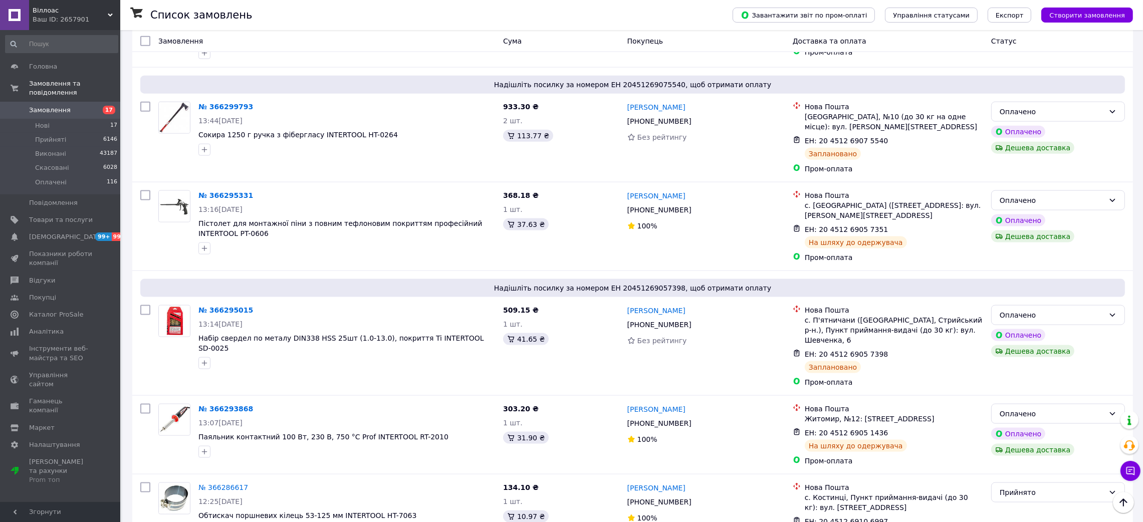
scroll to position [8396, 0]
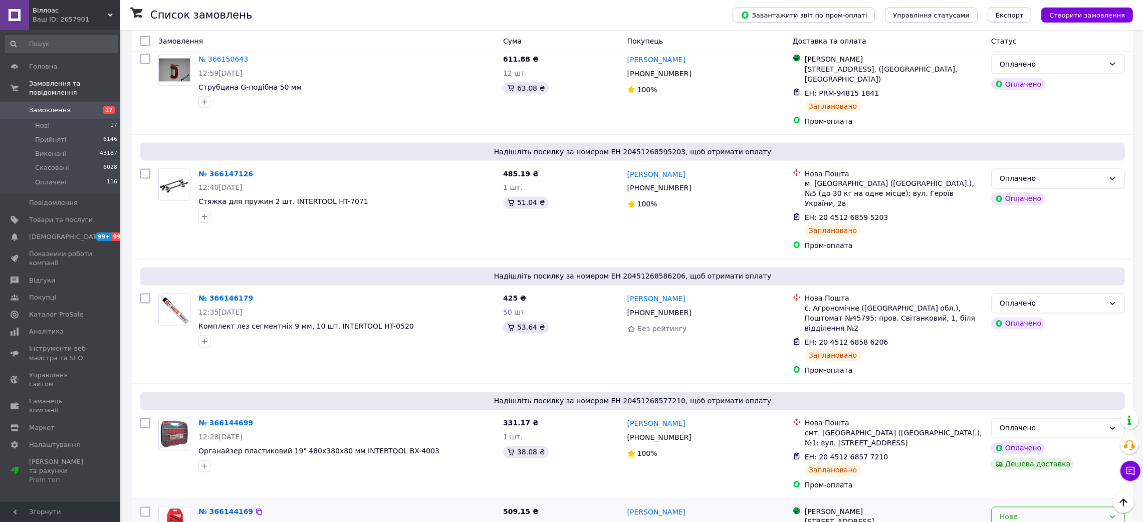
click at [1083, 511] on div "Нове" at bounding box center [1051, 516] width 105 height 11
click at [1012, 293] on li "Скасовано" at bounding box center [1057, 296] width 133 height 18
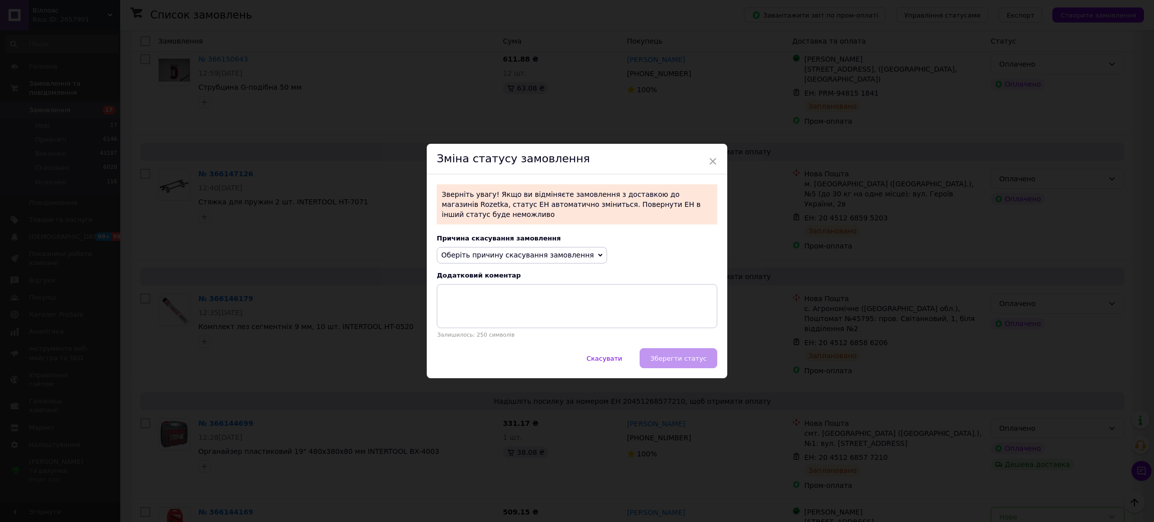
click at [538, 254] on span "Оберіть причину скасування замовлення" at bounding box center [517, 255] width 153 height 8
click at [495, 329] on li "Замовлення-дублікат" at bounding box center [521, 331] width 169 height 14
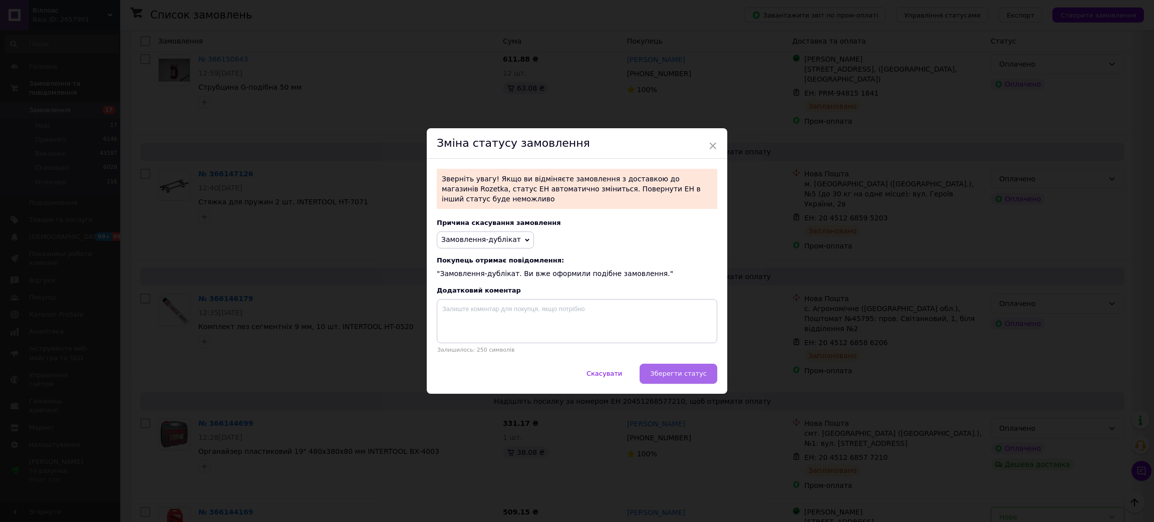
click at [677, 364] on button "Зберегти статус" at bounding box center [679, 374] width 78 height 20
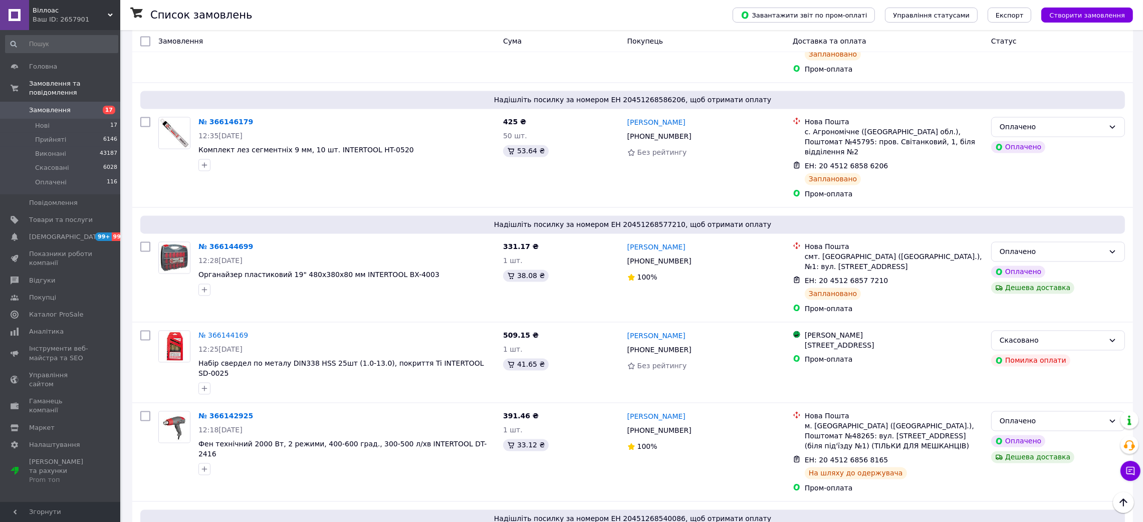
scroll to position [8546, 0]
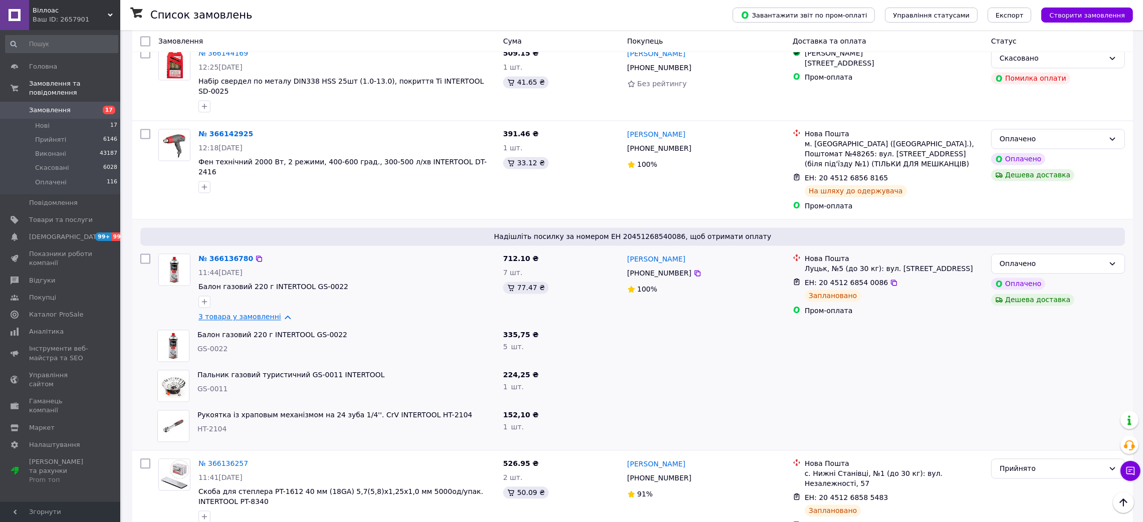
scroll to position [8922, 0]
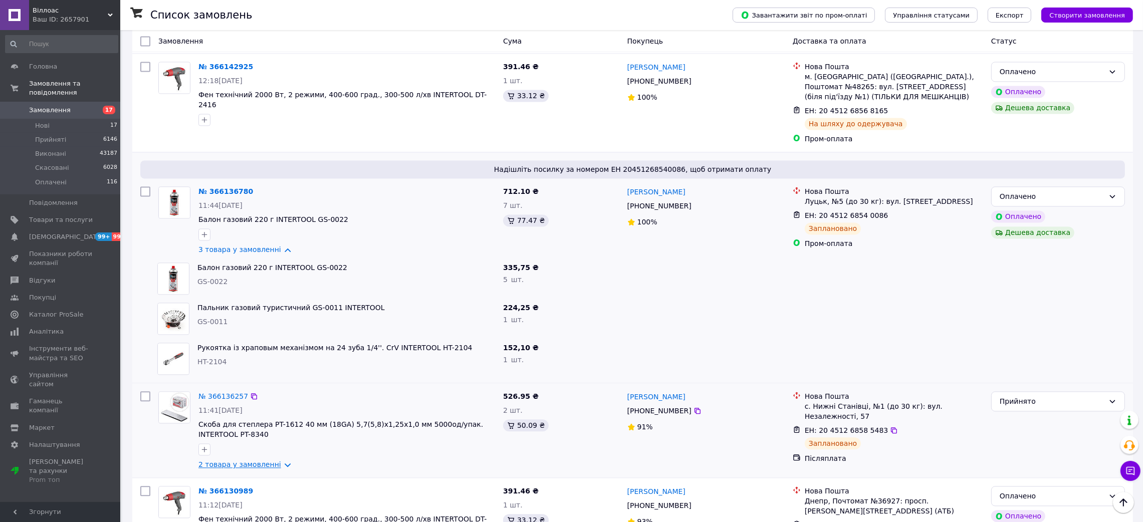
click at [280, 460] on link "2 товара у замовленні" at bounding box center [239, 464] width 83 height 8
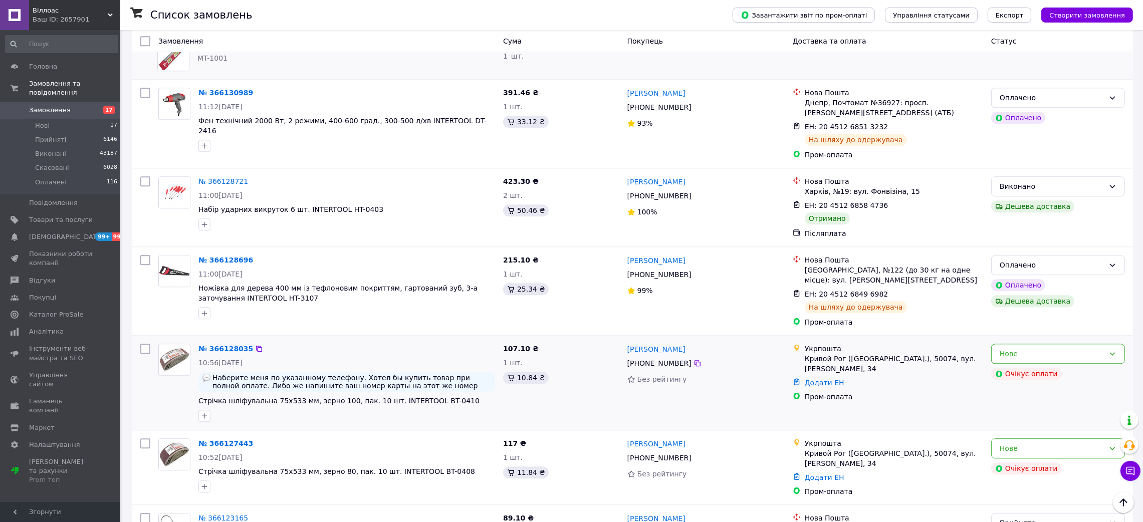
scroll to position [9448, 0]
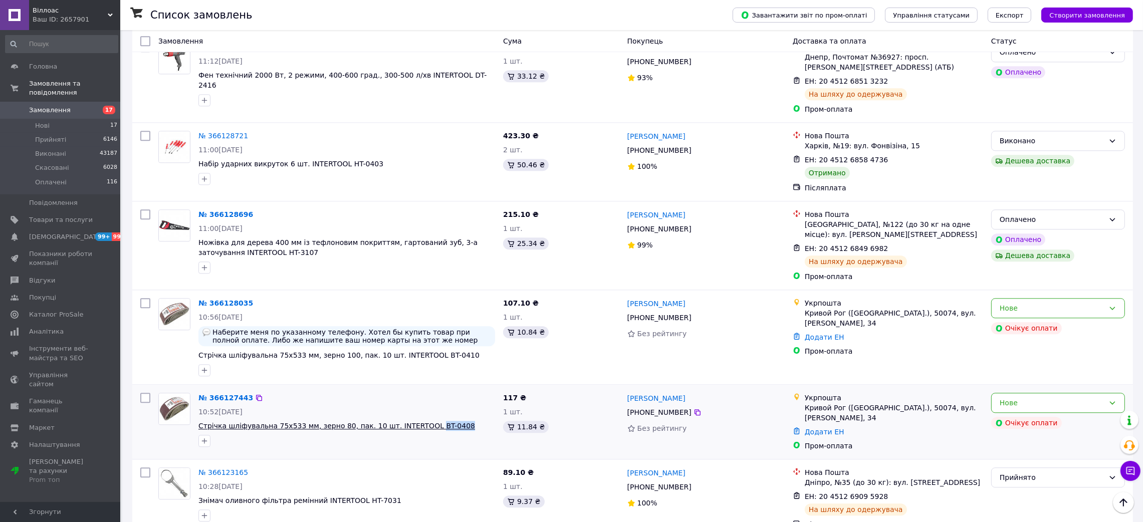
drag, startPoint x: 423, startPoint y: 145, endPoint x: 410, endPoint y: 141, distance: 13.6
click at [410, 389] on div "№ 366127443 10:52, 11.10.2025 Стрічка шліфувальна 75x533 мм, зерно 80, пак. 10 …" at bounding box center [346, 420] width 305 height 62
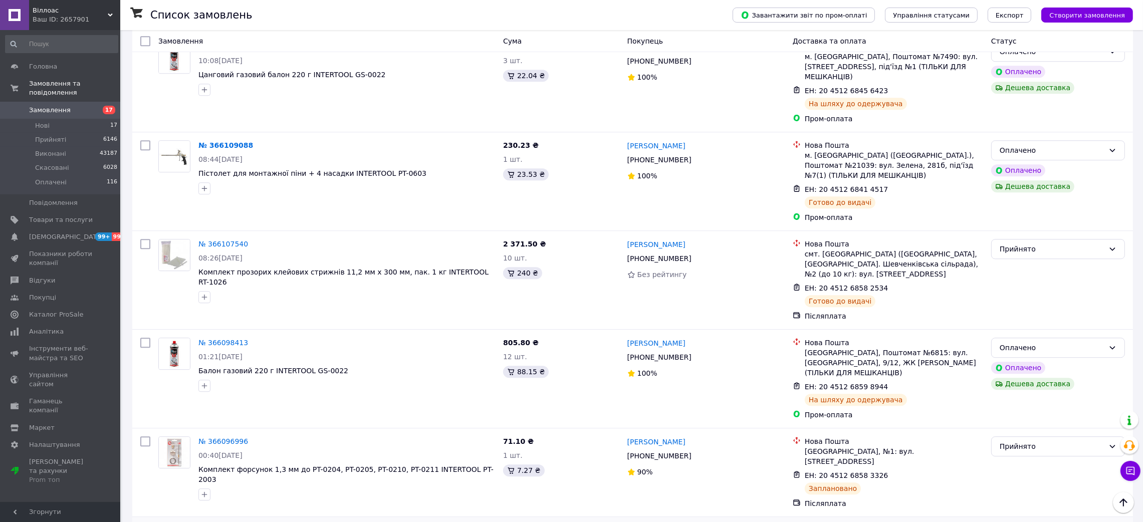
scroll to position [10049, 0]
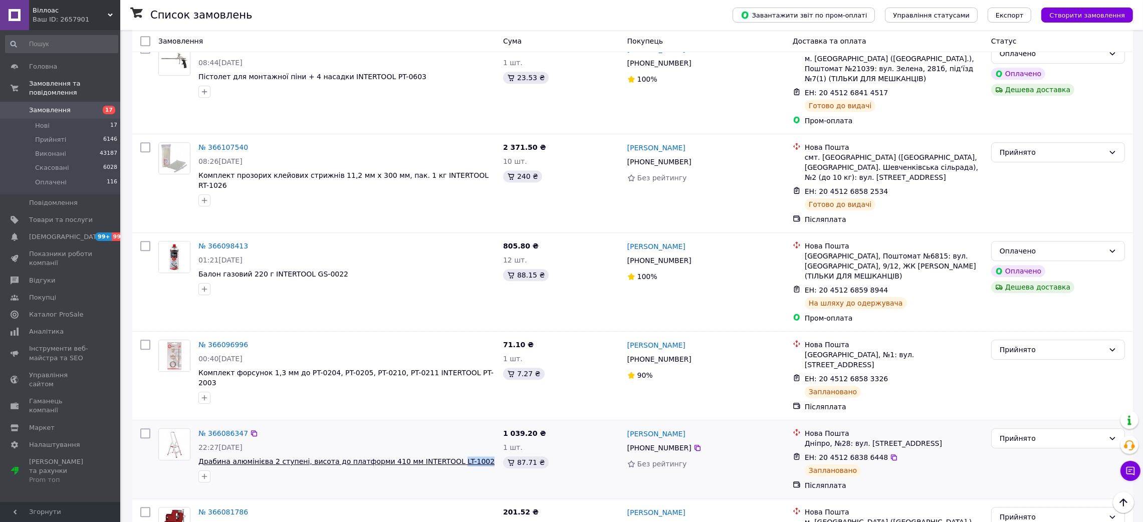
drag, startPoint x: 466, startPoint y: 137, endPoint x: 431, endPoint y: 136, distance: 35.1
click at [431, 456] on span "Драбина алюмінієва 2 ступені, висота до платформи 410 мм INTERTOOL LT-1002" at bounding box center [346, 461] width 297 height 10
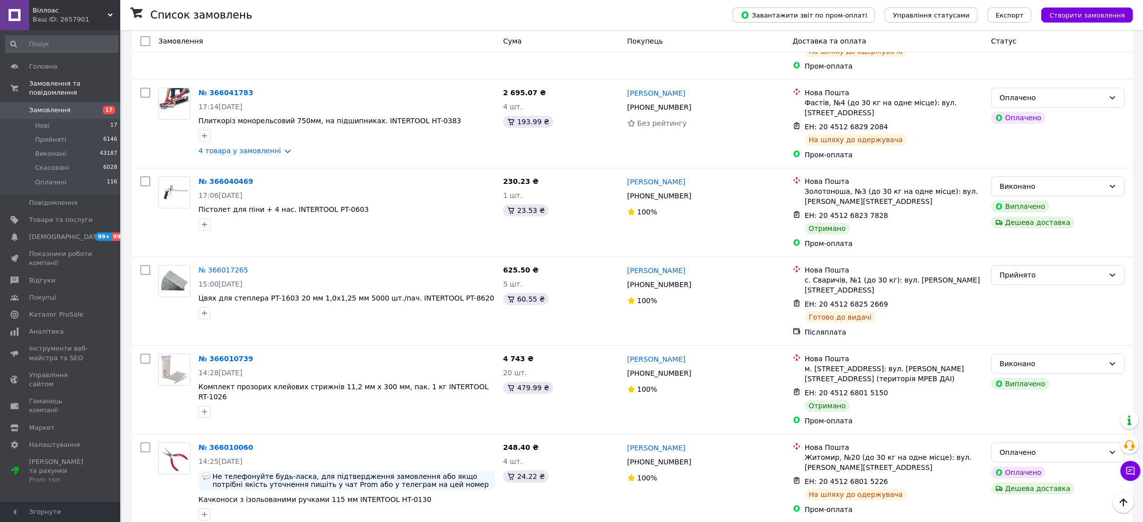
scroll to position [11401, 0]
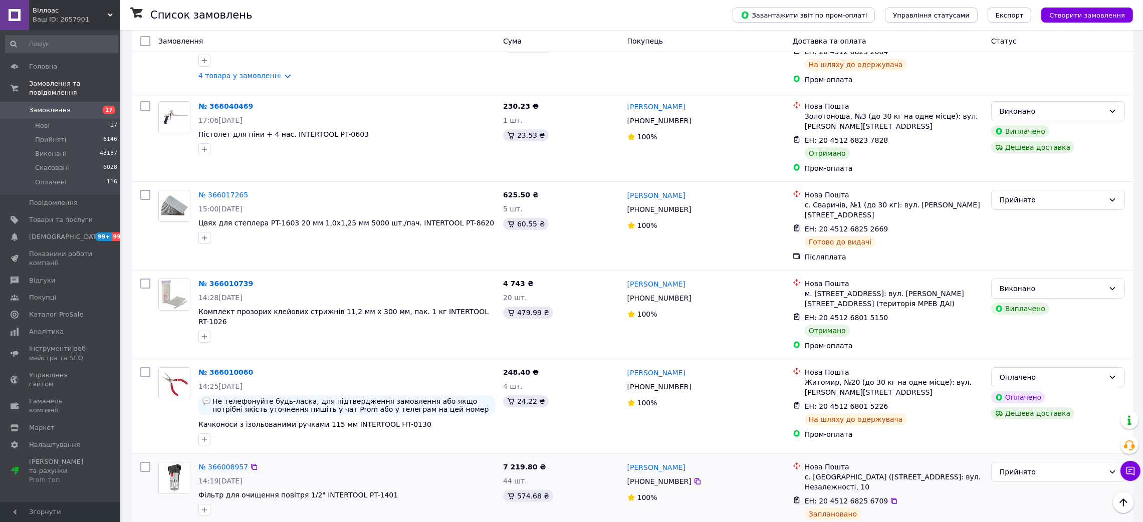
click at [278, 521] on link "5 товарів у замовленні" at bounding box center [240, 525] width 84 height 8
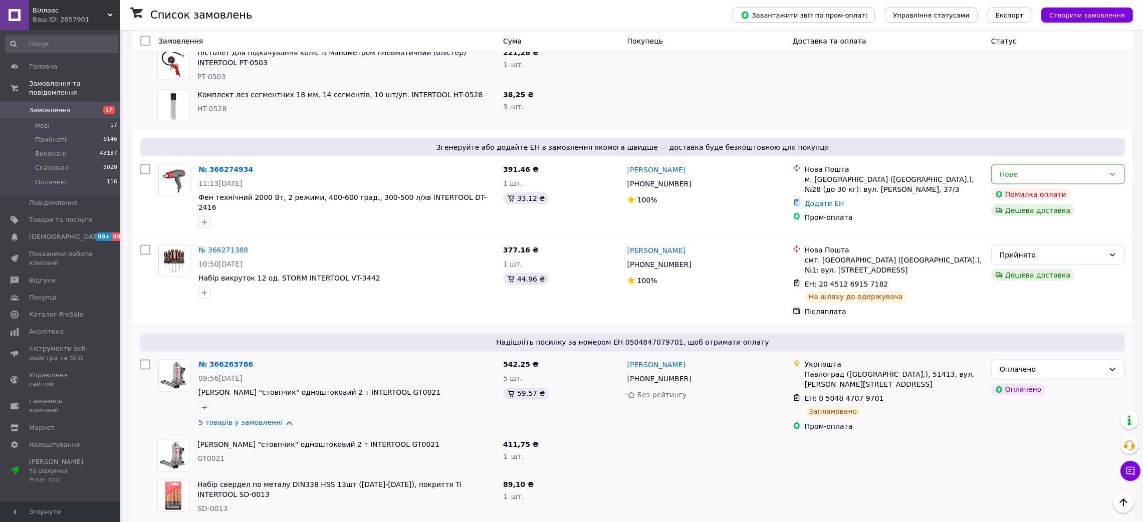
scroll to position [1106, 0]
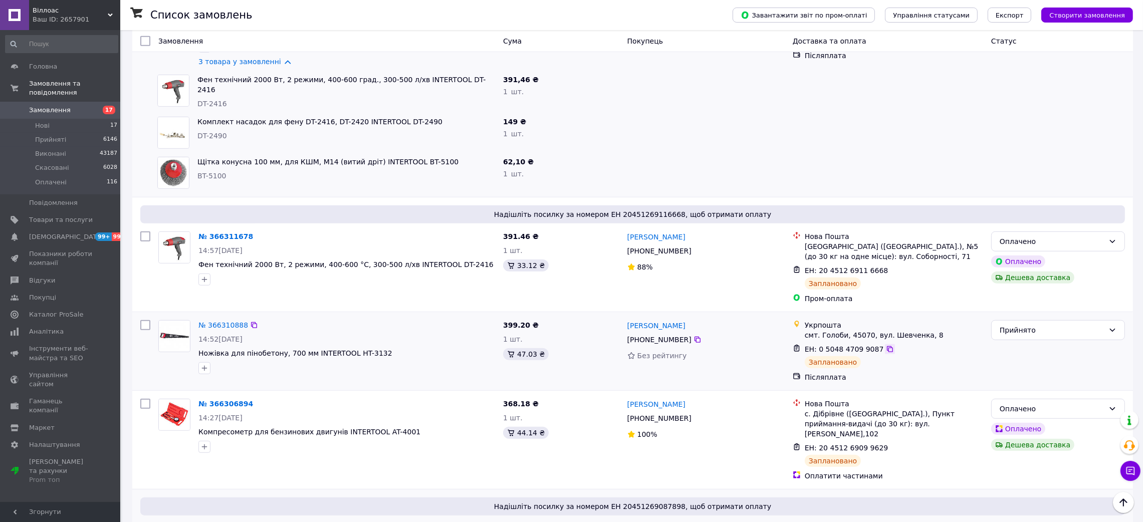
click at [886, 345] on icon at bounding box center [890, 349] width 8 height 8
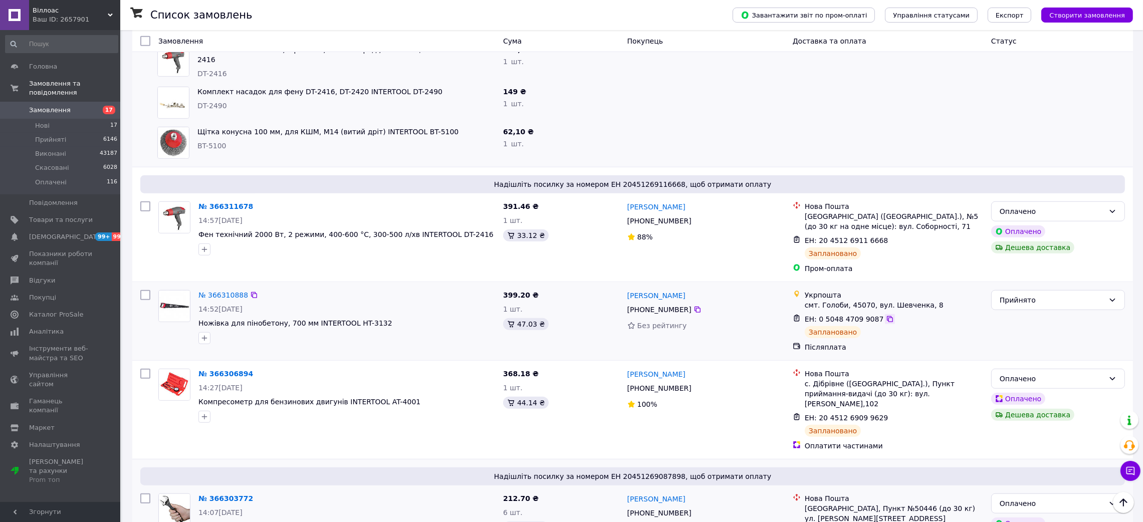
click at [886, 315] on icon at bounding box center [890, 319] width 8 height 8
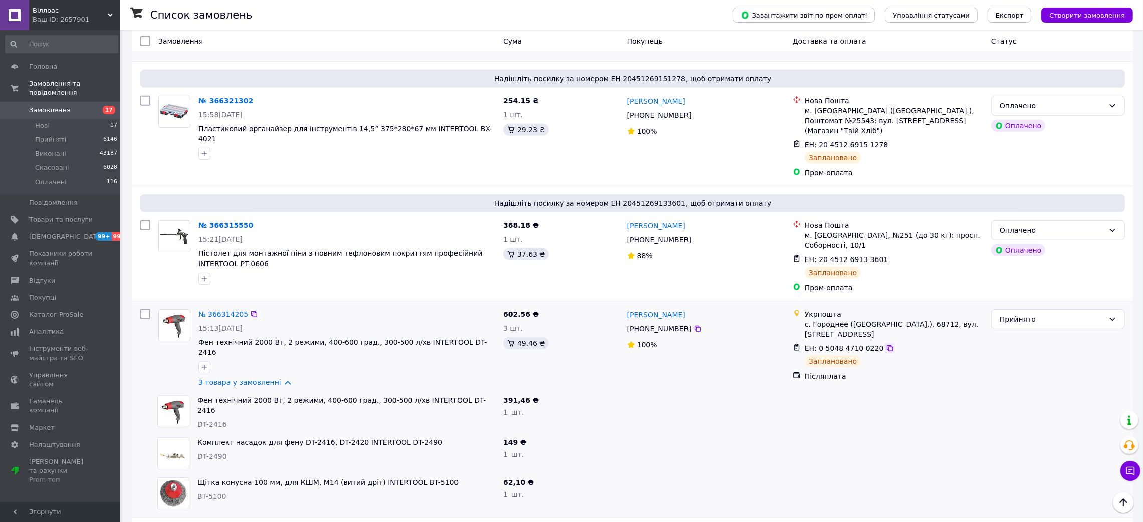
click at [886, 344] on icon at bounding box center [890, 348] width 8 height 8
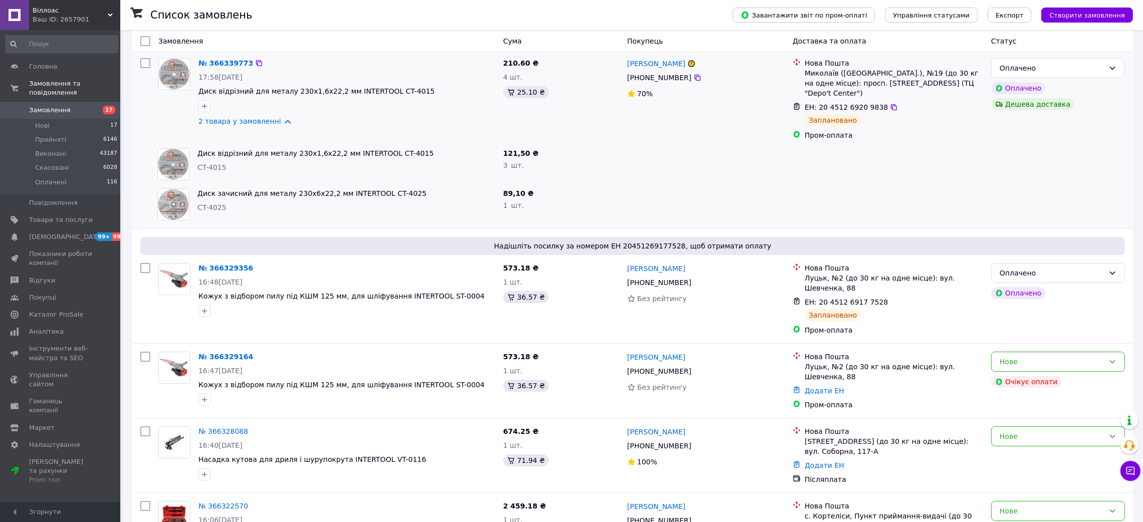
scroll to position [225, 0]
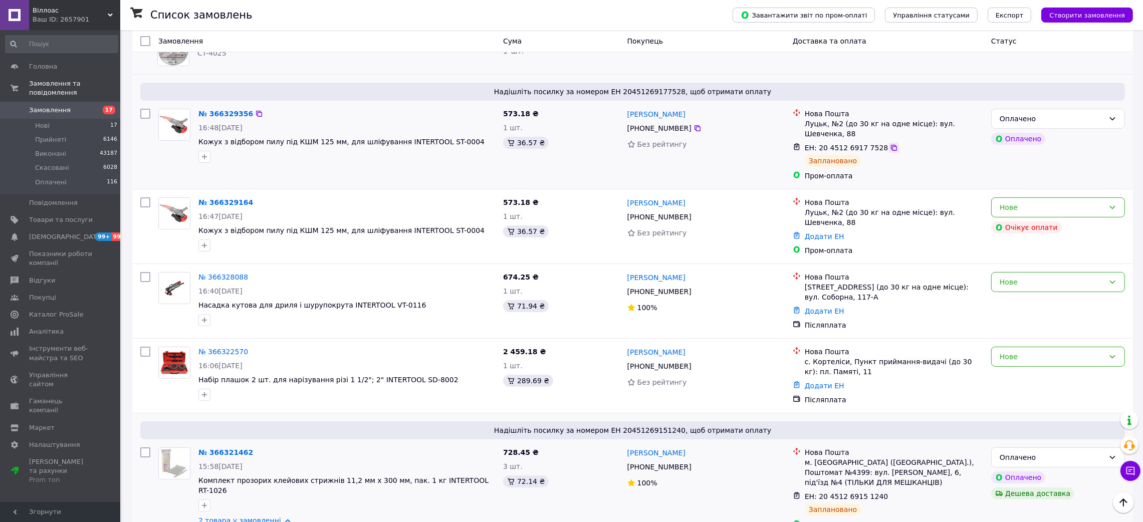
click at [891, 145] on icon at bounding box center [894, 148] width 6 height 6
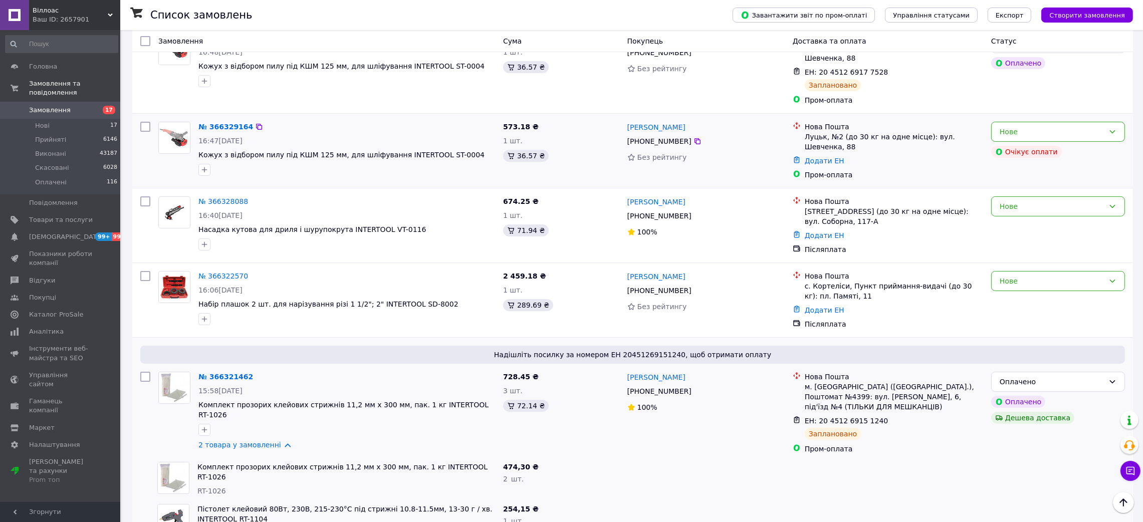
scroll to position [375, 0]
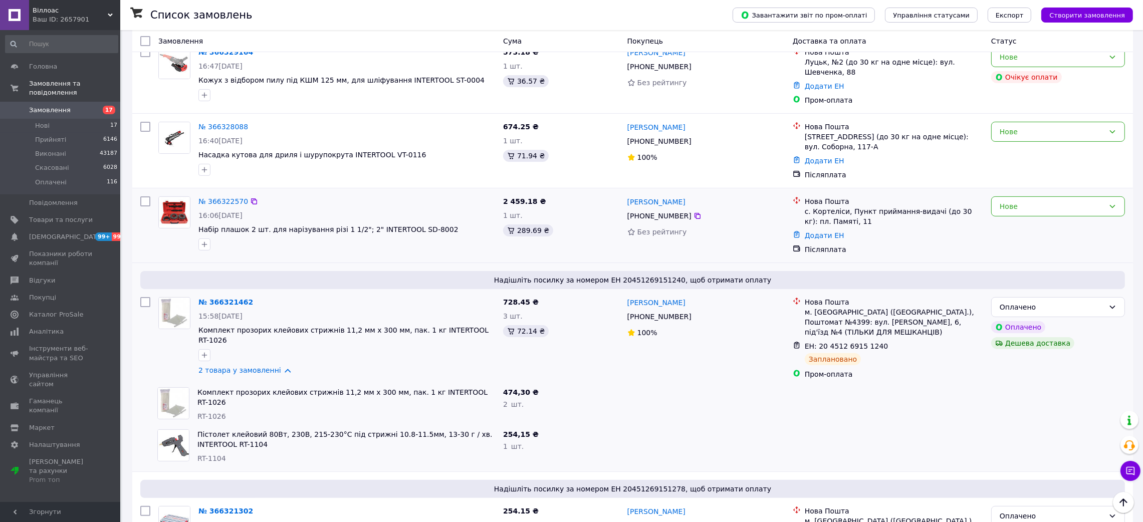
drag, startPoint x: 482, startPoint y: 221, endPoint x: 437, endPoint y: 213, distance: 45.4
click at [438, 236] on div at bounding box center [346, 244] width 301 height 16
drag, startPoint x: 408, startPoint y: 206, endPoint x: 398, endPoint y: 207, distance: 10.1
click at [398, 224] on span "Набір плашок 2 шт. для нарізування різі 1 1/2"; 2" INTERTOOL SD-8002" at bounding box center [346, 229] width 297 height 10
drag, startPoint x: 197, startPoint y: 200, endPoint x: 244, endPoint y: 207, distance: 47.6
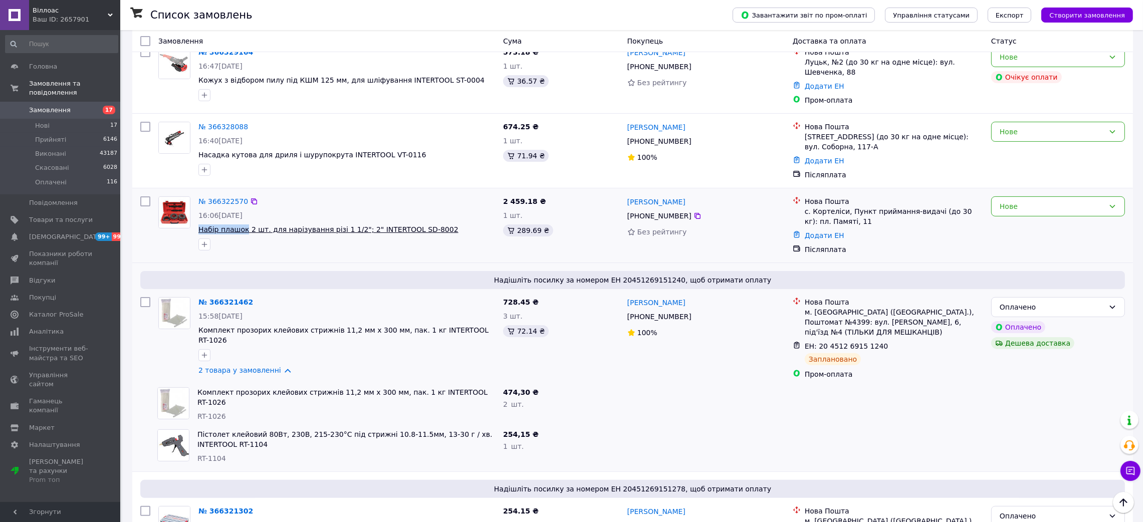
click at [244, 207] on div "№ 366322570 16:06, 12.10.2025 Набір плашок 2 шт. для нарізування різі 1 1/2"; 2…" at bounding box center [346, 223] width 305 height 62
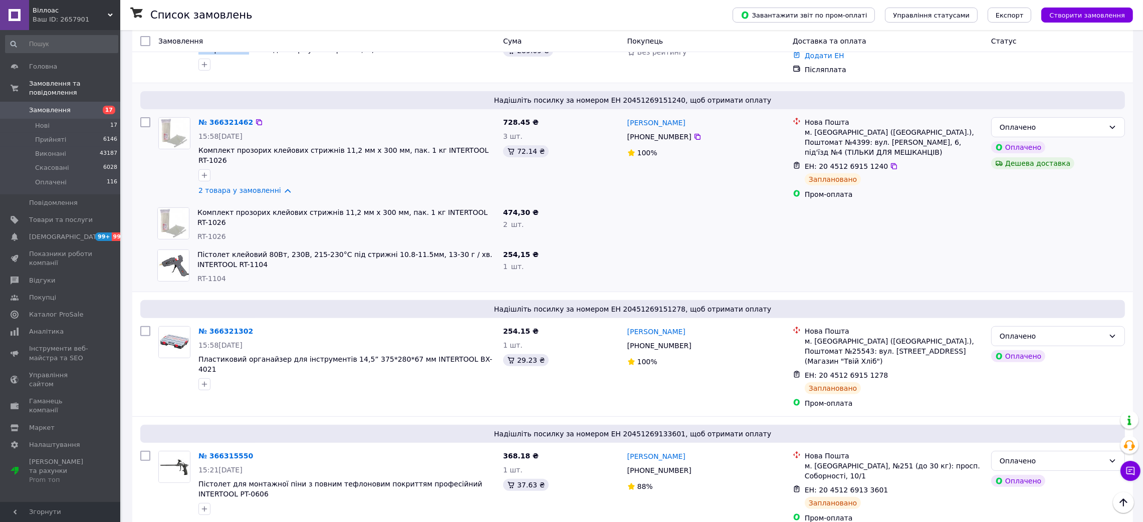
scroll to position [601, 0]
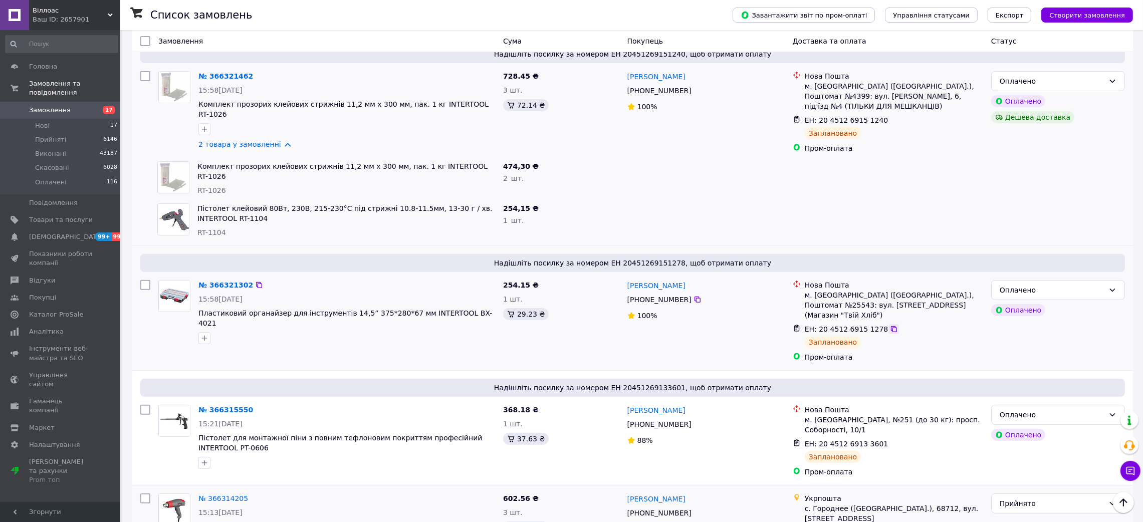
click at [889, 324] on div at bounding box center [894, 329] width 10 height 10
click at [890, 325] on icon at bounding box center [894, 329] width 8 height 8
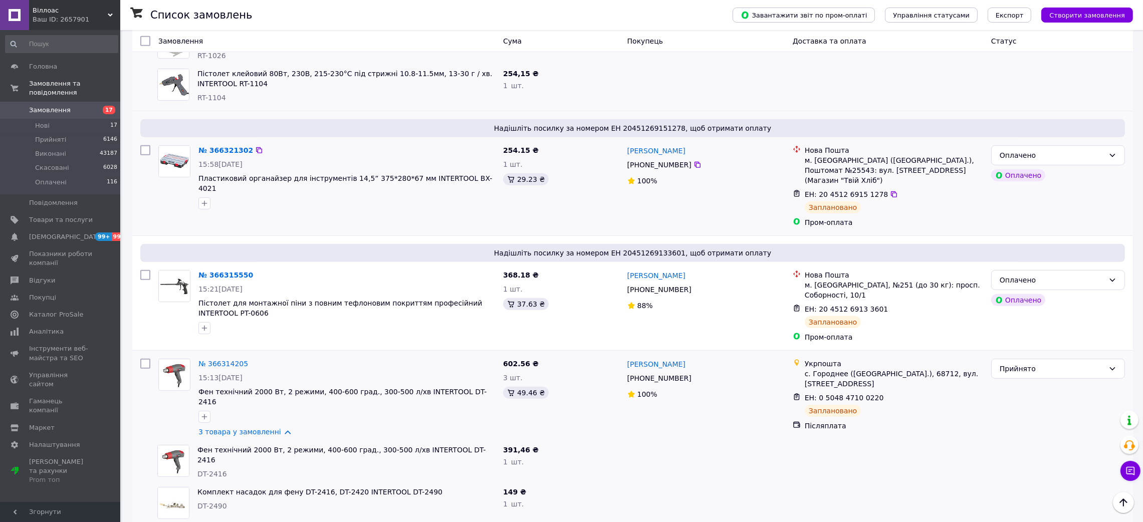
scroll to position [751, 0]
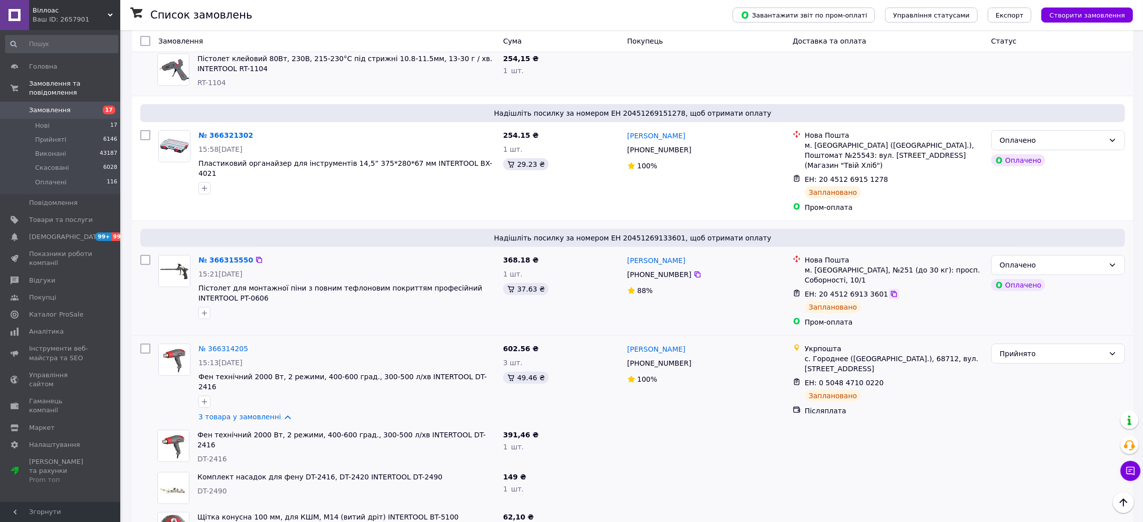
click at [890, 290] on icon at bounding box center [894, 294] width 8 height 8
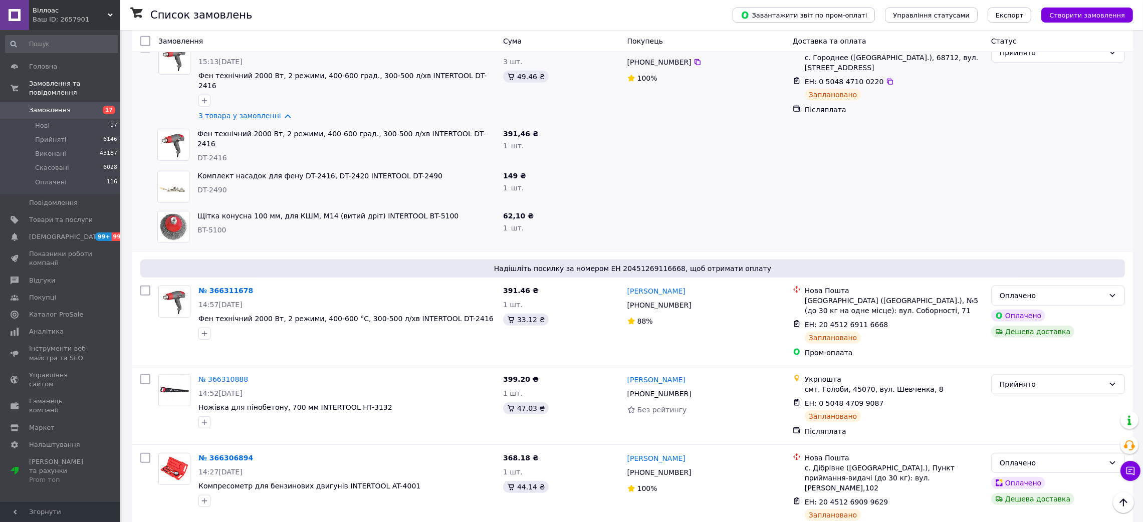
scroll to position [1127, 0]
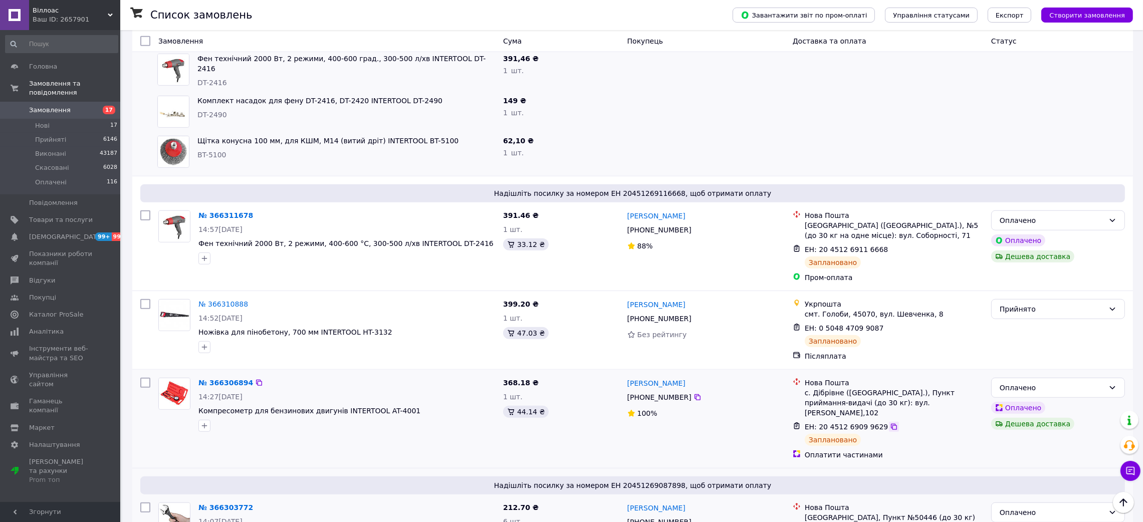
click at [890, 423] on icon at bounding box center [894, 427] width 8 height 8
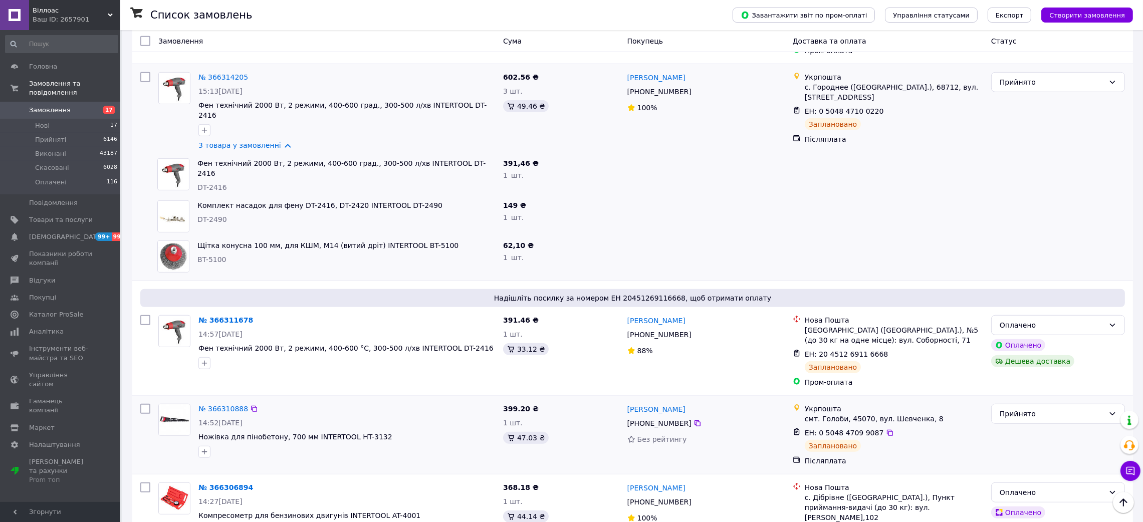
scroll to position [1052, 0]
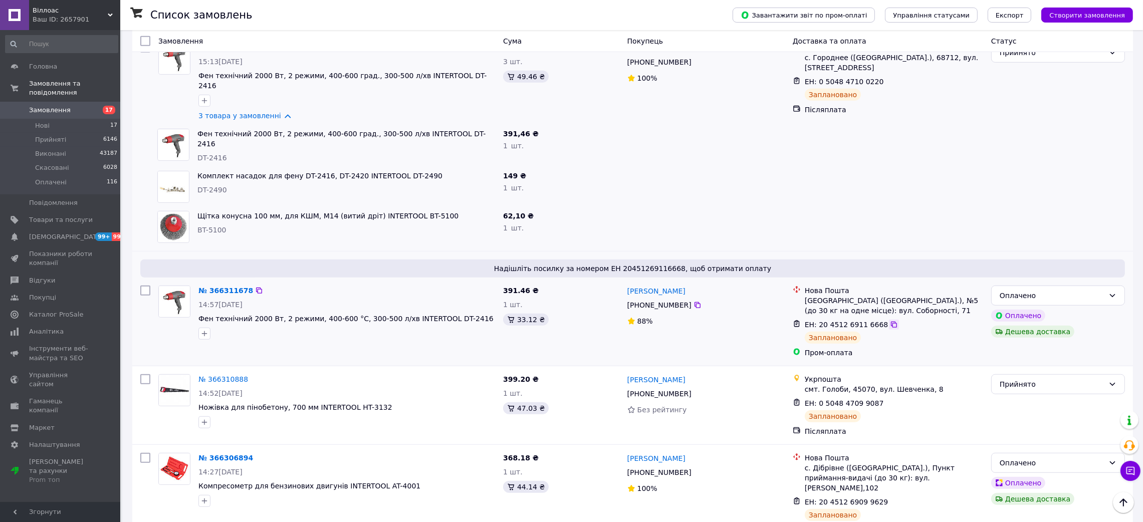
click at [890, 321] on icon at bounding box center [894, 325] width 8 height 8
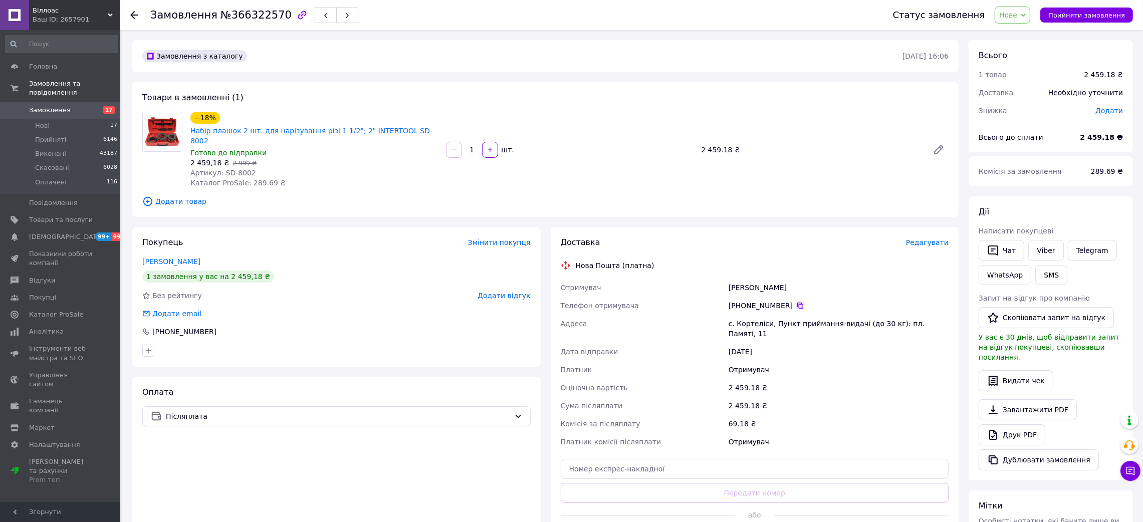
click at [797, 303] on icon at bounding box center [800, 306] width 6 height 6
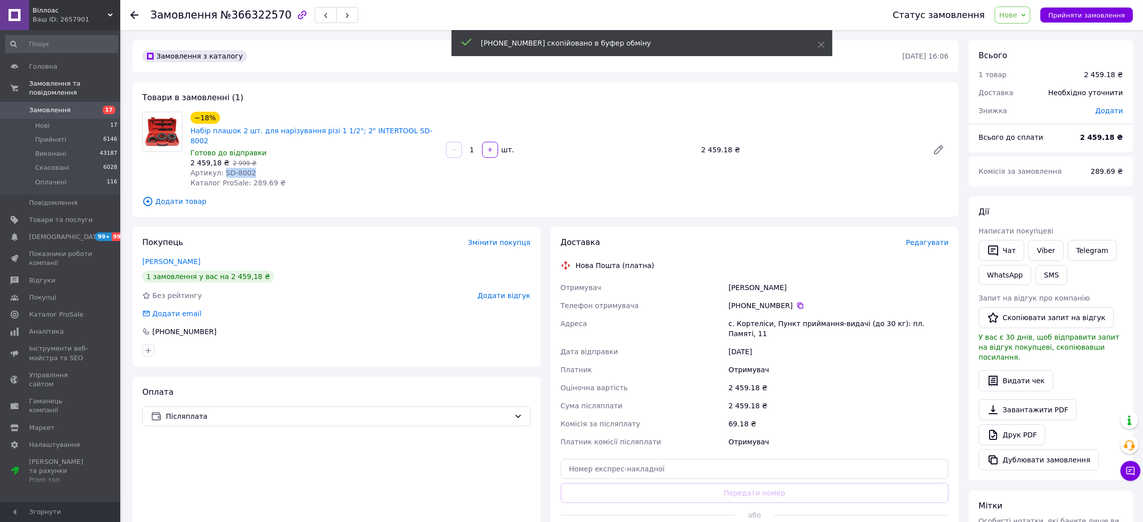
drag, startPoint x: 243, startPoint y: 164, endPoint x: 220, endPoint y: 161, distance: 23.2
click at [220, 168] on div "Артикул: SD-8002" at bounding box center [313, 173] width 247 height 10
copy span "SD-8002"
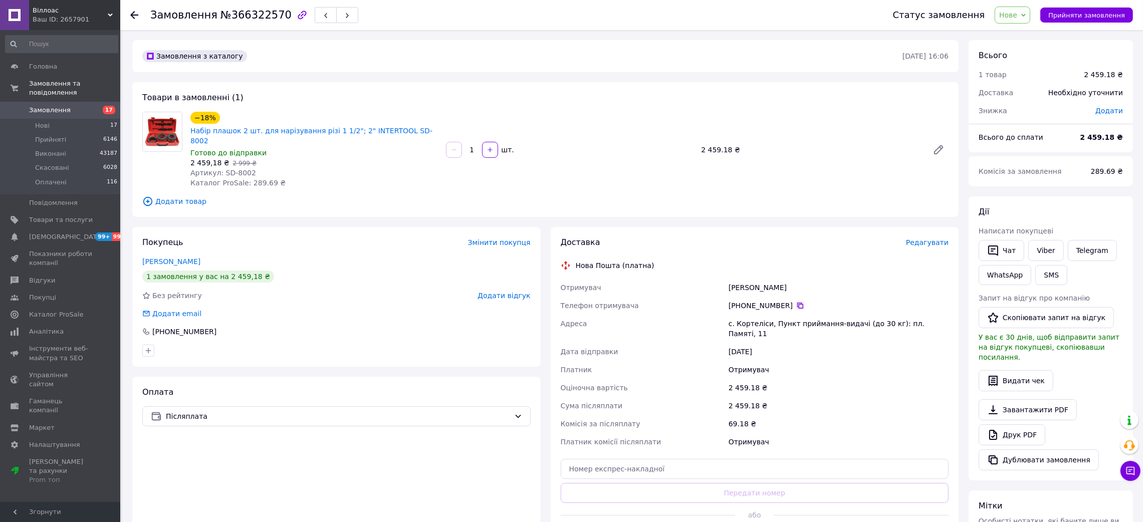
click at [797, 303] on icon at bounding box center [800, 306] width 6 height 6
click at [743, 278] on div "Ковальчук Володимир" at bounding box center [838, 287] width 224 height 18
copy div "Ковальчук Володимир"
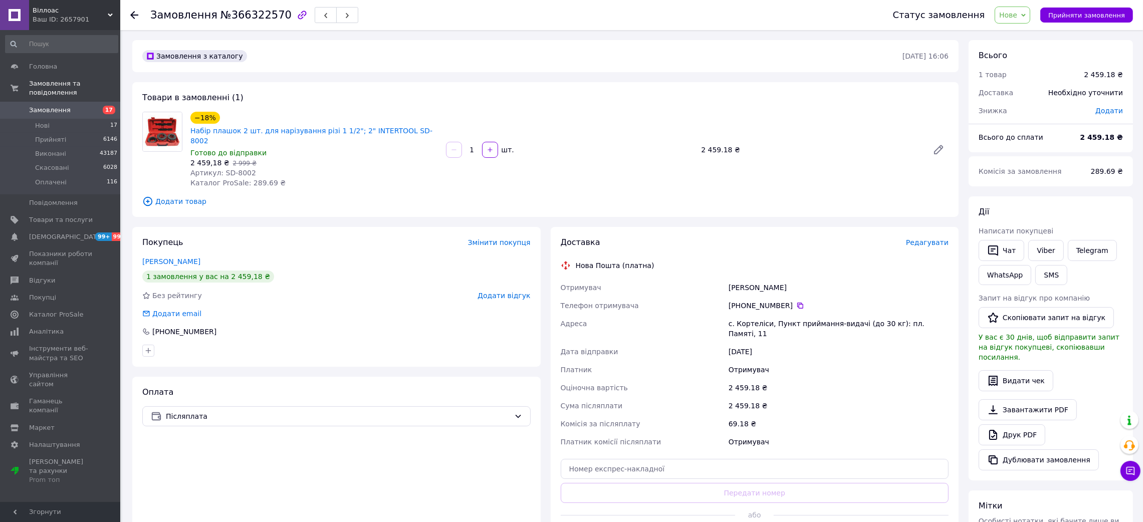
click at [752, 315] on div "с. Кортеліси, Пункт приймання-видачі (до 30 кг): пл. Памяті, 11" at bounding box center [838, 329] width 224 height 28
drag, startPoint x: 752, startPoint y: 312, endPoint x: 680, endPoint y: 277, distance: 80.0
click at [752, 315] on div "с. Кортеліси, Пункт приймання-видачі (до 30 кг): пл. Памяті, 11" at bounding box center [838, 329] width 224 height 28
copy div "Кортеліси"
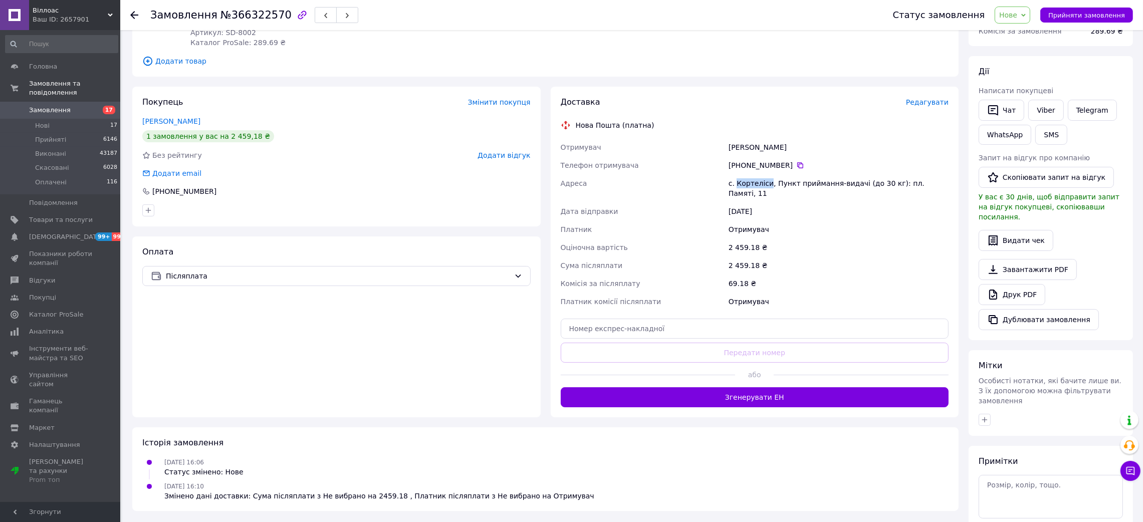
scroll to position [150, 0]
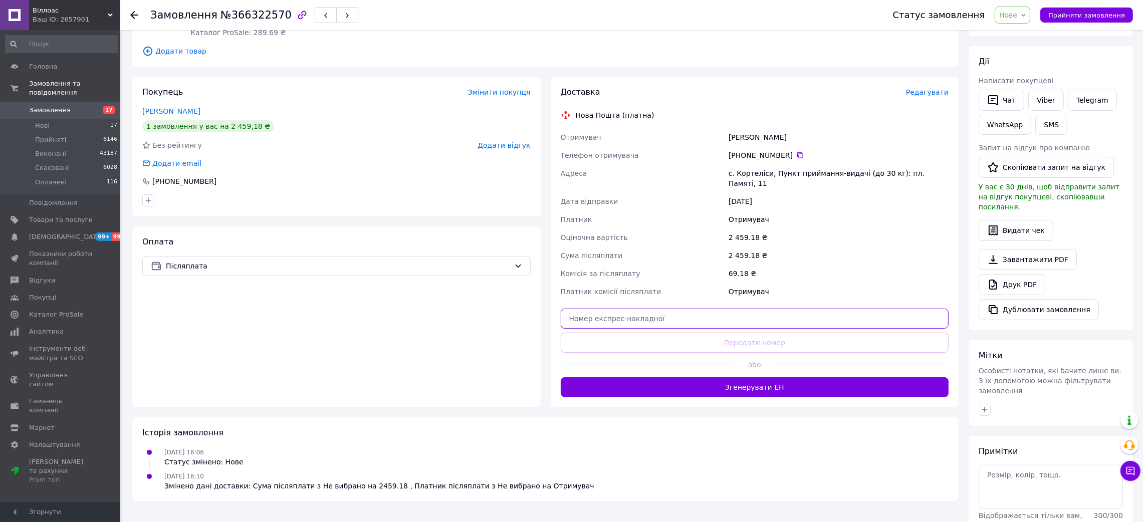
click at [710, 309] on input "text" at bounding box center [754, 319] width 388 height 20
paste input "20451269258707"
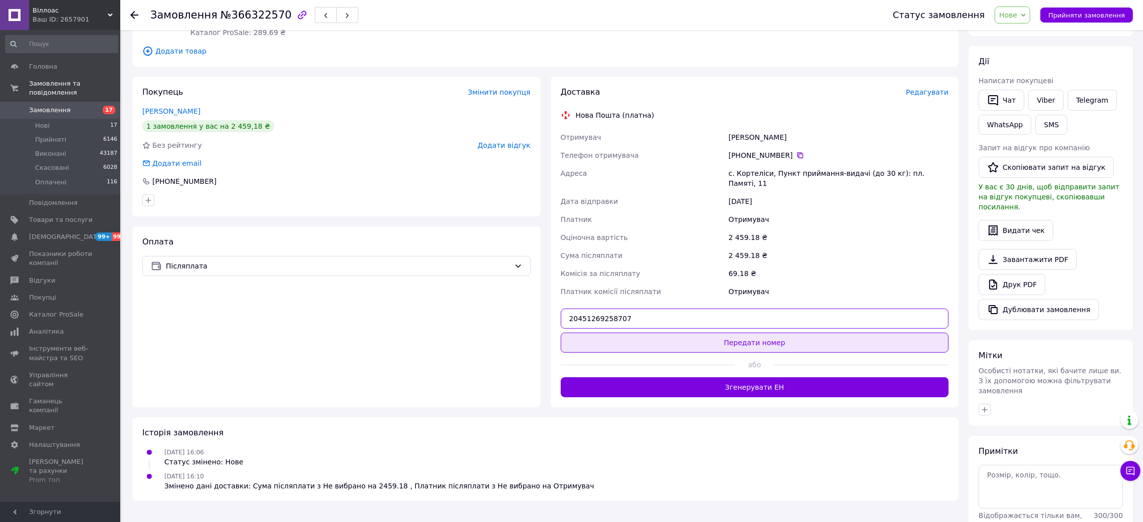
type input "20451269258707"
click at [708, 333] on button "Передати номер" at bounding box center [754, 343] width 388 height 20
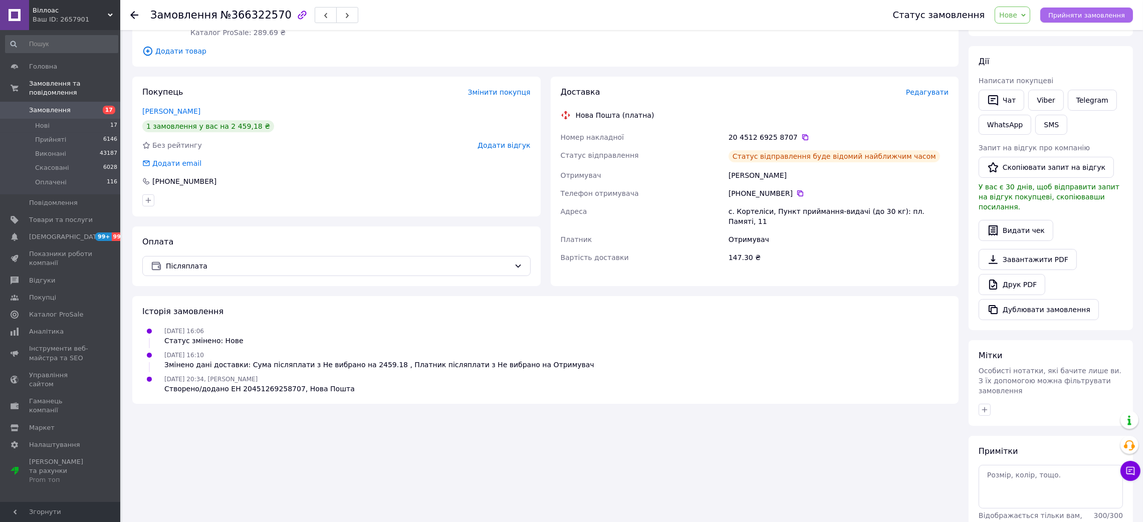
click at [1076, 21] on button "Прийняти замовлення" at bounding box center [1086, 15] width 93 height 15
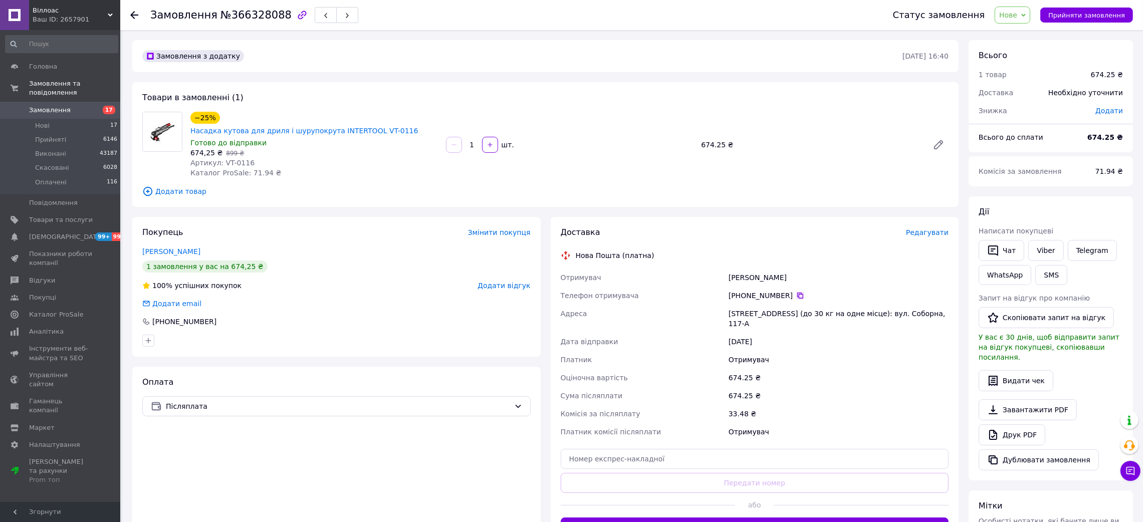
click at [796, 292] on icon at bounding box center [800, 296] width 8 height 8
click at [740, 268] on div "Марковець Олександр" at bounding box center [838, 277] width 224 height 18
drag, startPoint x: 740, startPoint y: 267, endPoint x: 729, endPoint y: 264, distance: 10.9
click at [739, 268] on div "Марковець Олександр" at bounding box center [838, 277] width 224 height 18
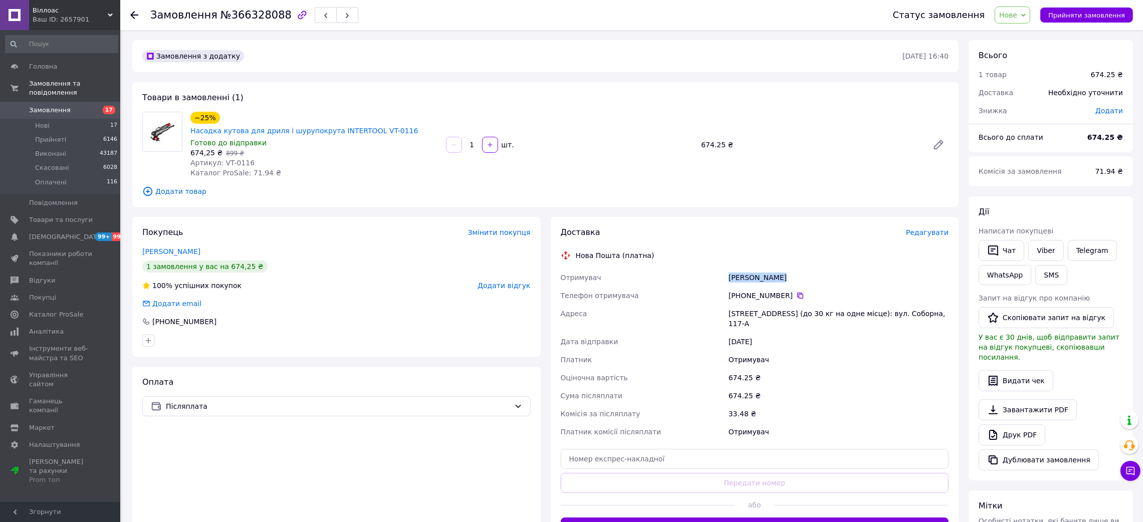
copy div "Марковець Олександр"
click at [752, 305] on div "Петропавлівська Борщагівка, №3 (до 30 кг на одне місце): вул. Соборна, 117-А" at bounding box center [838, 319] width 224 height 28
drag, startPoint x: 821, startPoint y: 302, endPoint x: 725, endPoint y: 302, distance: 96.2
click at [725, 302] on div "Отримувач Марковець Олександр Телефон отримувача +380 97 831 71 70   Адреса Пет…" at bounding box center [754, 354] width 392 height 172
copy div "Адреса Петропавлівська Борщагівка"
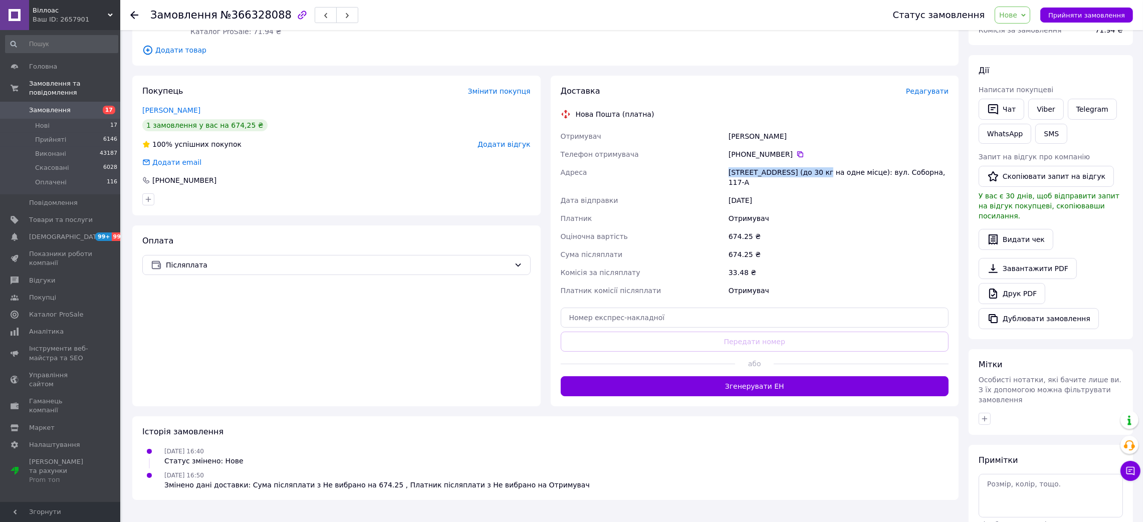
scroll to position [150, 0]
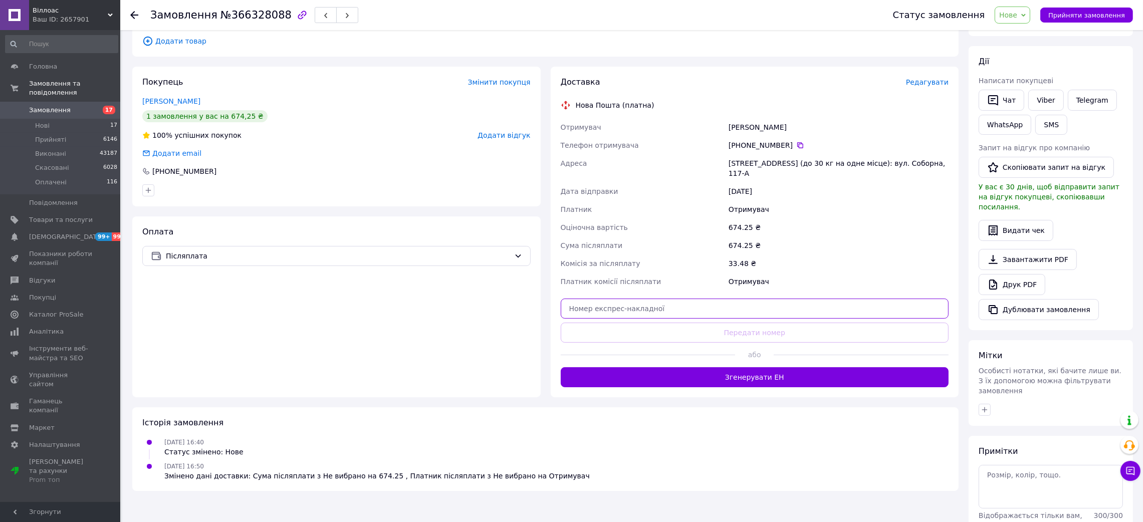
click at [732, 299] on input "text" at bounding box center [754, 309] width 388 height 20
paste input "20451269259256"
type input "20451269259256"
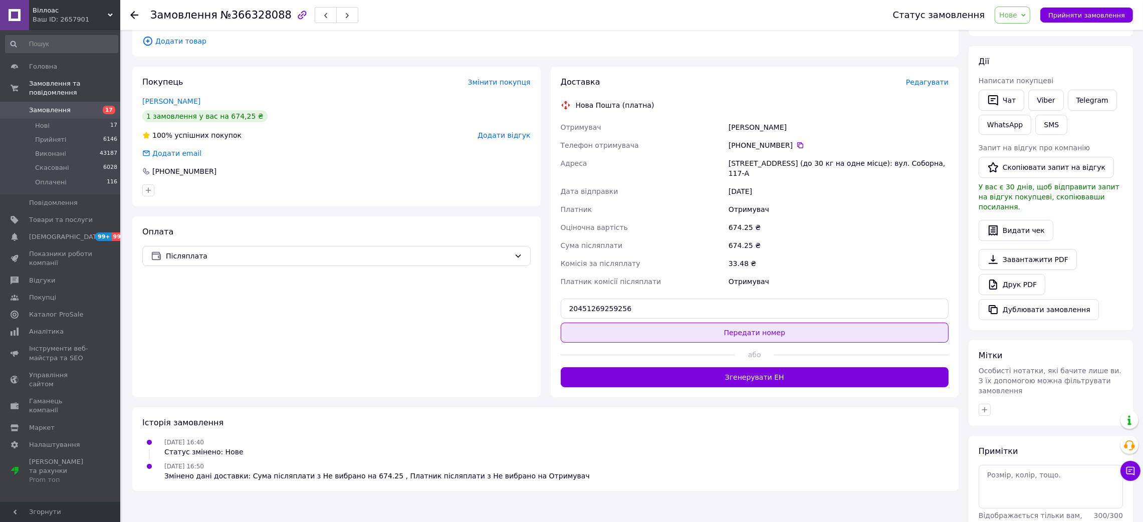
click at [732, 323] on button "Передати номер" at bounding box center [754, 333] width 388 height 20
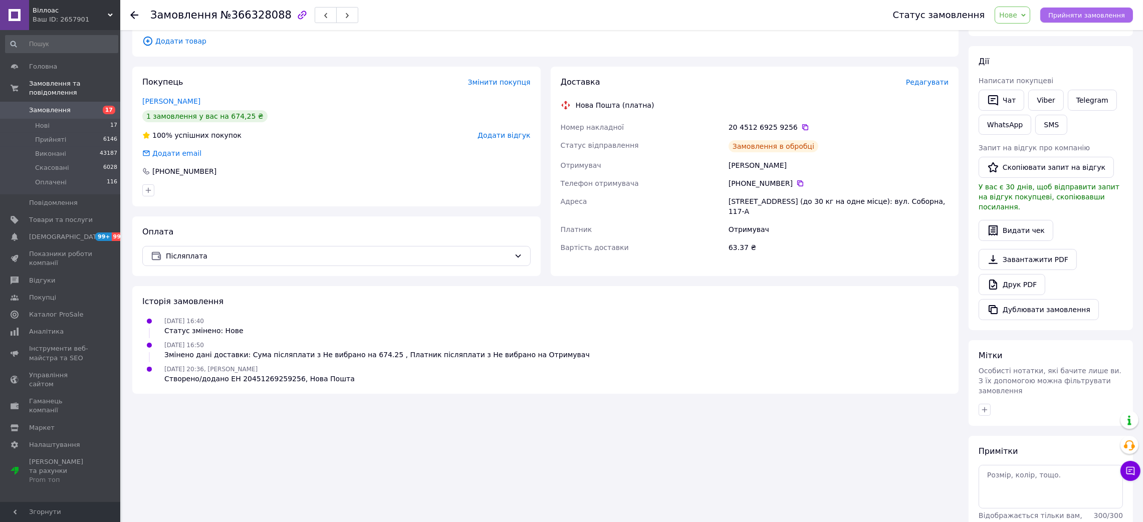
click at [1069, 17] on span "Прийняти замовлення" at bounding box center [1086, 16] width 77 height 8
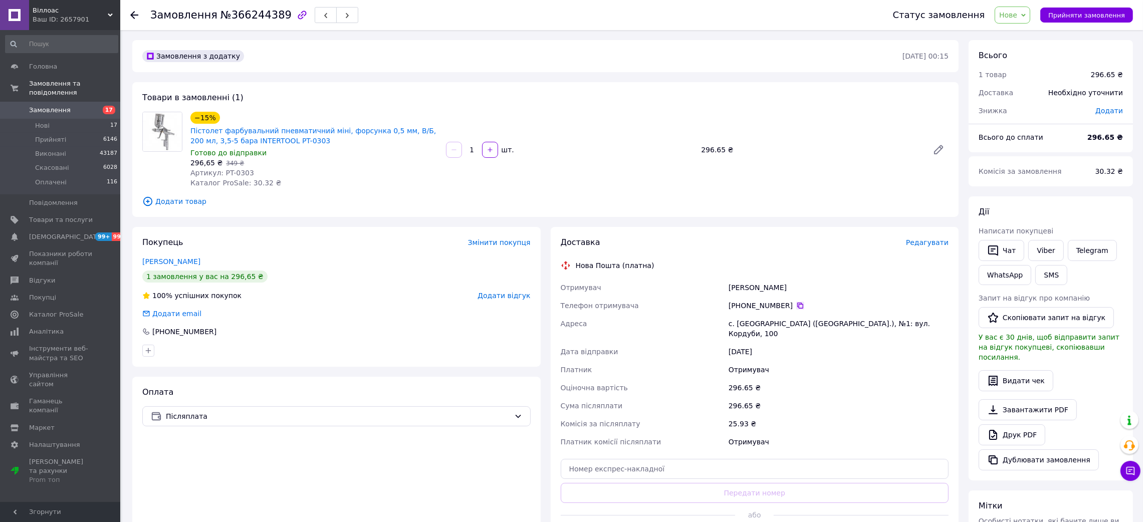
click at [797, 306] on icon at bounding box center [800, 306] width 6 height 6
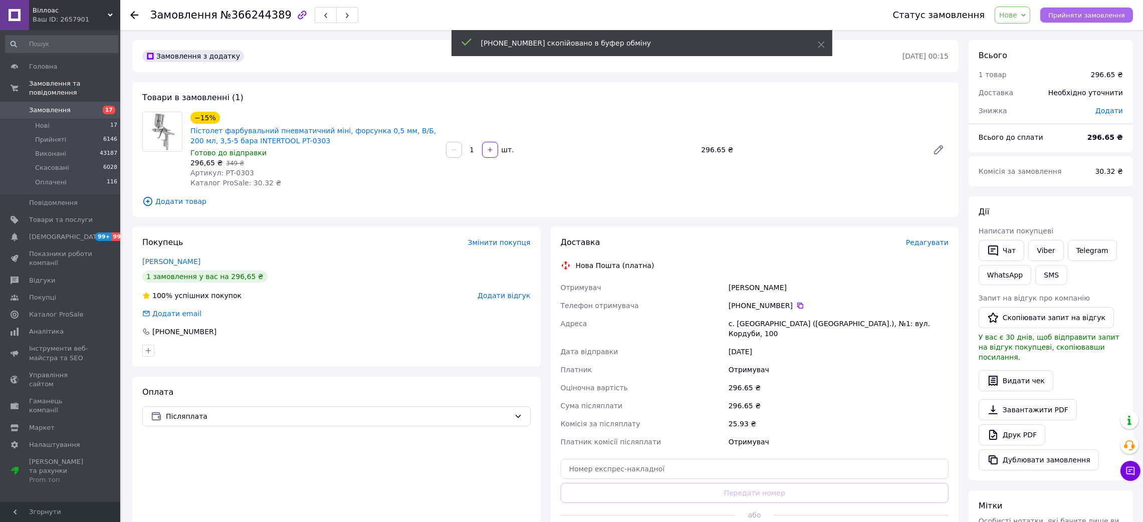
click at [1072, 16] on span "Прийняти замовлення" at bounding box center [1086, 16] width 77 height 8
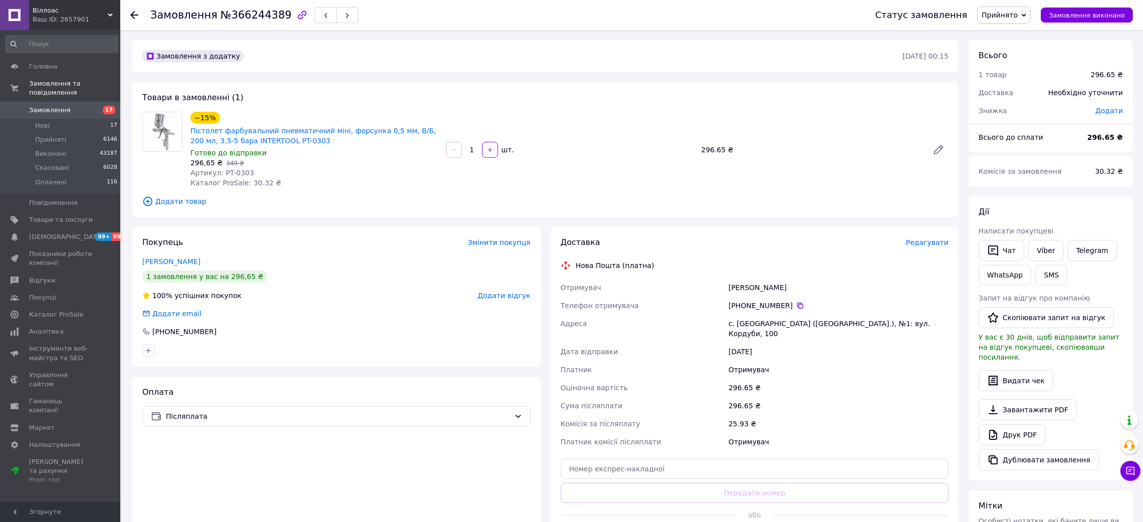
click at [743, 284] on div "Колодко Маркіян" at bounding box center [838, 287] width 224 height 18
click at [743, 285] on div "Колодко Маркіян" at bounding box center [838, 287] width 224 height 18
copy div "Колодко Маркіян"
click at [745, 322] on div "с. Острів (Тернопільська обл.), №1: вул. Кордуби, 100" at bounding box center [838, 329] width 224 height 28
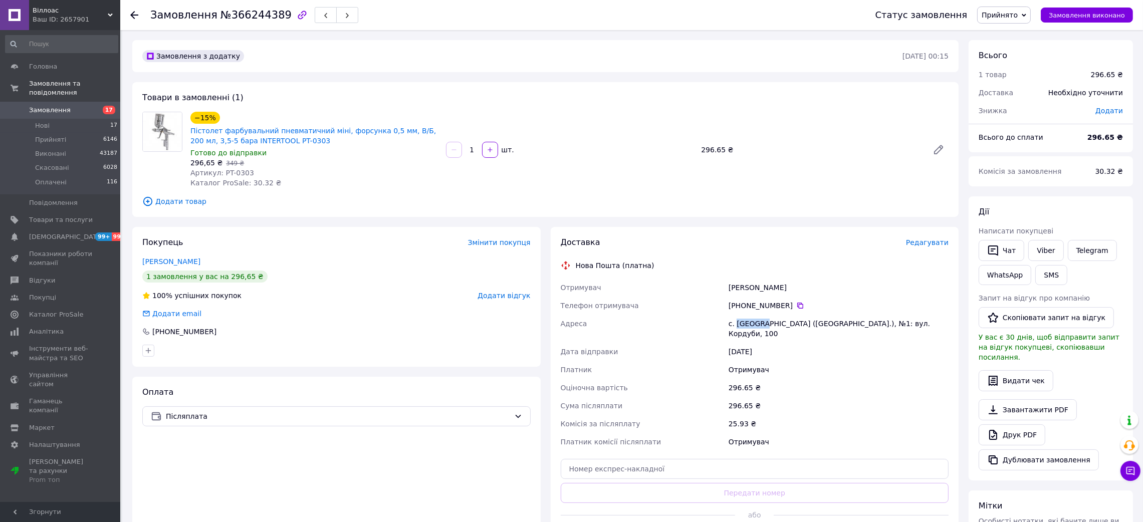
click at [745, 322] on div "с. Острів (Тернопільська обл.), №1: вул. Кордуби, 100" at bounding box center [838, 329] width 224 height 28
copy div "Острів"
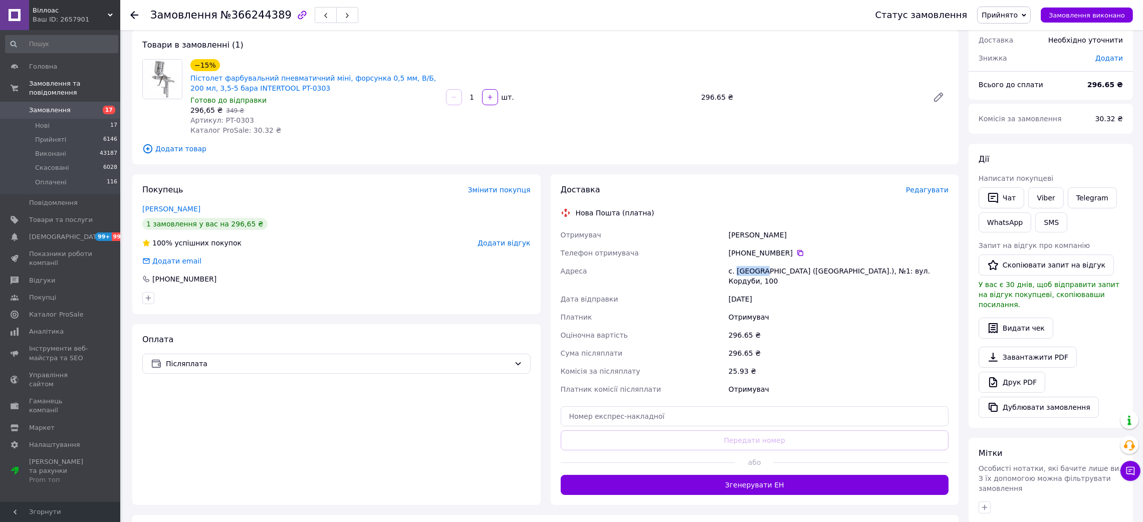
scroll to position [75, 0]
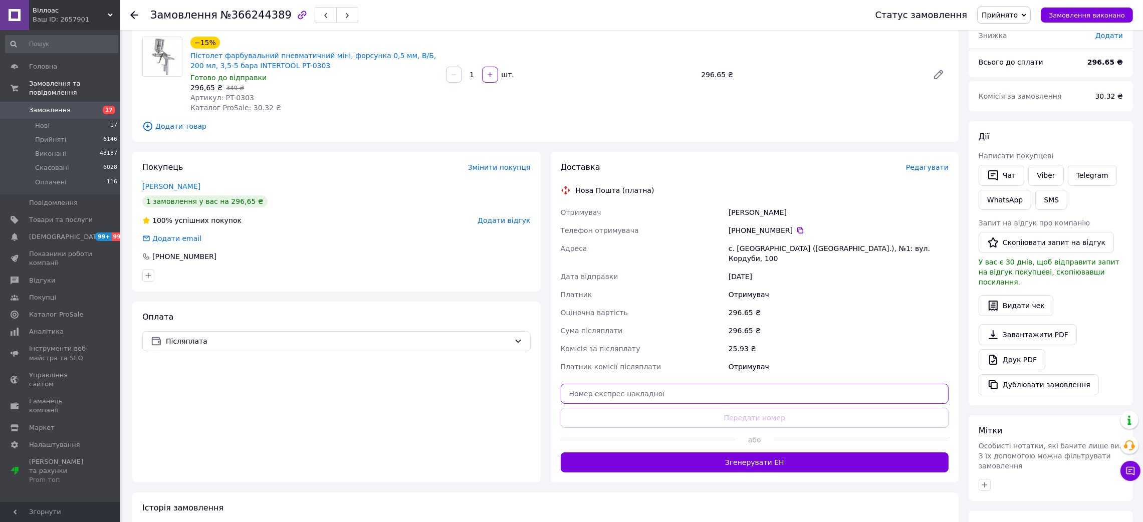
click at [701, 384] on input "text" at bounding box center [754, 394] width 388 height 20
paste input "20451269259717"
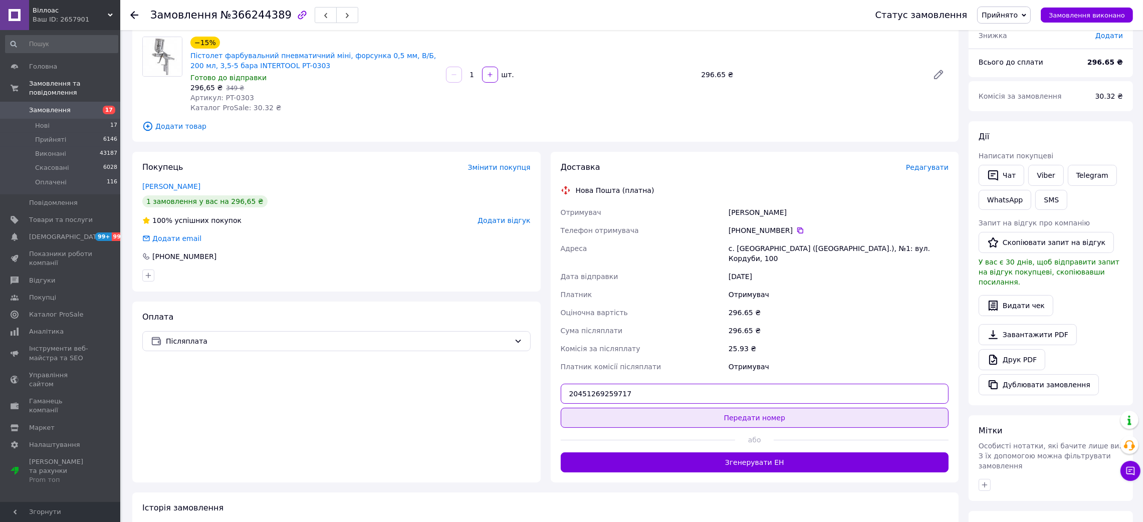
type input "20451269259717"
click at [704, 408] on button "Передати номер" at bounding box center [754, 418] width 388 height 20
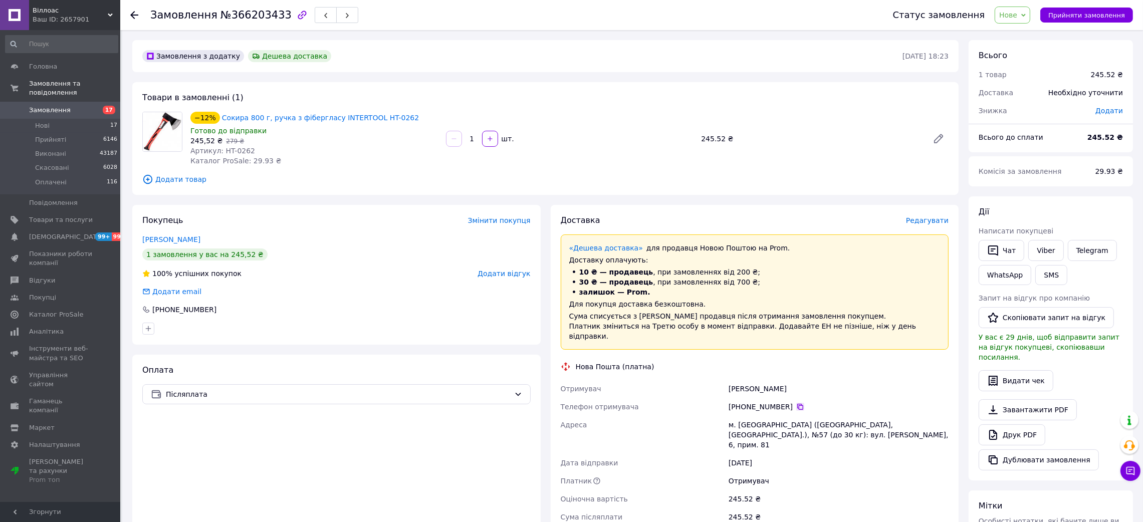
click at [797, 404] on icon at bounding box center [800, 407] width 6 height 6
click at [741, 380] on div "Чабан Николай" at bounding box center [838, 389] width 224 height 18
copy div "Чабан Николай"
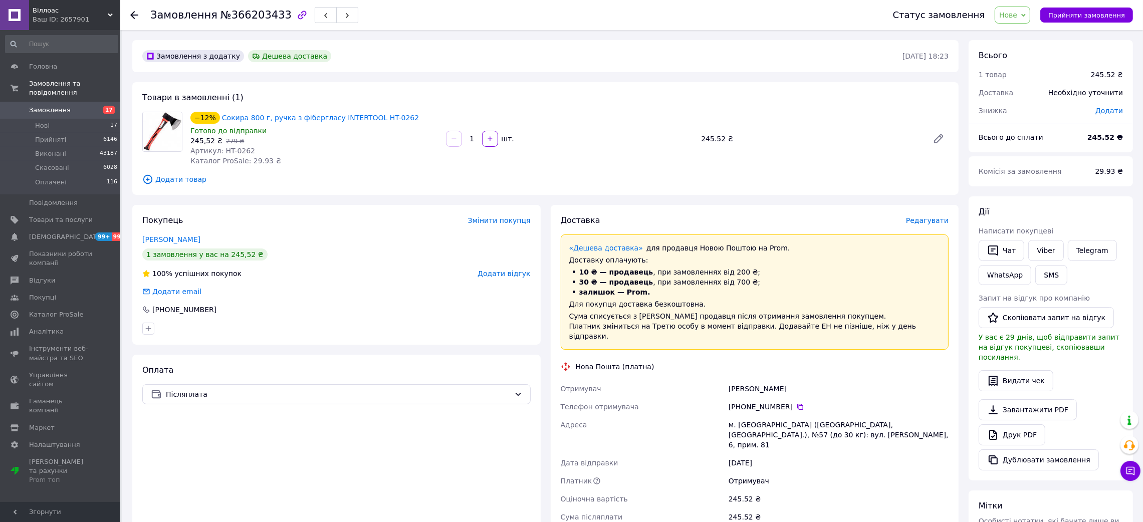
click at [753, 416] on div "м. Запоріжжя (Запорізька обл., Запорізький р-н.), №57 (до 30 кг): вул. Парамоно…" at bounding box center [838, 435] width 224 height 38
copy div "Запоріжжя"
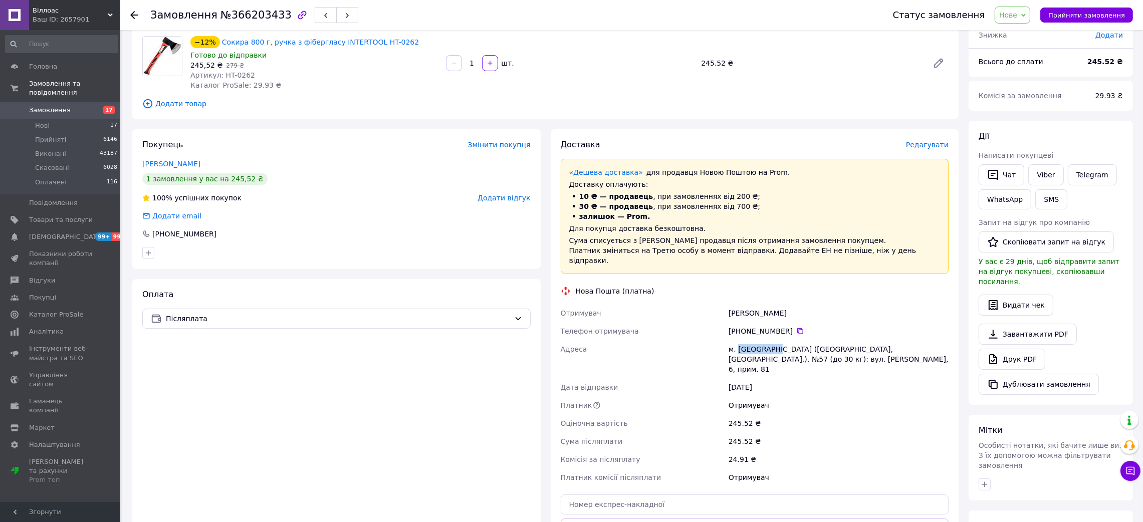
scroll to position [225, 0]
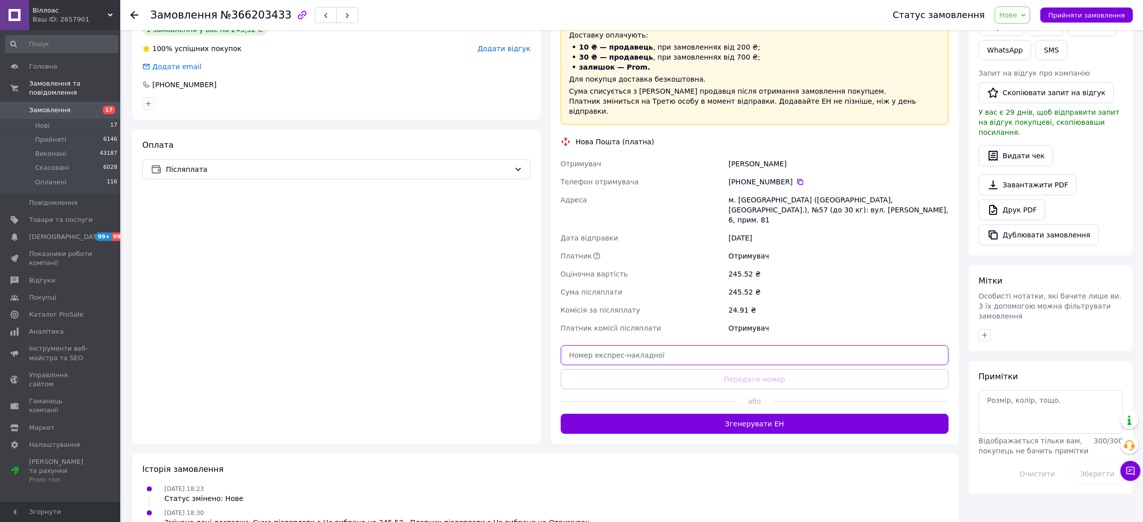
click at [686, 345] on input "text" at bounding box center [754, 355] width 388 height 20
paste input "20451269259904"
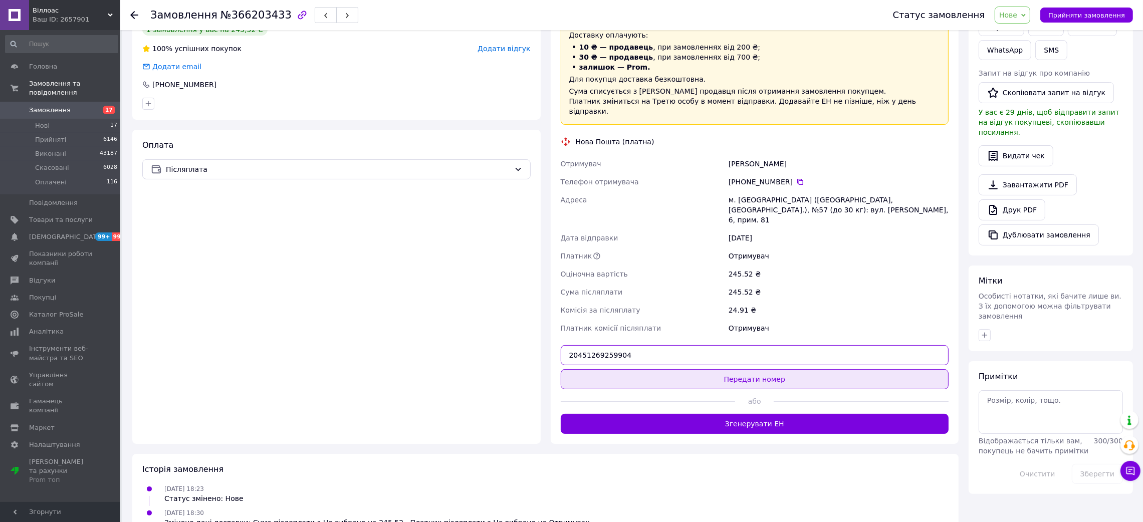
type input "20451269259904"
click at [695, 369] on button "Передати номер" at bounding box center [754, 379] width 388 height 20
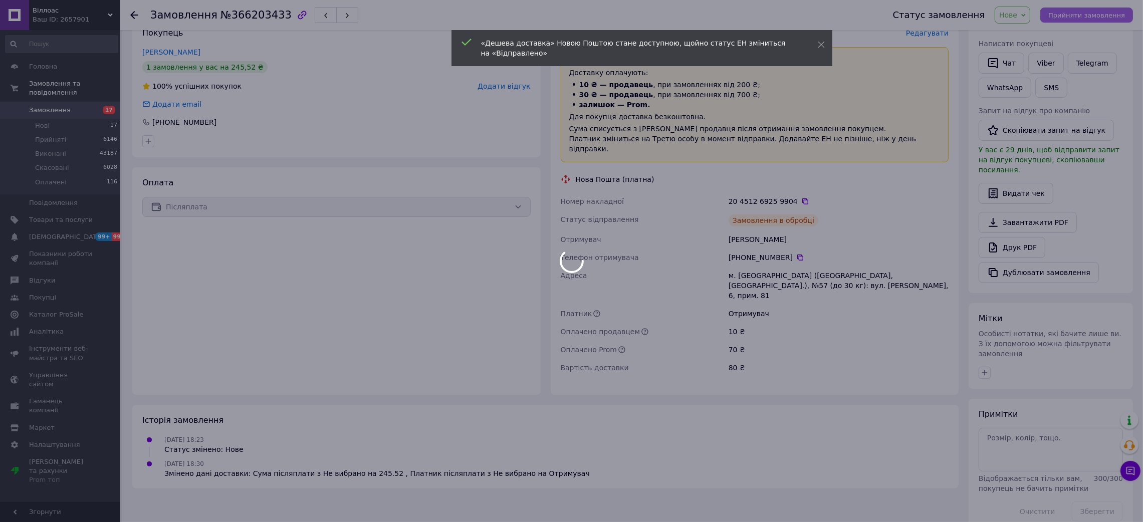
click at [1087, 14] on div at bounding box center [571, 261] width 1143 height 522
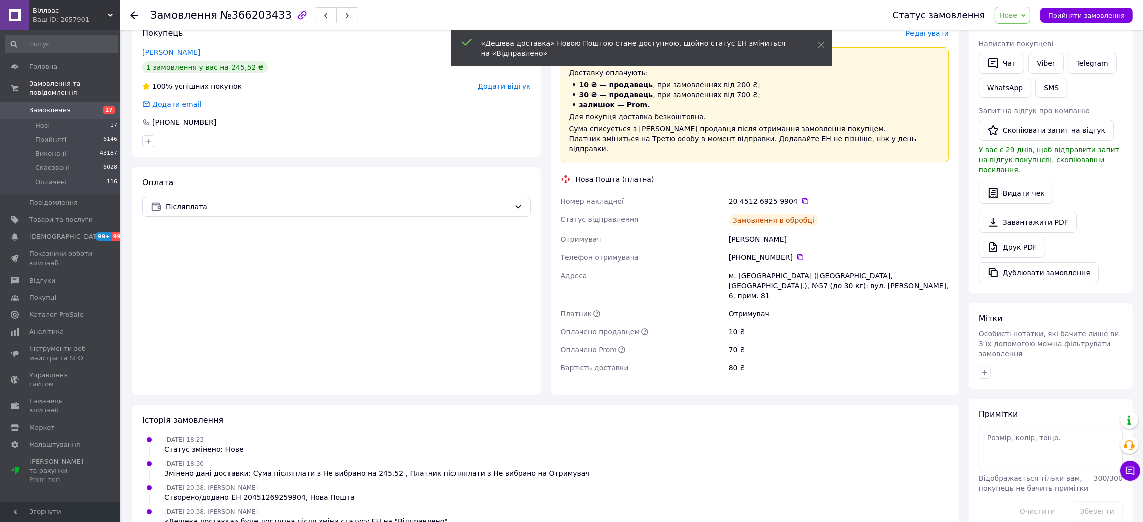
scroll to position [191, 0]
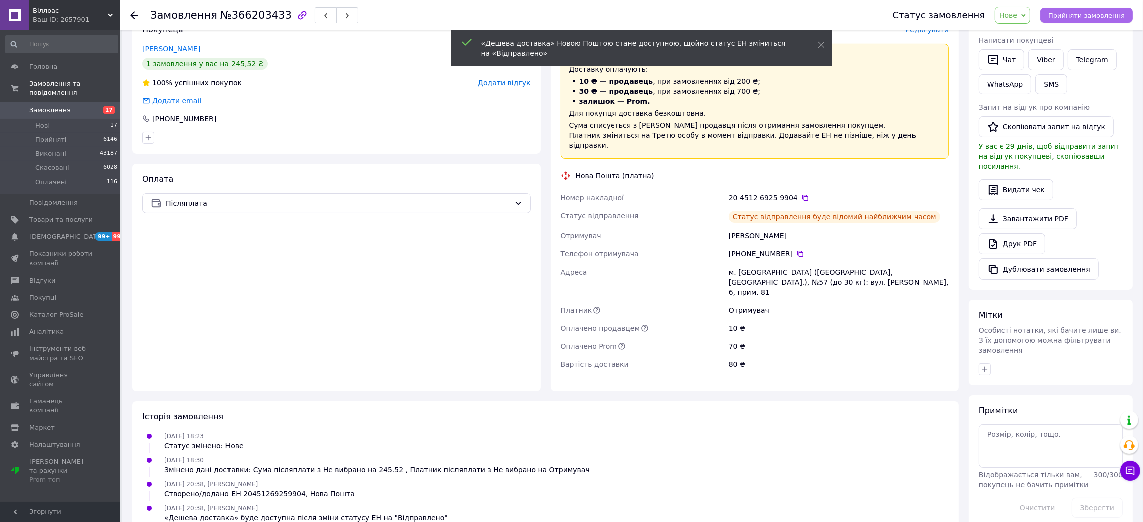
click at [1084, 15] on span "Прийняти замовлення" at bounding box center [1086, 16] width 77 height 8
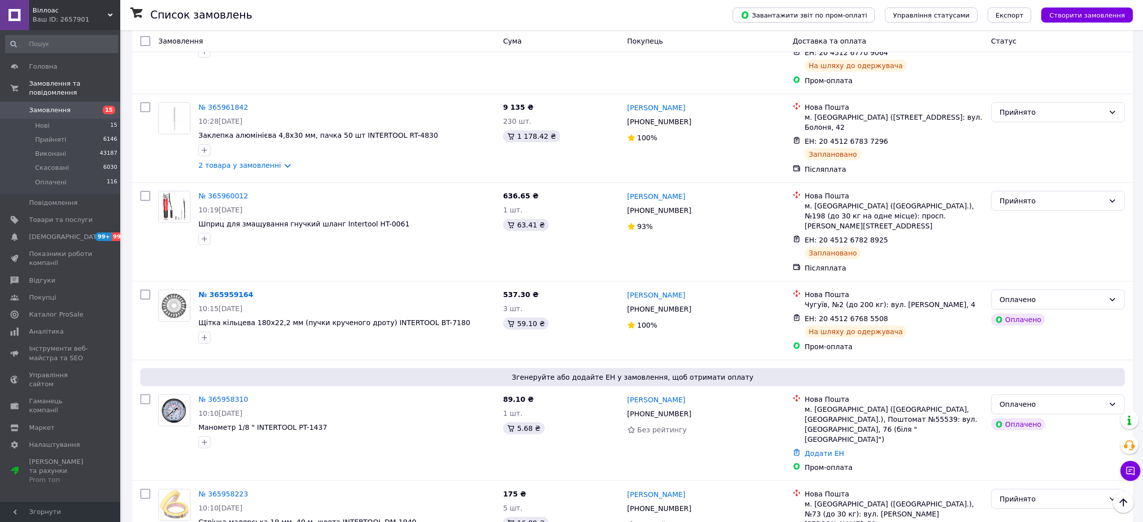
scroll to position [375, 0]
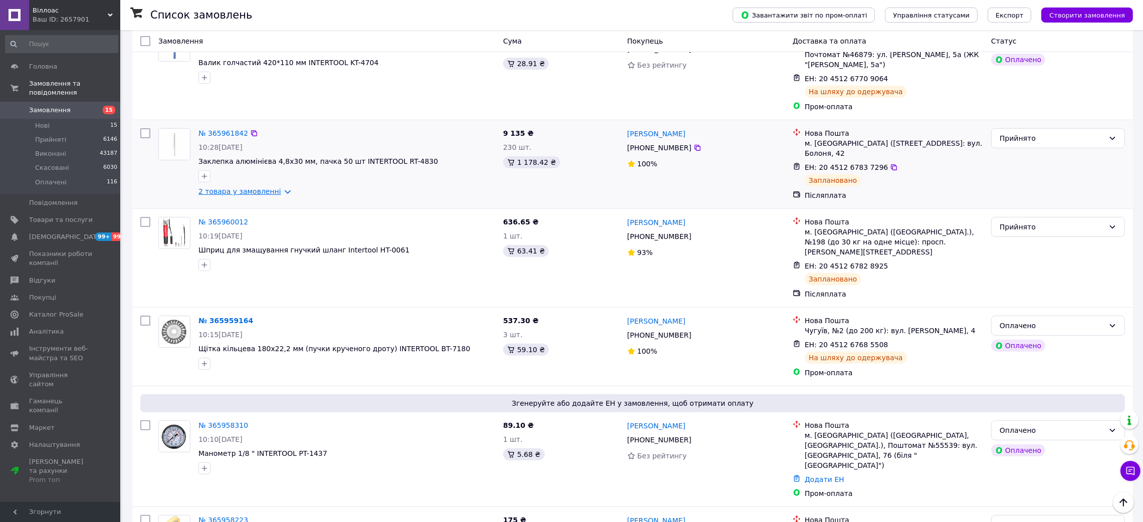
click at [270, 187] on link "2 товара у замовленні" at bounding box center [239, 191] width 83 height 8
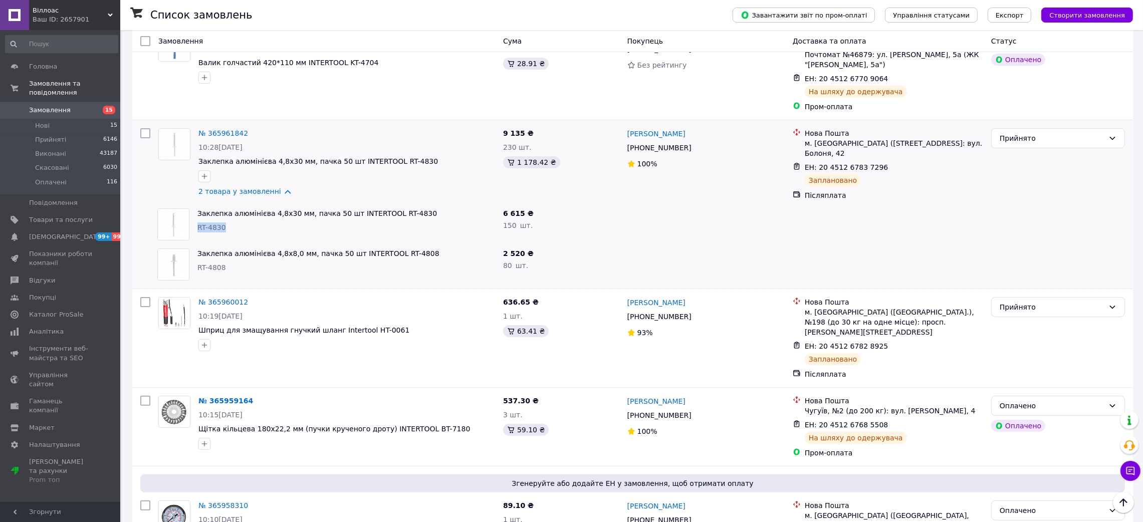
drag, startPoint x: 236, startPoint y: 205, endPoint x: 193, endPoint y: 204, distance: 43.1
click at [193, 204] on div "Заклепка алюмінієва 4,8x30 мм, пачка 50 шт INTERTOOL RT-4830 RT-4830" at bounding box center [346, 224] width 306 height 40
copy span "RT-4830"
drag, startPoint x: 221, startPoint y: 250, endPoint x: 199, endPoint y: 250, distance: 22.5
click at [199, 262] on div "RT-4808" at bounding box center [346, 267] width 298 height 10
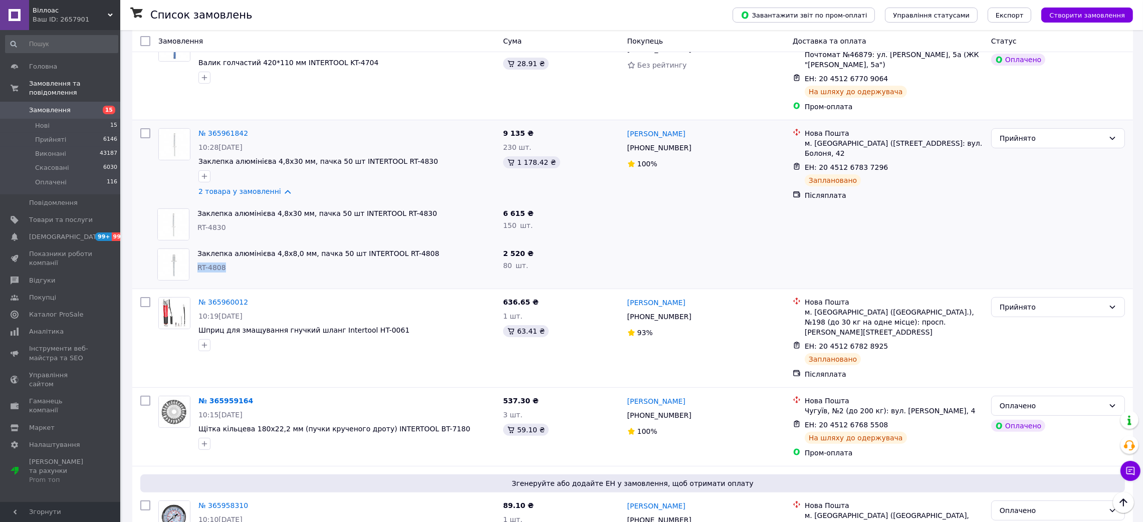
copy span "RT-4808"
drag, startPoint x: 236, startPoint y: 211, endPoint x: 195, endPoint y: 209, distance: 41.1
click at [195, 209] on div "Заклепка алюмінієва 4,8x30 мм, пачка 50 шт INTERTOOL RT-4830 RT-4830" at bounding box center [346, 224] width 306 height 40
copy span "RT-4830"
drag, startPoint x: 244, startPoint y: 255, endPoint x: 195, endPoint y: 251, distance: 49.3
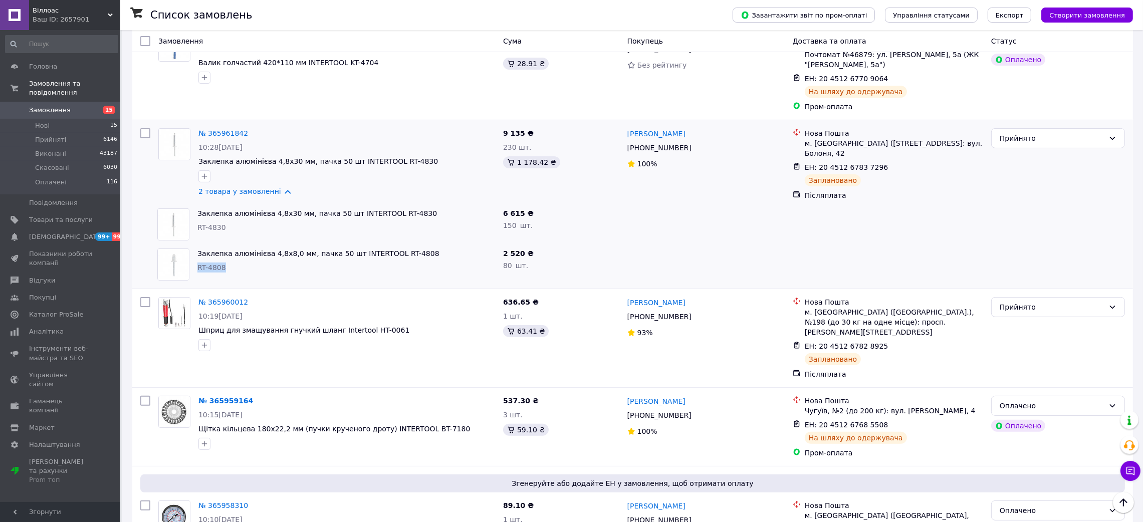
click at [195, 251] on div "Заклепка алюмінієва 4,8x8,0 мм, пачка 50 шт INTERTOOL RT-4808 RT-4808" at bounding box center [346, 264] width 306 height 40
copy span "RT-4808"
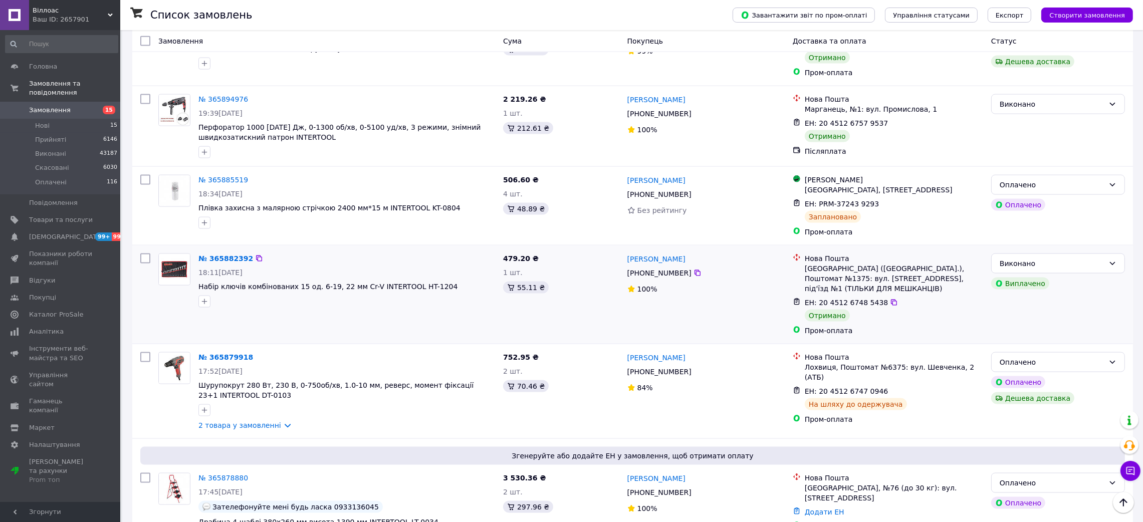
scroll to position [2104, 0]
drag, startPoint x: 272, startPoint y: 239, endPoint x: 233, endPoint y: 230, distance: 40.0
click at [233, 251] on div "№ 365882392 18:11, 09.10.2025 Набір ключів комбінованих 15 од. 6-19, 22 мм Cr-V…" at bounding box center [326, 296] width 345 height 90
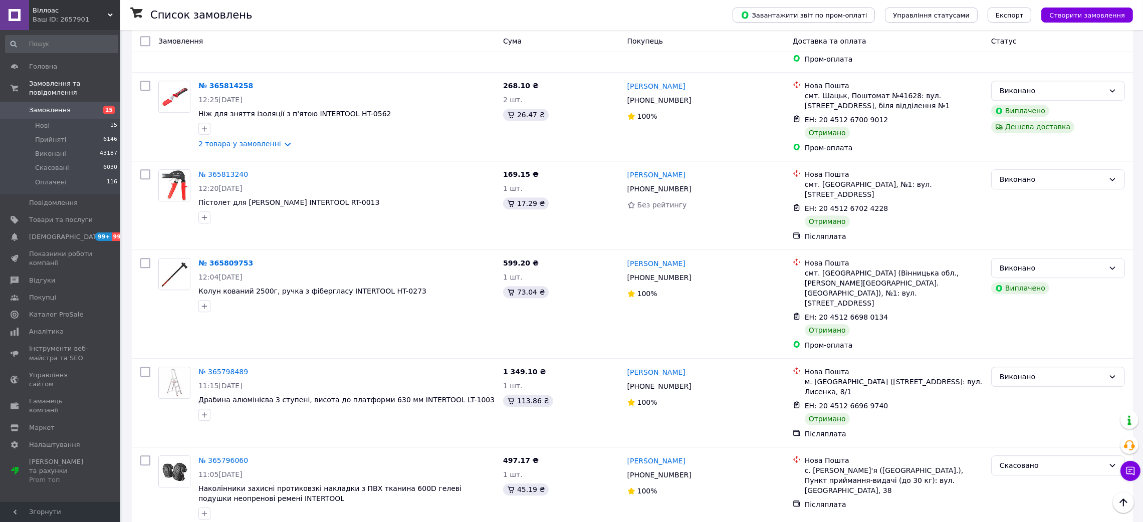
scroll to position [4207, 0]
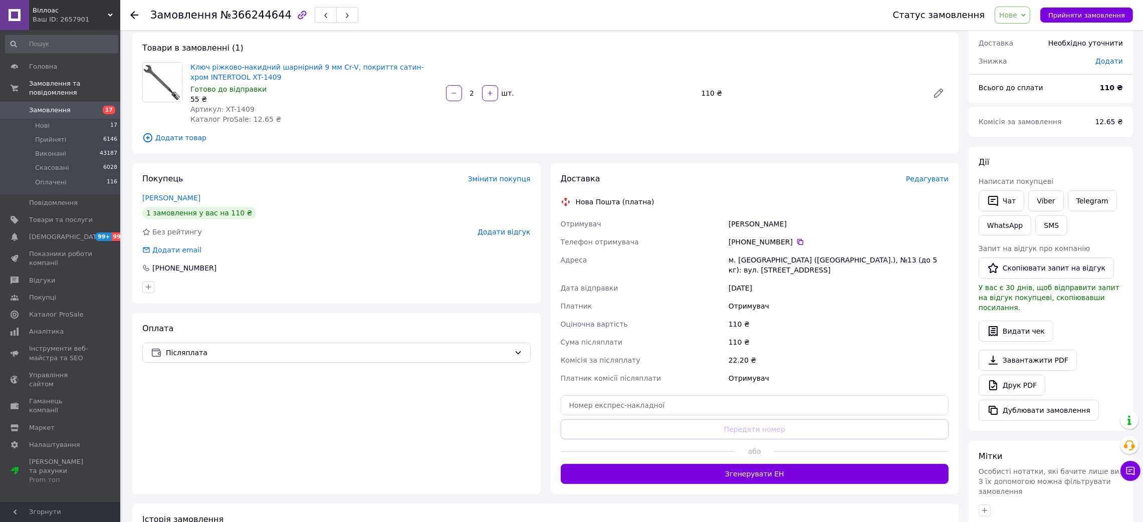
scroll to position [75, 0]
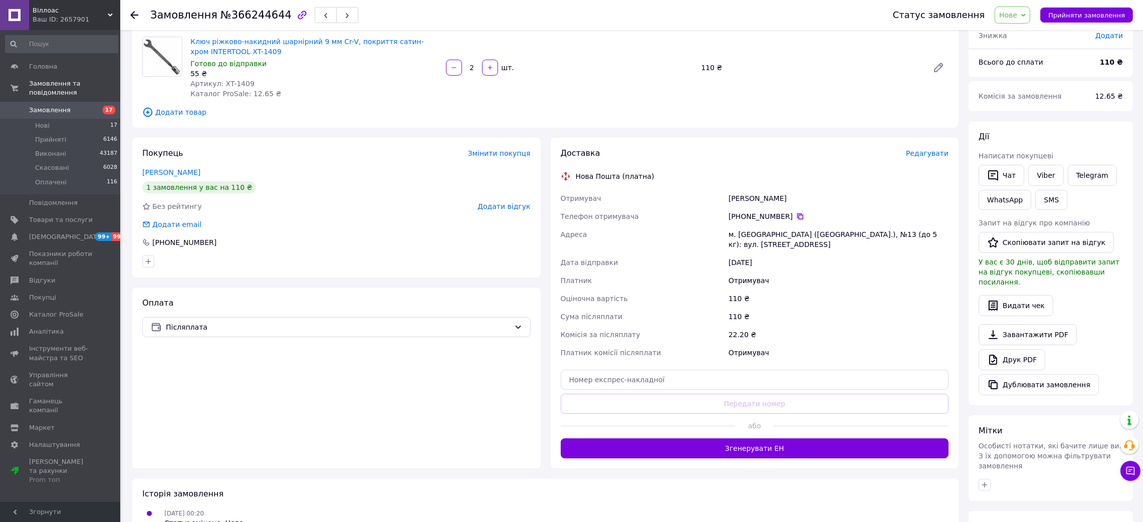
click at [796, 214] on icon at bounding box center [800, 216] width 8 height 8
click at [749, 198] on div "[PERSON_NAME]" at bounding box center [838, 198] width 224 height 18
copy div "[PERSON_NAME]"
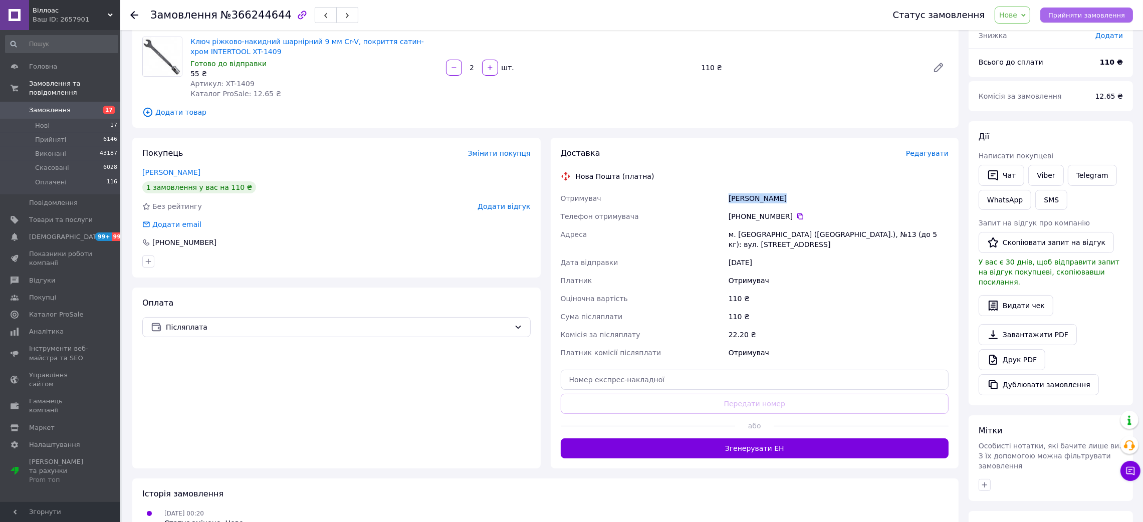
click at [1092, 15] on span "Прийняти замовлення" at bounding box center [1086, 16] width 77 height 8
click at [750, 233] on div "м. Полтава (Полтавська обл.), №13 (до 5 кг): вул. Великотирнівська, 35/2" at bounding box center [838, 239] width 224 height 28
copy div "Полтава"
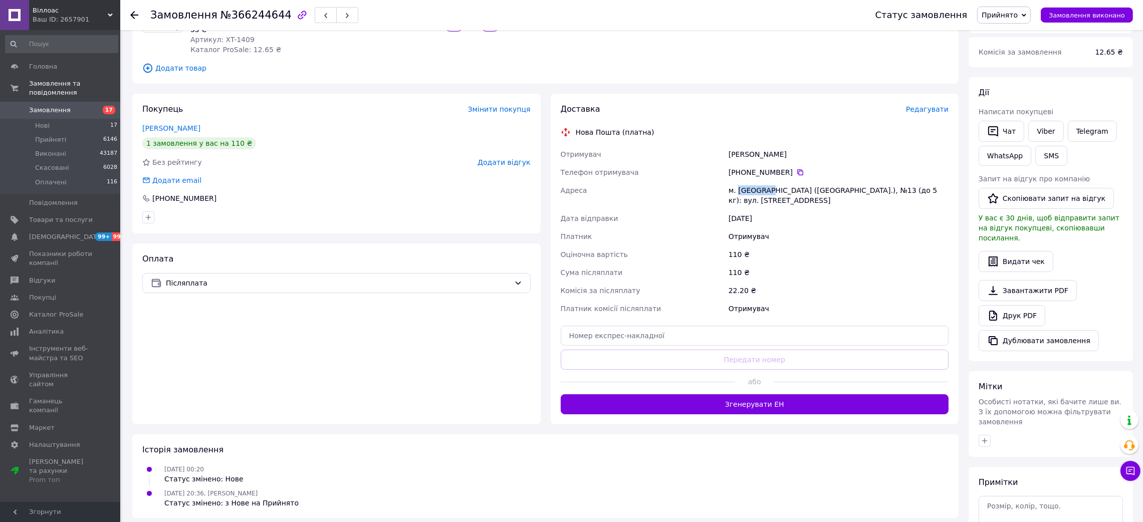
scroll to position [187, 0]
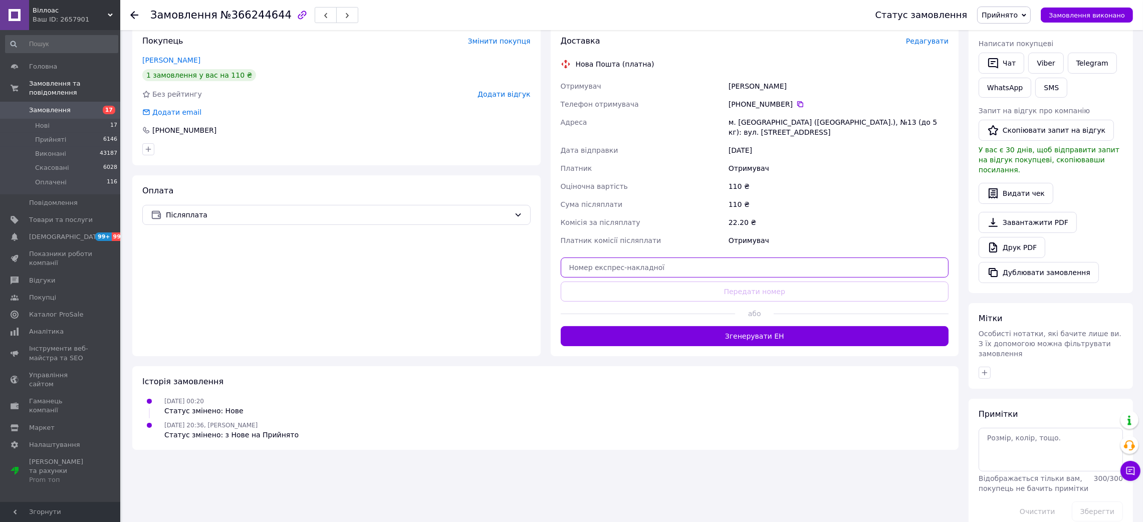
click at [658, 270] on input "text" at bounding box center [754, 267] width 388 height 20
paste input "20451269259496"
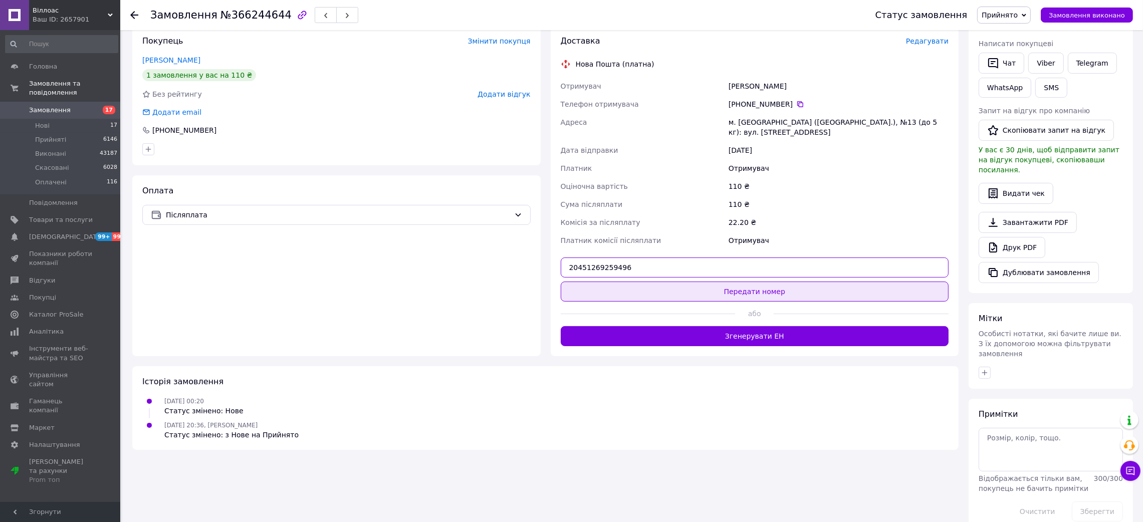
type input "20451269259496"
click at [668, 288] on button "Передати номер" at bounding box center [754, 291] width 388 height 20
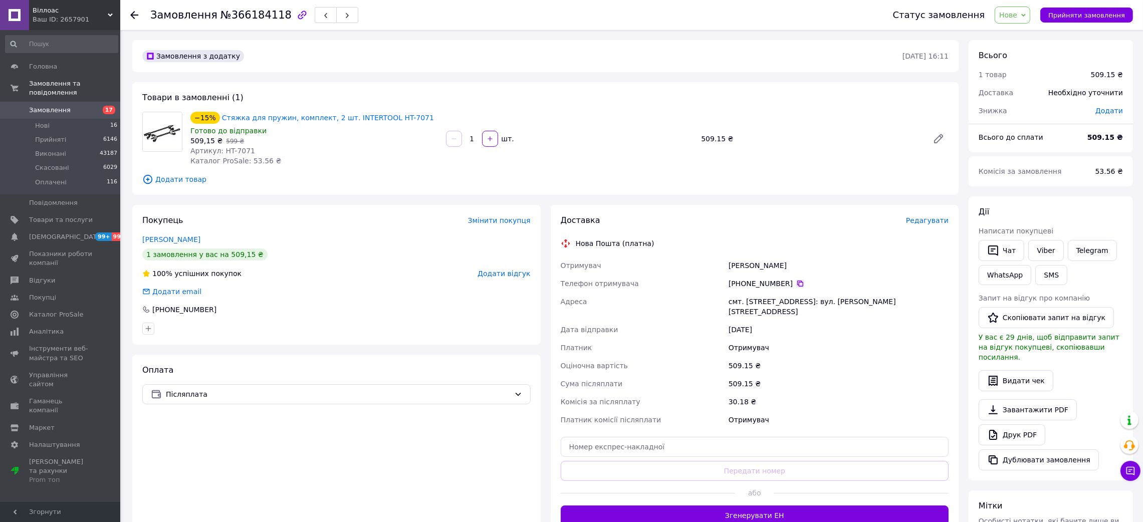
click at [796, 285] on icon at bounding box center [800, 283] width 8 height 8
click at [757, 270] on div "[PERSON_NAME]" at bounding box center [838, 265] width 224 height 18
click at [743, 264] on div "[PERSON_NAME]" at bounding box center [838, 265] width 224 height 18
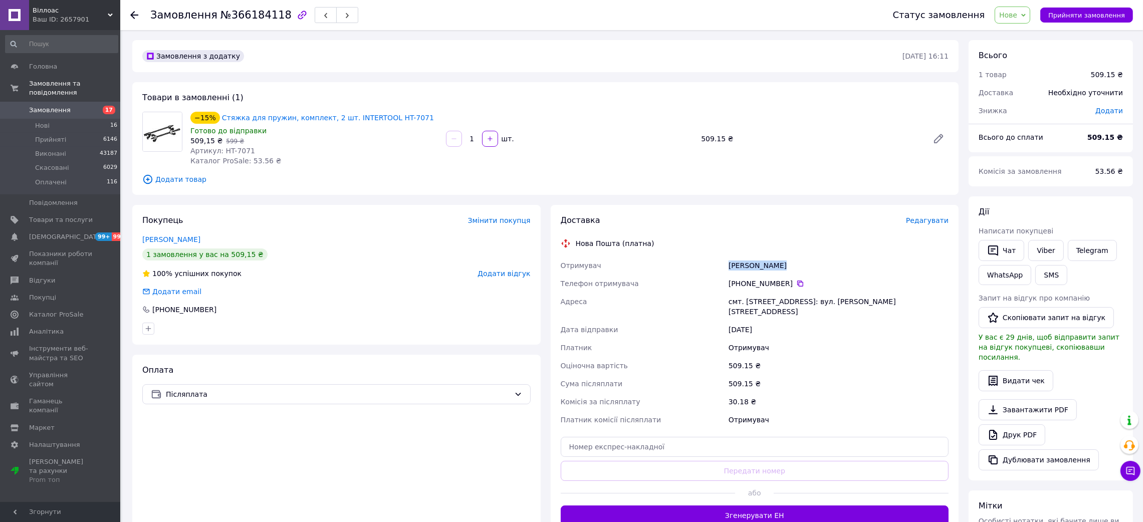
copy div "[PERSON_NAME]"
drag, startPoint x: 741, startPoint y: 299, endPoint x: 795, endPoint y: 302, distance: 53.7
click at [795, 302] on div "смт. [STREET_ADDRESS]: вул. [PERSON_NAME][STREET_ADDRESS]" at bounding box center [838, 307] width 224 height 28
copy div "Велика Димерка"
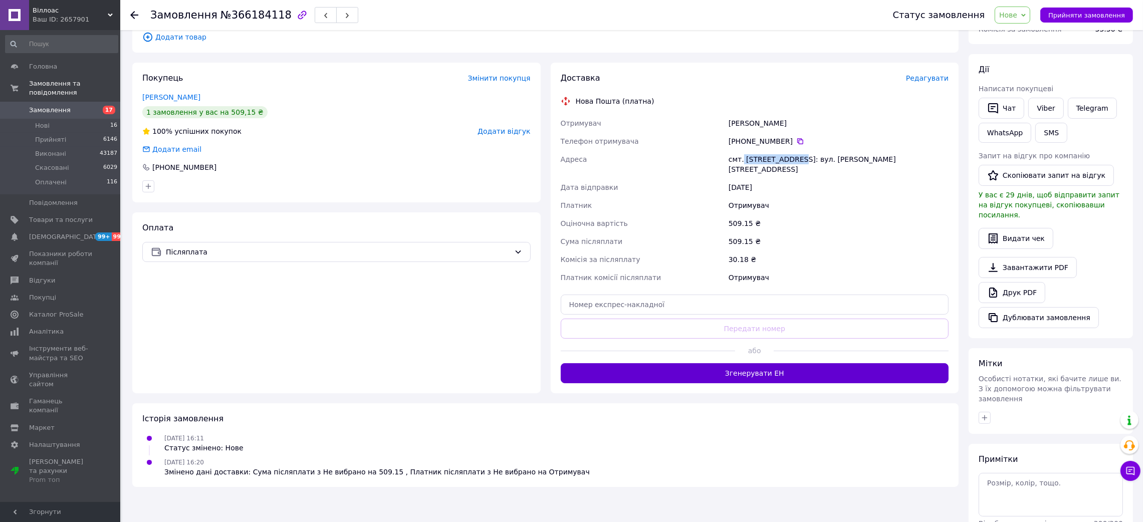
scroll to position [150, 0]
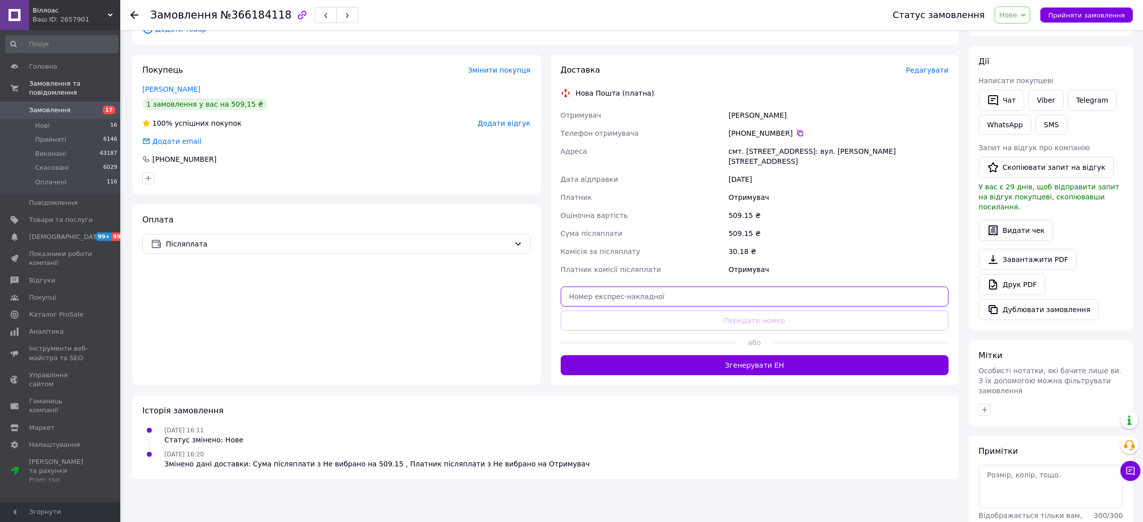
click at [675, 290] on input "text" at bounding box center [754, 297] width 388 height 20
paste input "20451269260171"
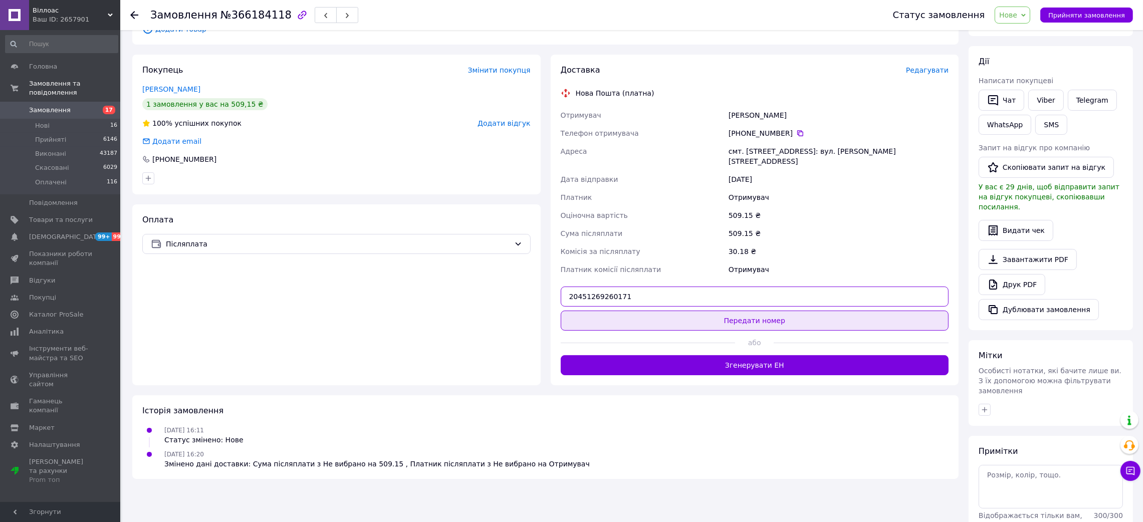
type input "20451269260171"
click at [690, 314] on button "Передати номер" at bounding box center [754, 321] width 388 height 20
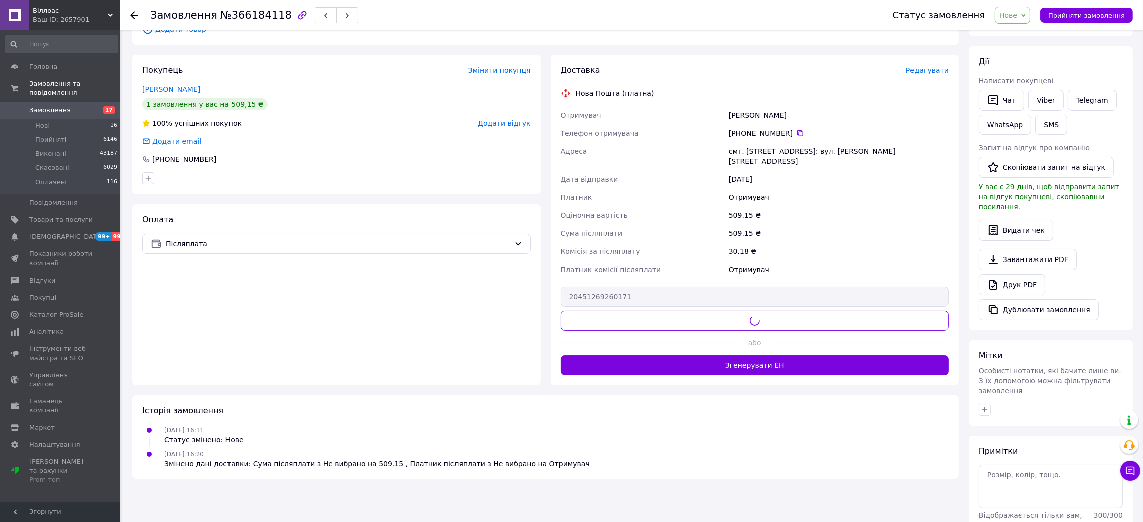
click at [1095, 25] on div "Статус замовлення Нове Прийнято Виконано Скасовано Оплачено Прийняти замовлення" at bounding box center [1003, 15] width 260 height 30
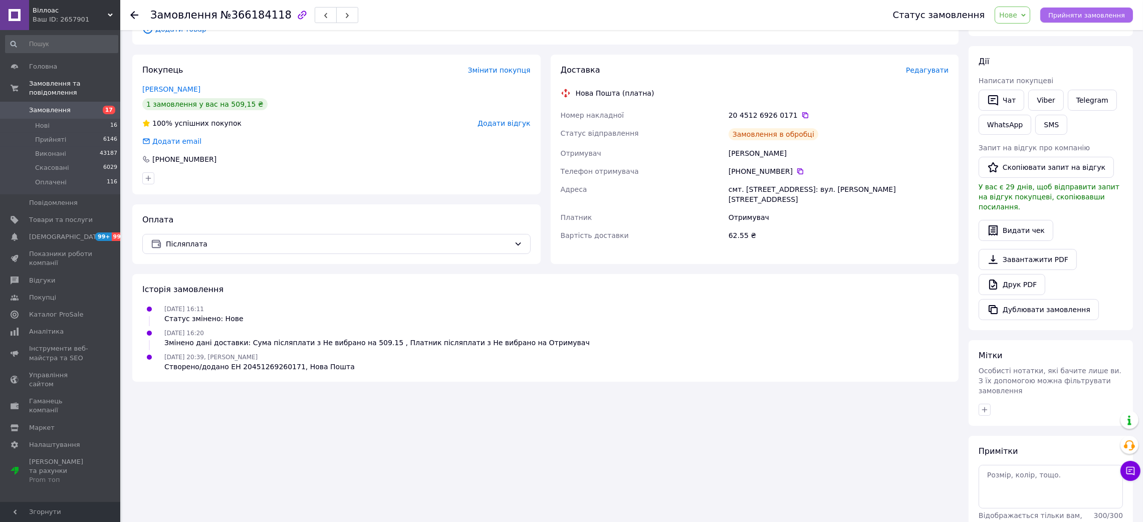
click at [1066, 16] on span "Прийняти замовлення" at bounding box center [1086, 16] width 77 height 8
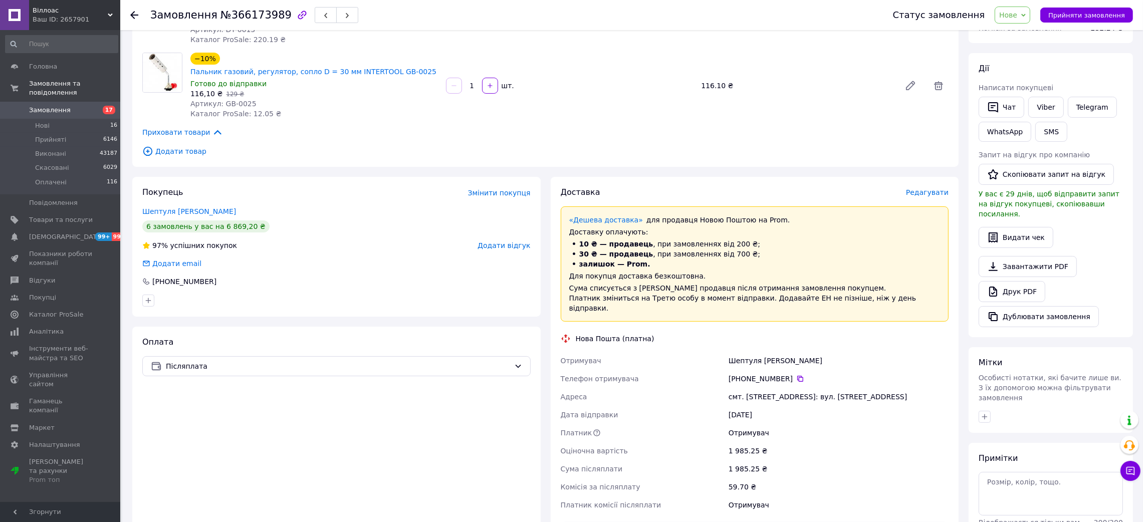
scroll to position [225, 0]
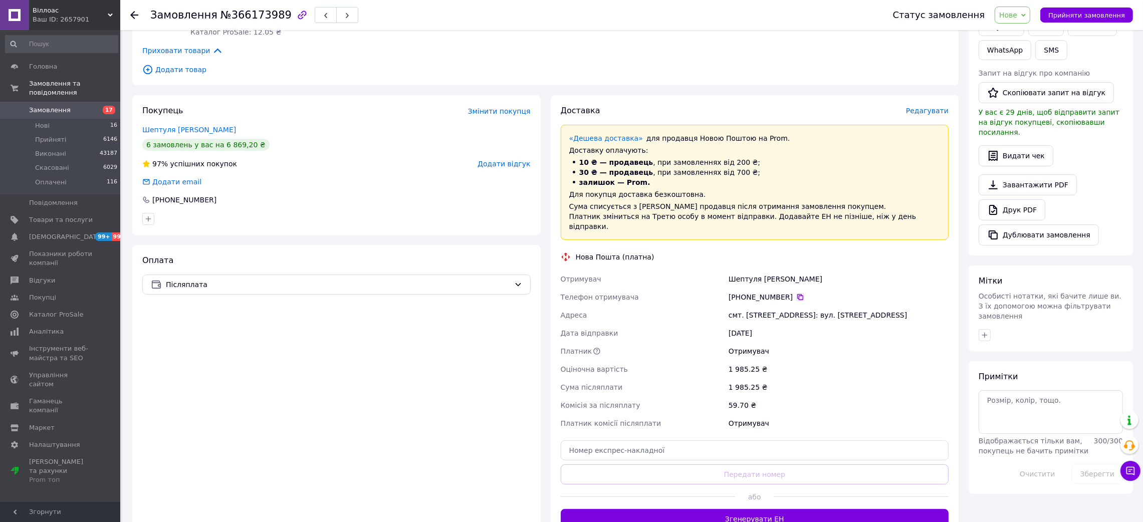
click at [796, 293] on icon at bounding box center [800, 297] width 8 height 8
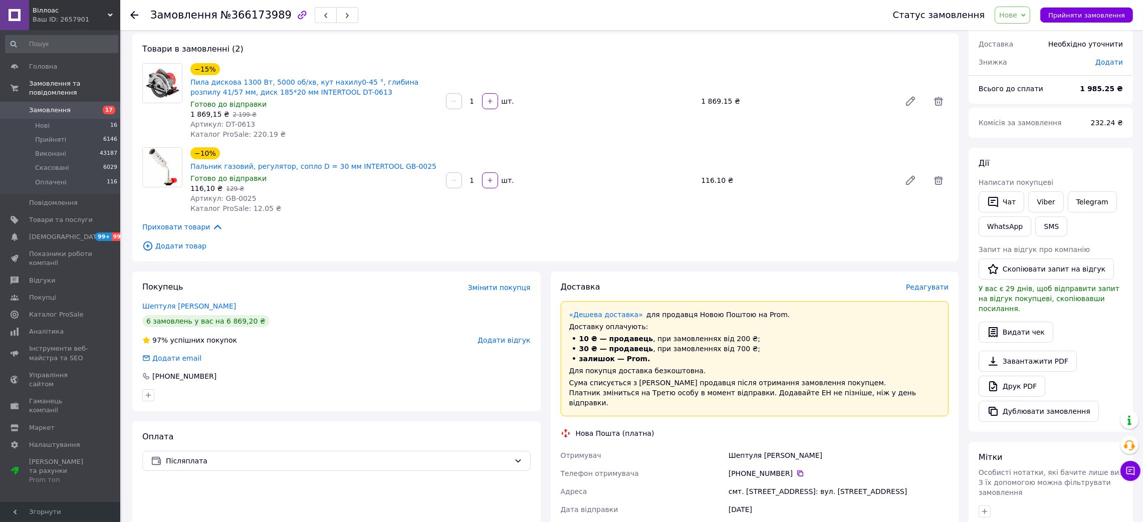
scroll to position [75, 0]
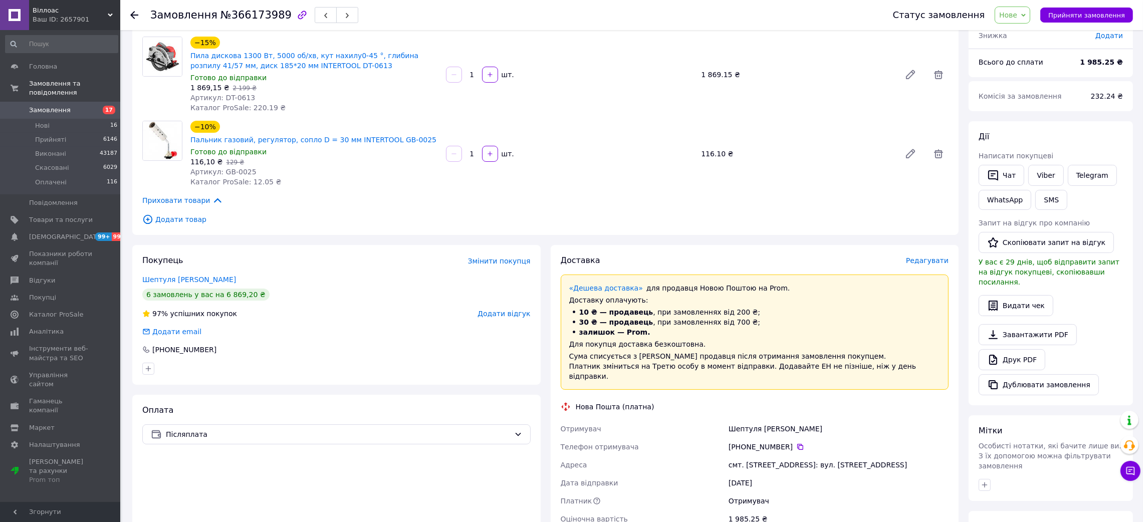
click at [739, 396] on div "Доставка Редагувати «Дешева доставка»   для продавця [GEOGRAPHIC_DATA] на Prom.…" at bounding box center [754, 467] width 388 height 424
click at [739, 420] on div "Шептуля [PERSON_NAME]" at bounding box center [838, 429] width 224 height 18
copy div "Шептуля [PERSON_NAME]"
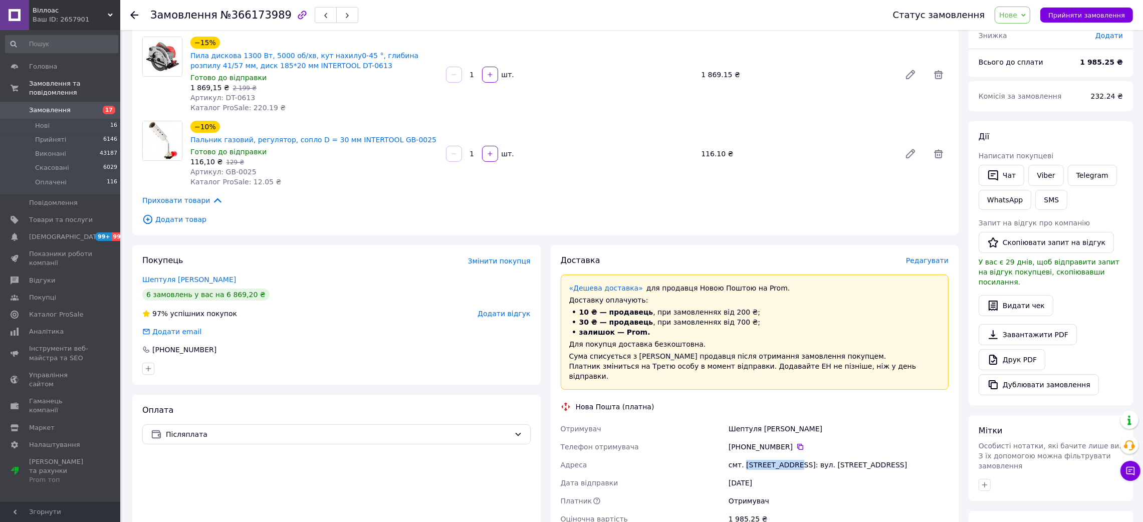
drag, startPoint x: 742, startPoint y: 442, endPoint x: 731, endPoint y: 328, distance: 114.7
click at [792, 456] on div "смт. [STREET_ADDRESS]: вул. [STREET_ADDRESS]" at bounding box center [838, 465] width 224 height 18
copy div "Липова Долина"
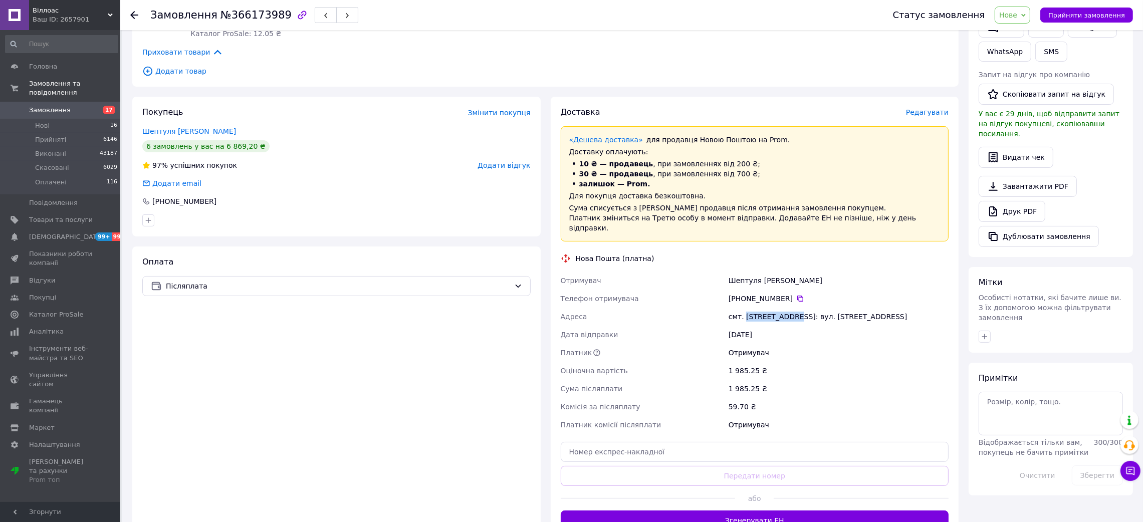
scroll to position [225, 0]
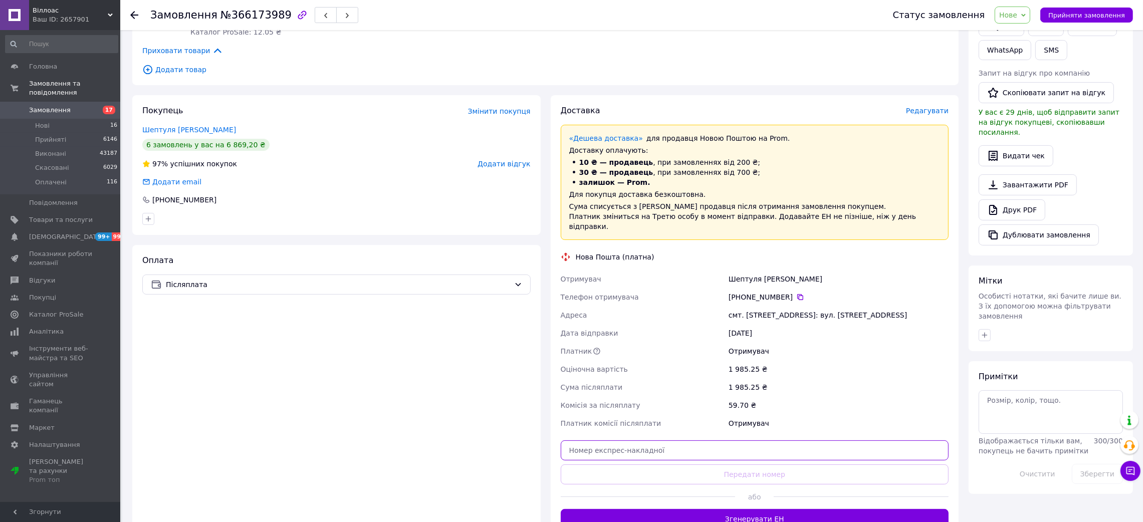
click at [657, 440] on input "text" at bounding box center [754, 450] width 388 height 20
paste input "20451269260544"
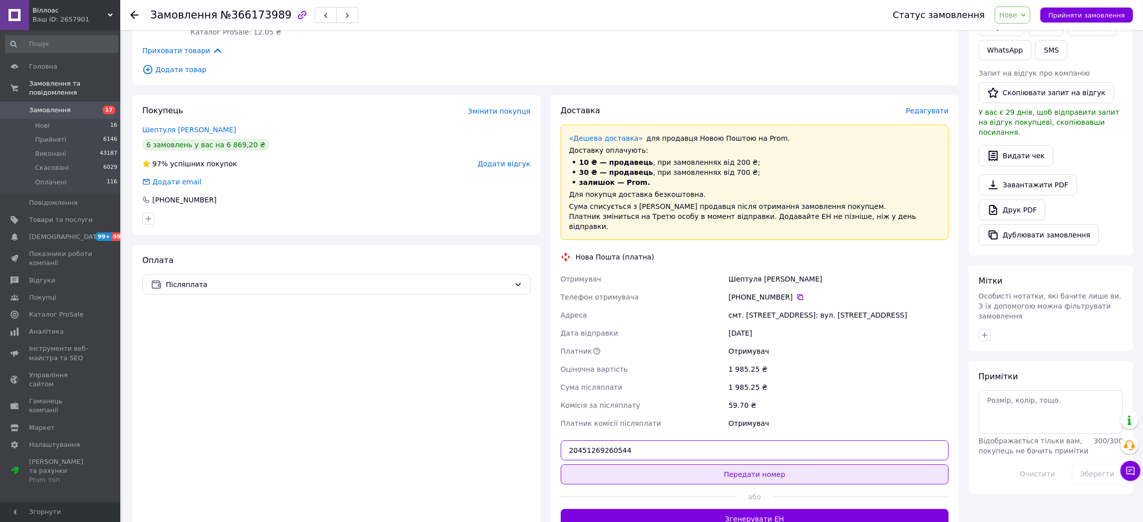
type input "20451269260544"
click at [657, 464] on button "Передати номер" at bounding box center [754, 474] width 388 height 20
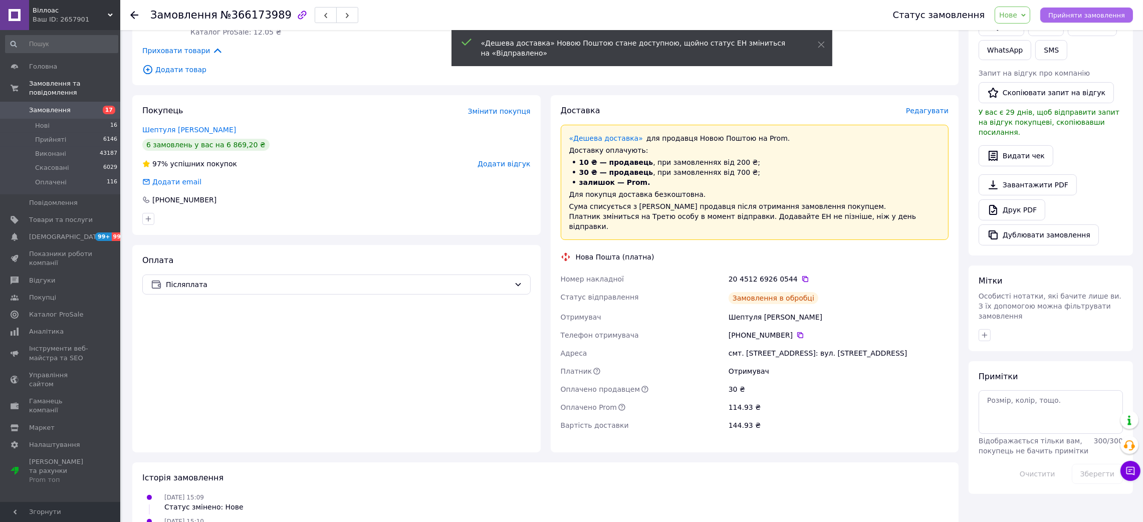
click at [1071, 19] on span "Прийняти замовлення" at bounding box center [1086, 16] width 77 height 8
